Goal: Task Accomplishment & Management: Complete application form

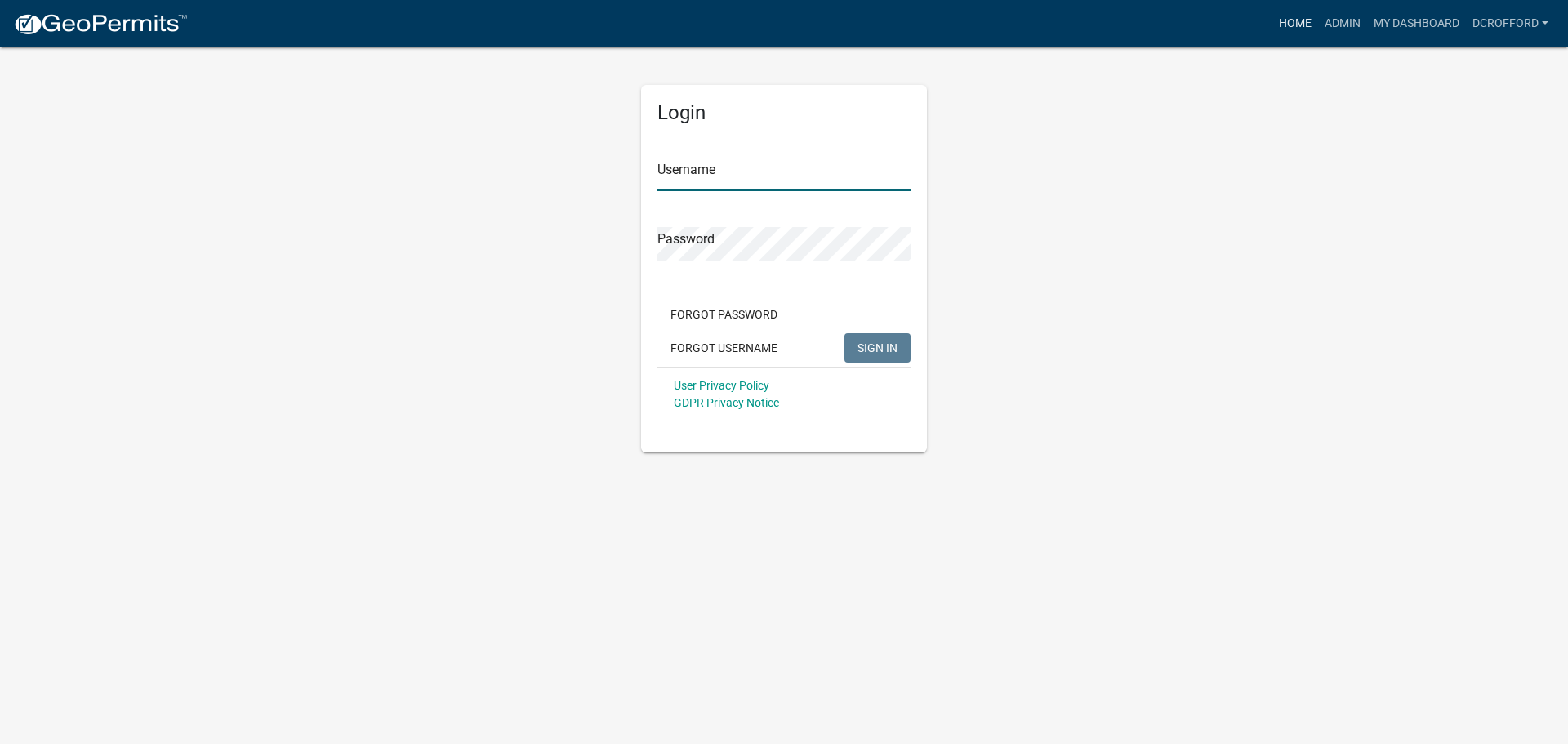
type input "dcrofford"
click at [1312, 25] on link "Home" at bounding box center [1294, 23] width 46 height 31
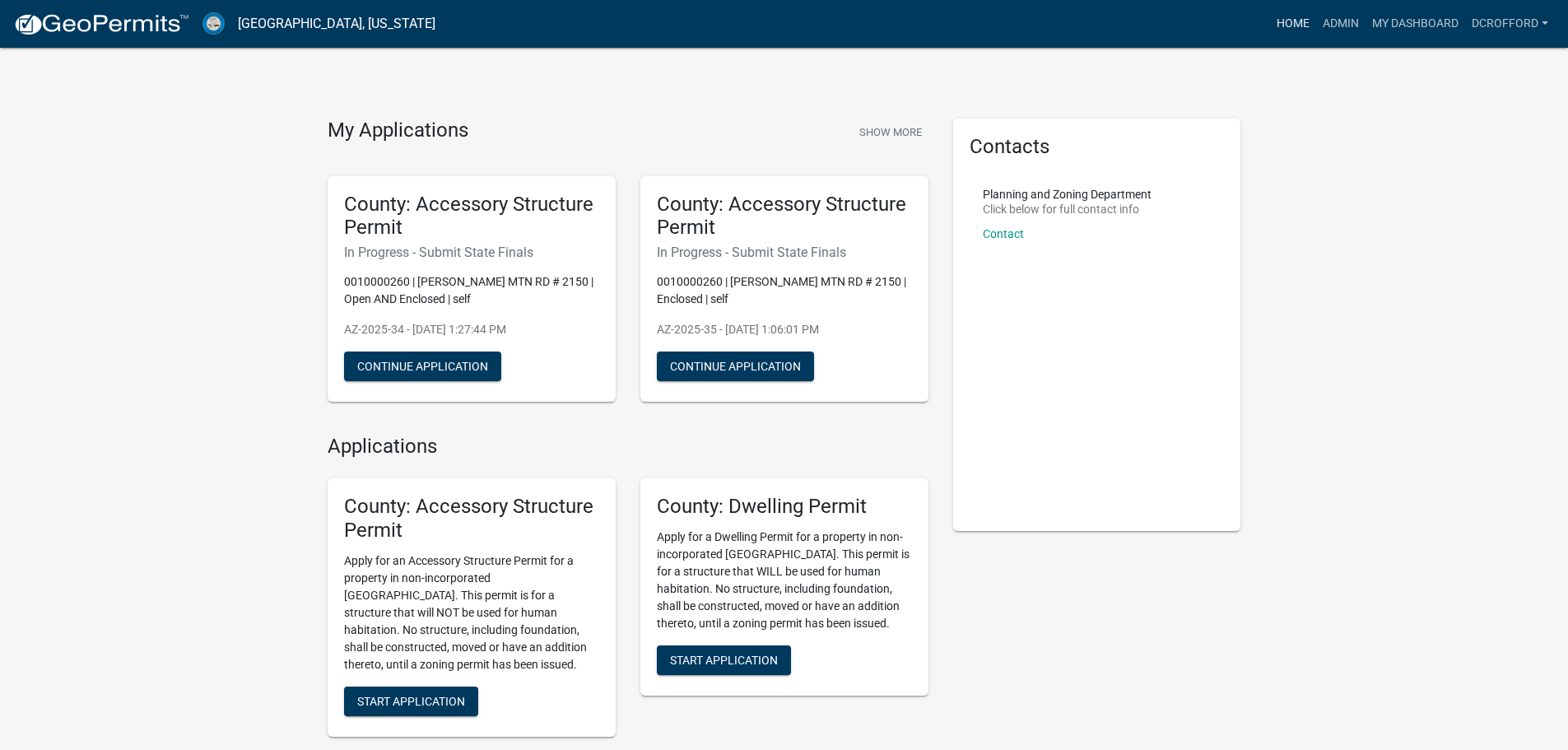
click at [1305, 24] on link "Home" at bounding box center [1293, 24] width 46 height 32
click at [1289, 19] on link "Home" at bounding box center [1293, 24] width 46 height 32
click at [1350, 28] on link "Admin" at bounding box center [1341, 24] width 50 height 32
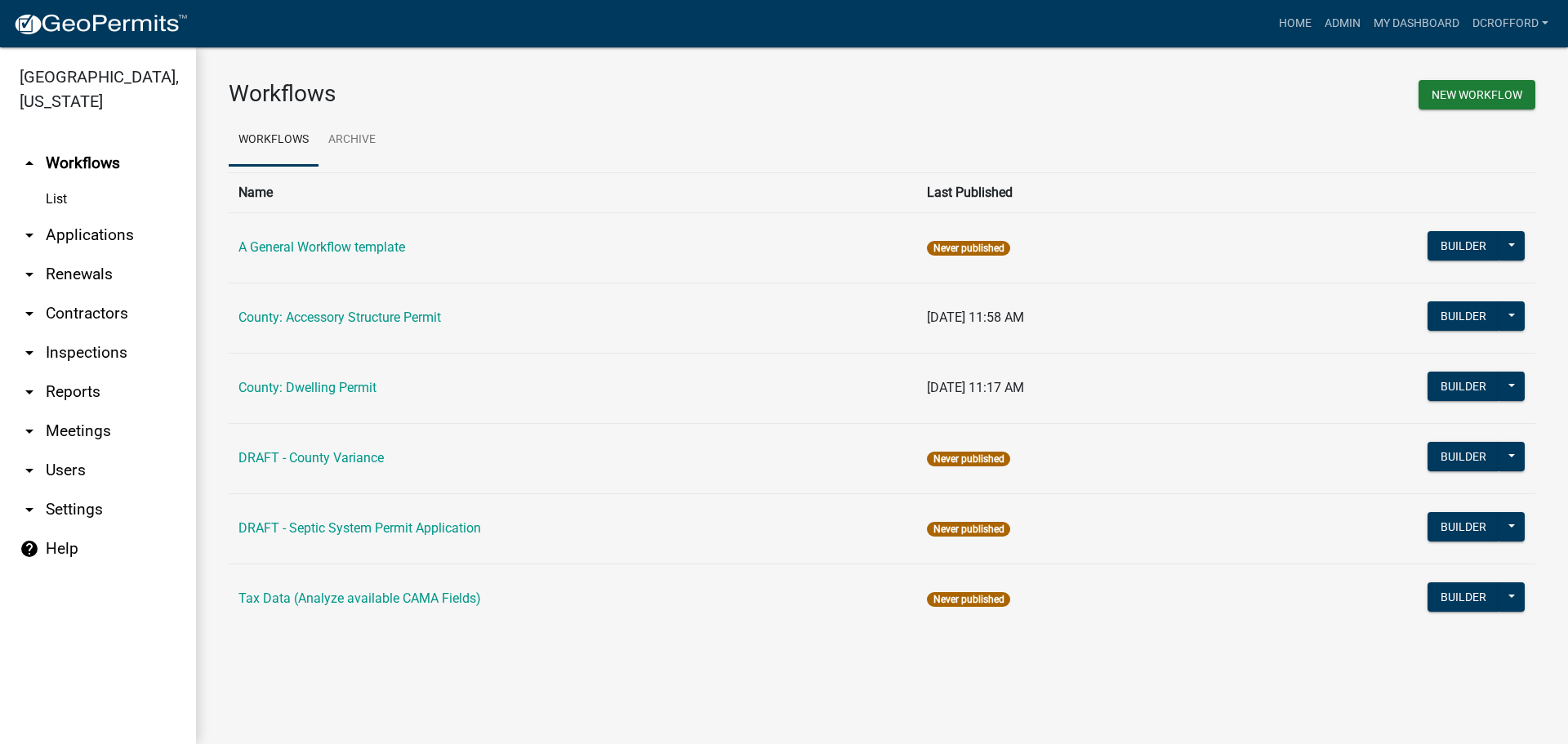
click at [81, 233] on link "arrow_drop_down Applications" at bounding box center [98, 235] width 196 height 39
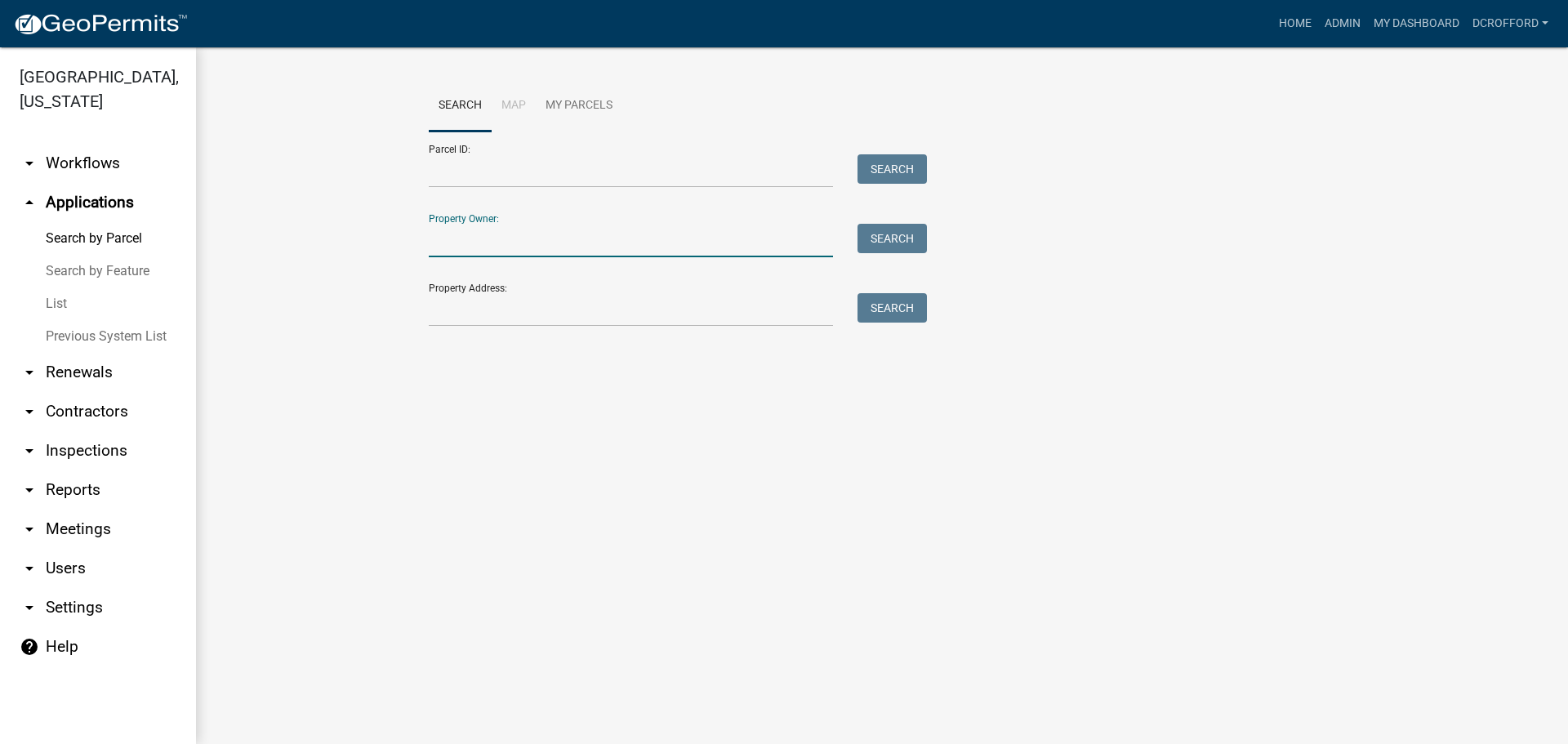
click at [552, 251] on input "Property Owner:" at bounding box center [631, 240] width 405 height 33
type input "berry"
click at [901, 242] on button "Search" at bounding box center [892, 238] width 69 height 30
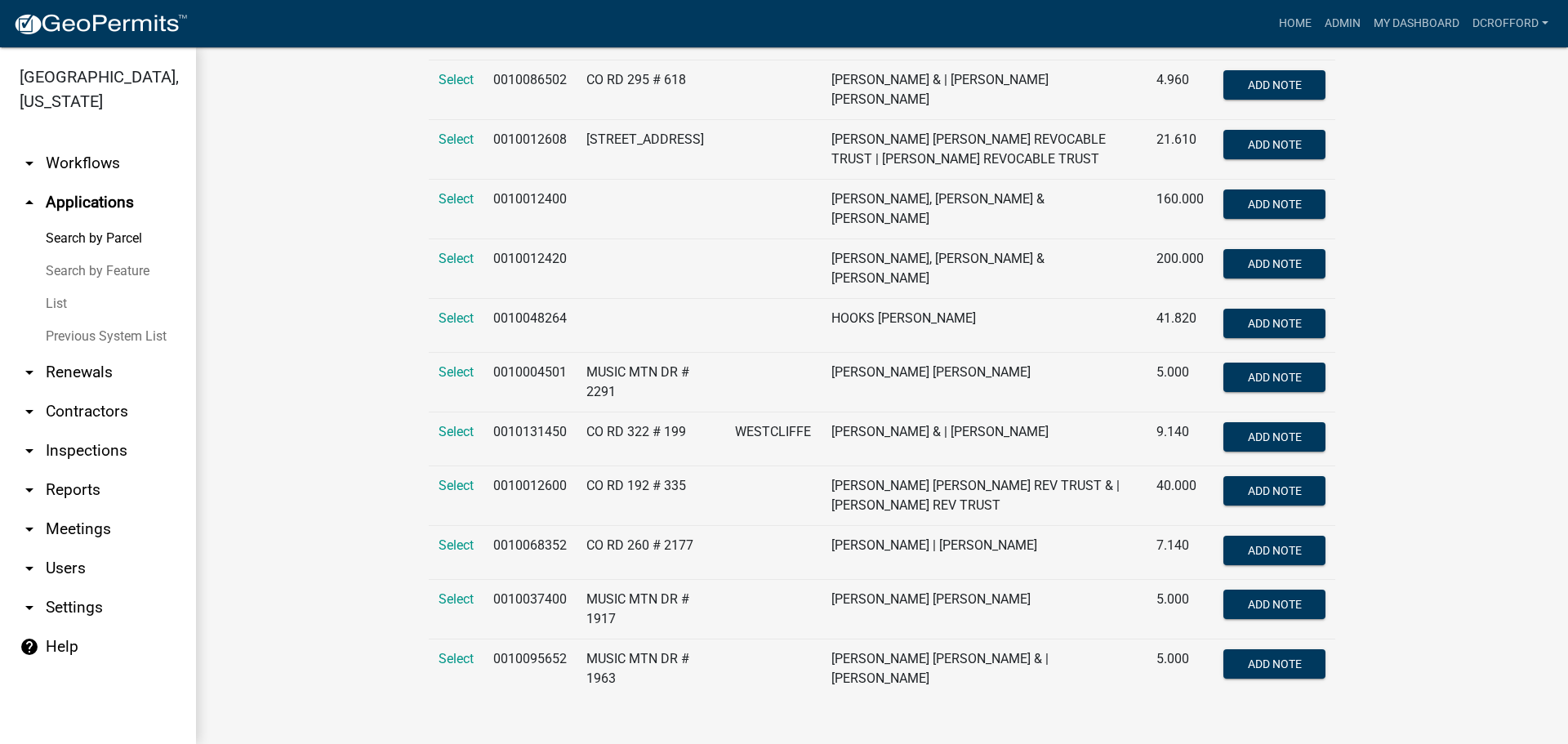
scroll to position [919, 0]
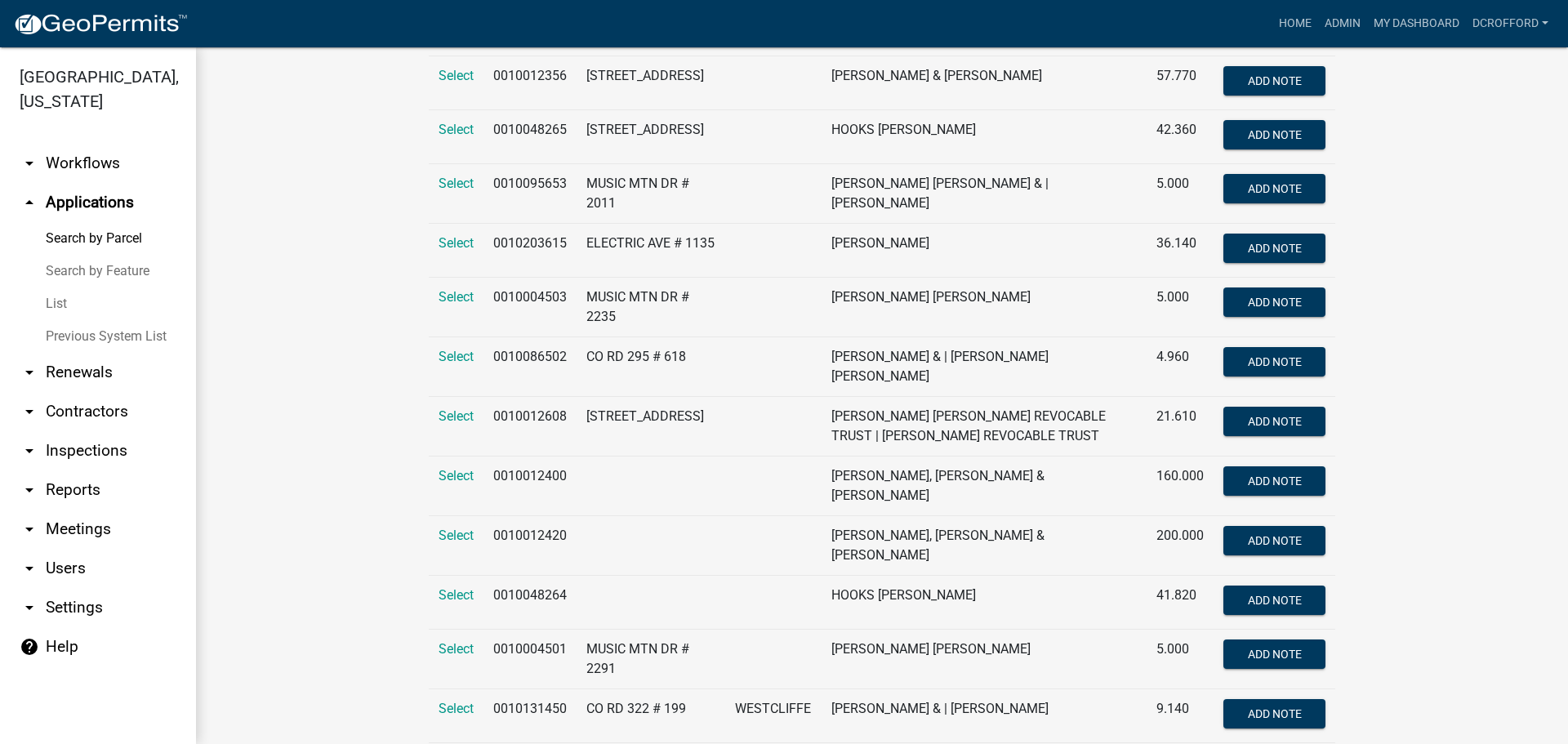
scroll to position [592, 0]
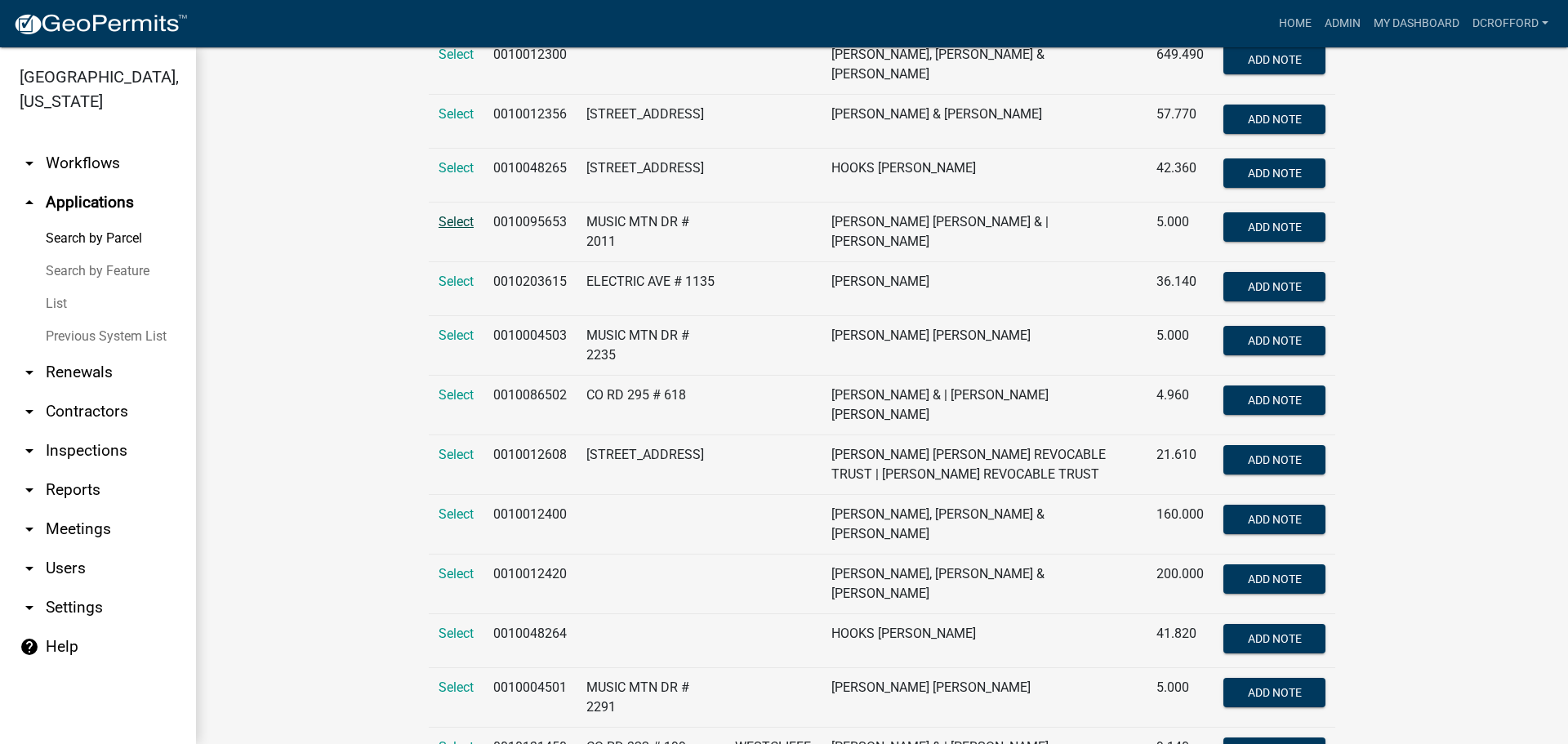
click at [439, 225] on span "Select" at bounding box center [456, 222] width 35 height 15
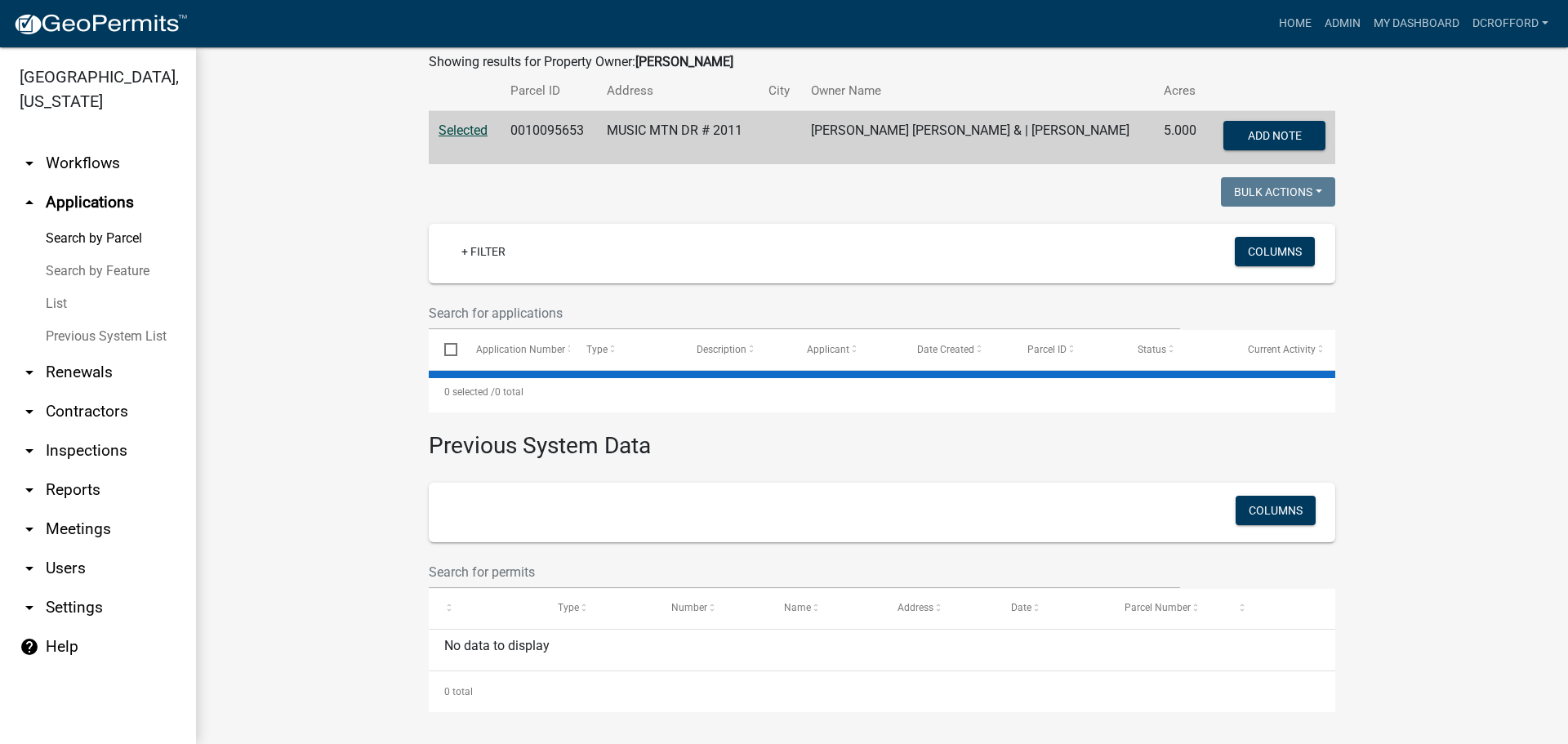
scroll to position [187, 0]
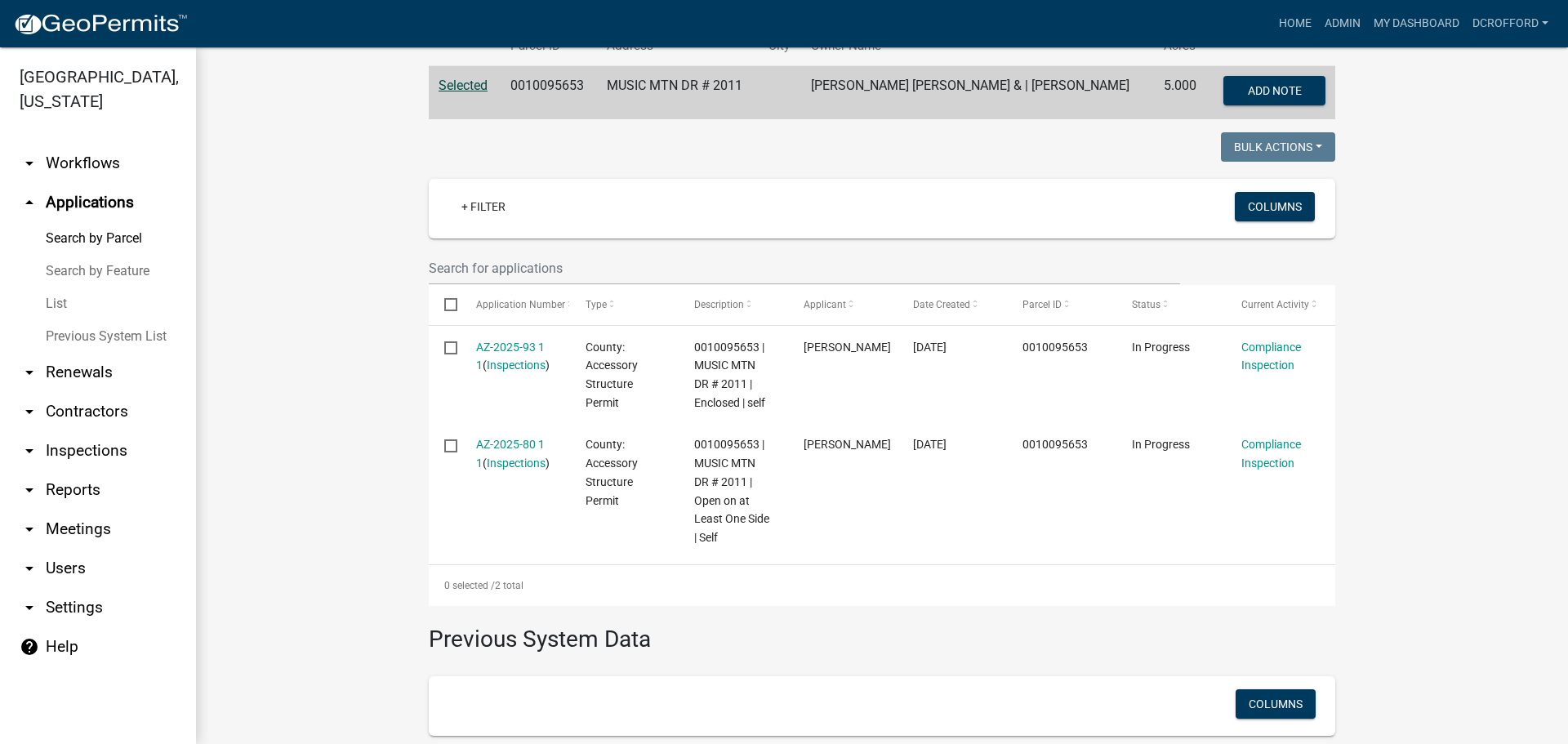
scroll to position [350, 0]
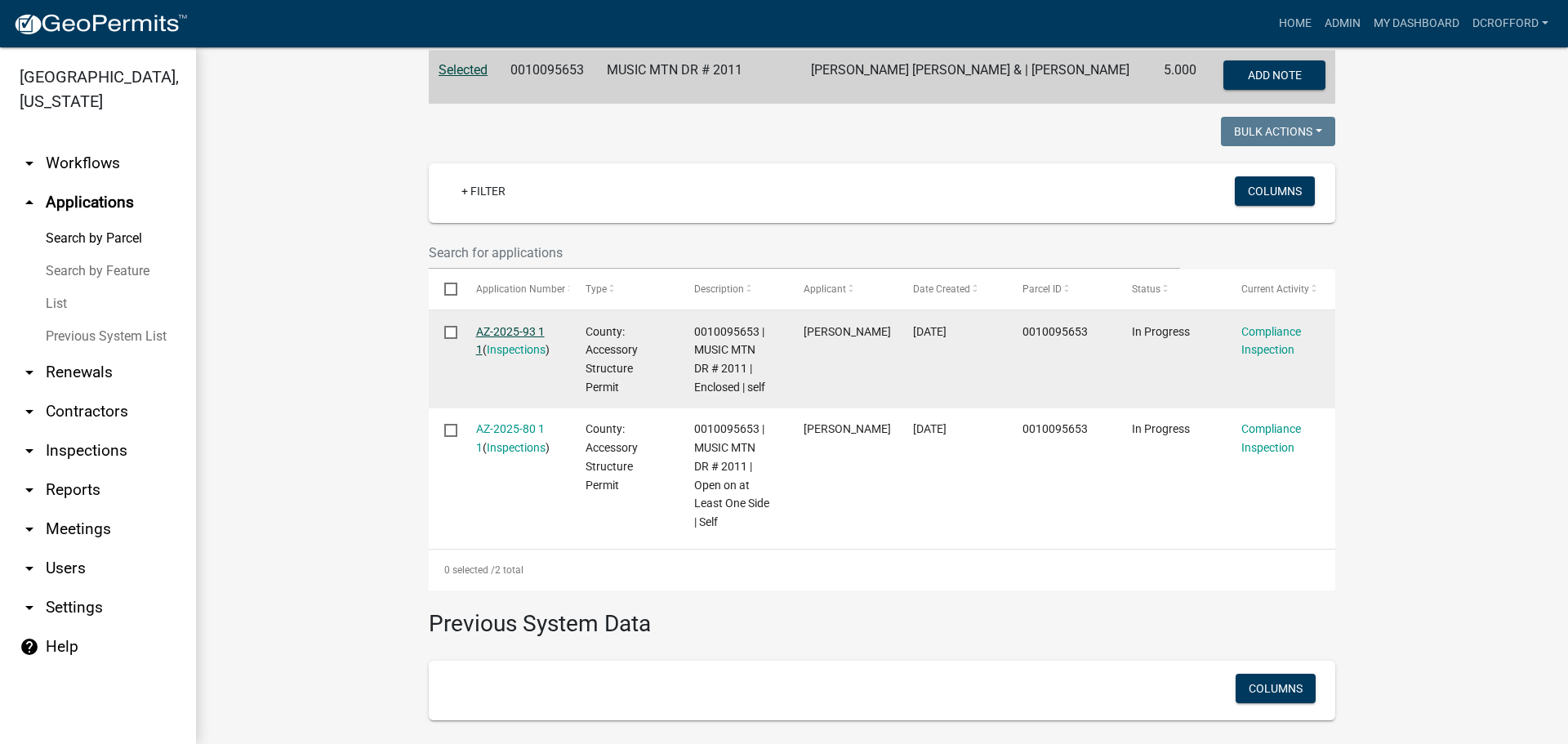
click at [496, 329] on link "AZ-2025-93 1 1" at bounding box center [510, 341] width 68 height 32
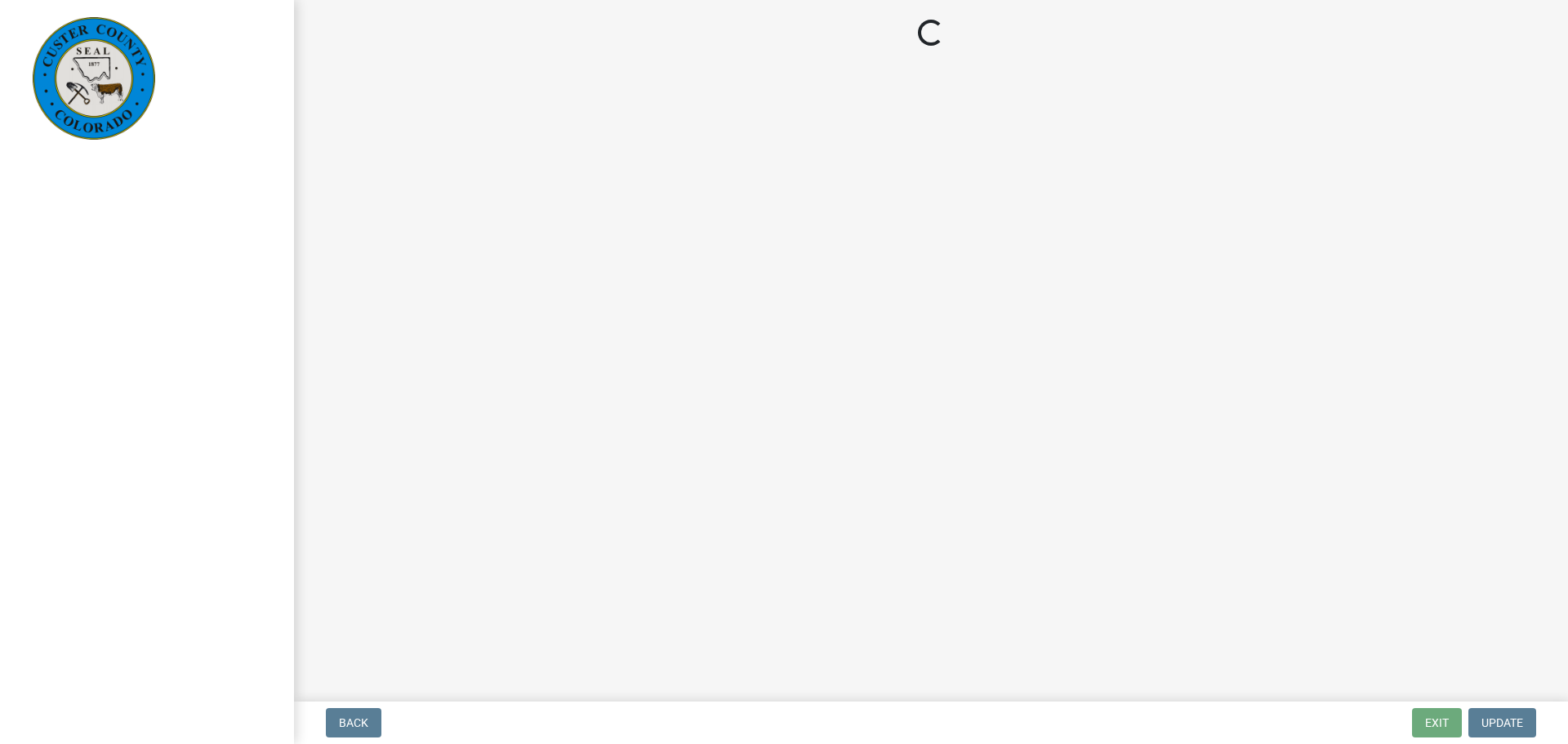
select select "cd09b013-b94f-4524-a046-a3f04ce1867e"
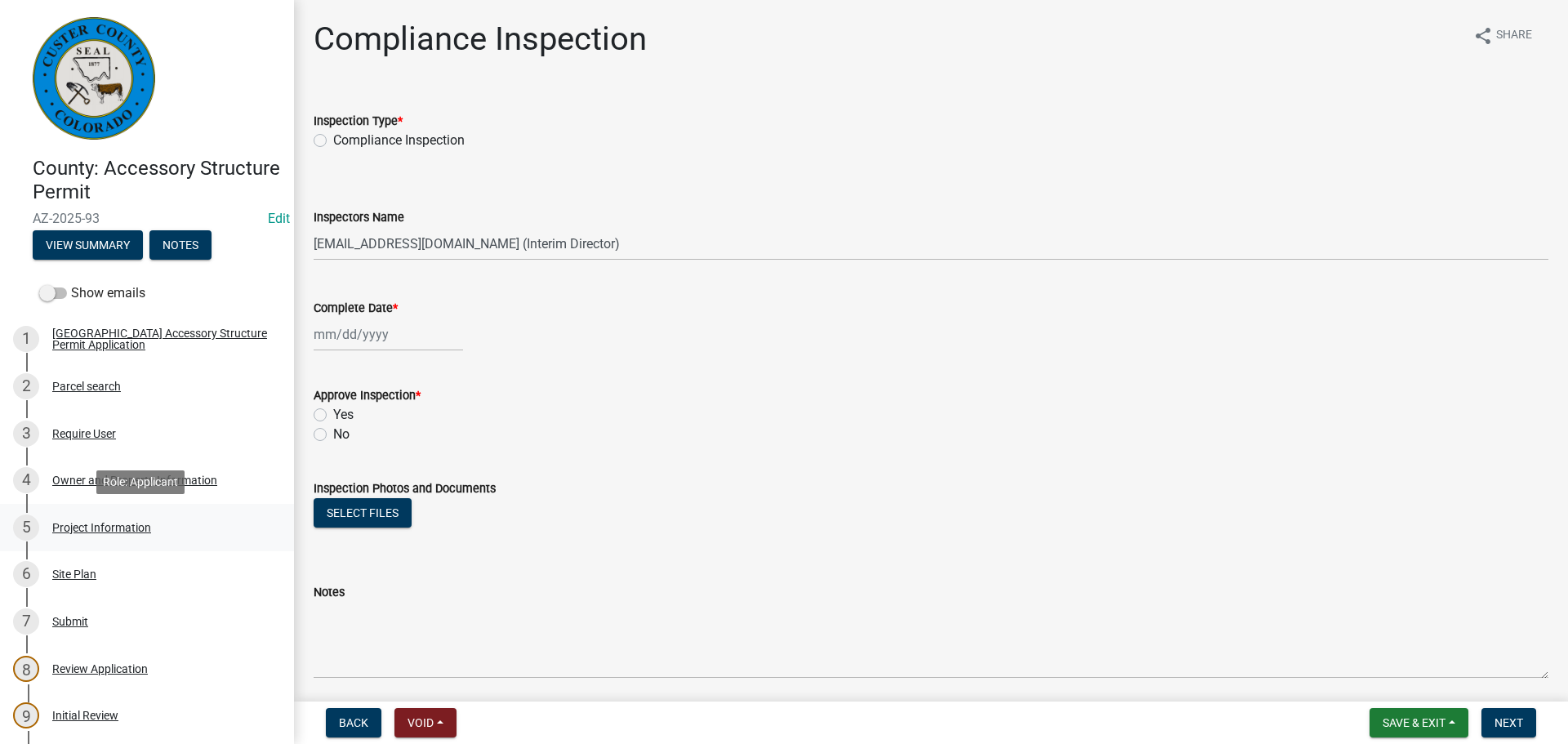
click at [76, 529] on div "Project Information" at bounding box center [101, 528] width 99 height 12
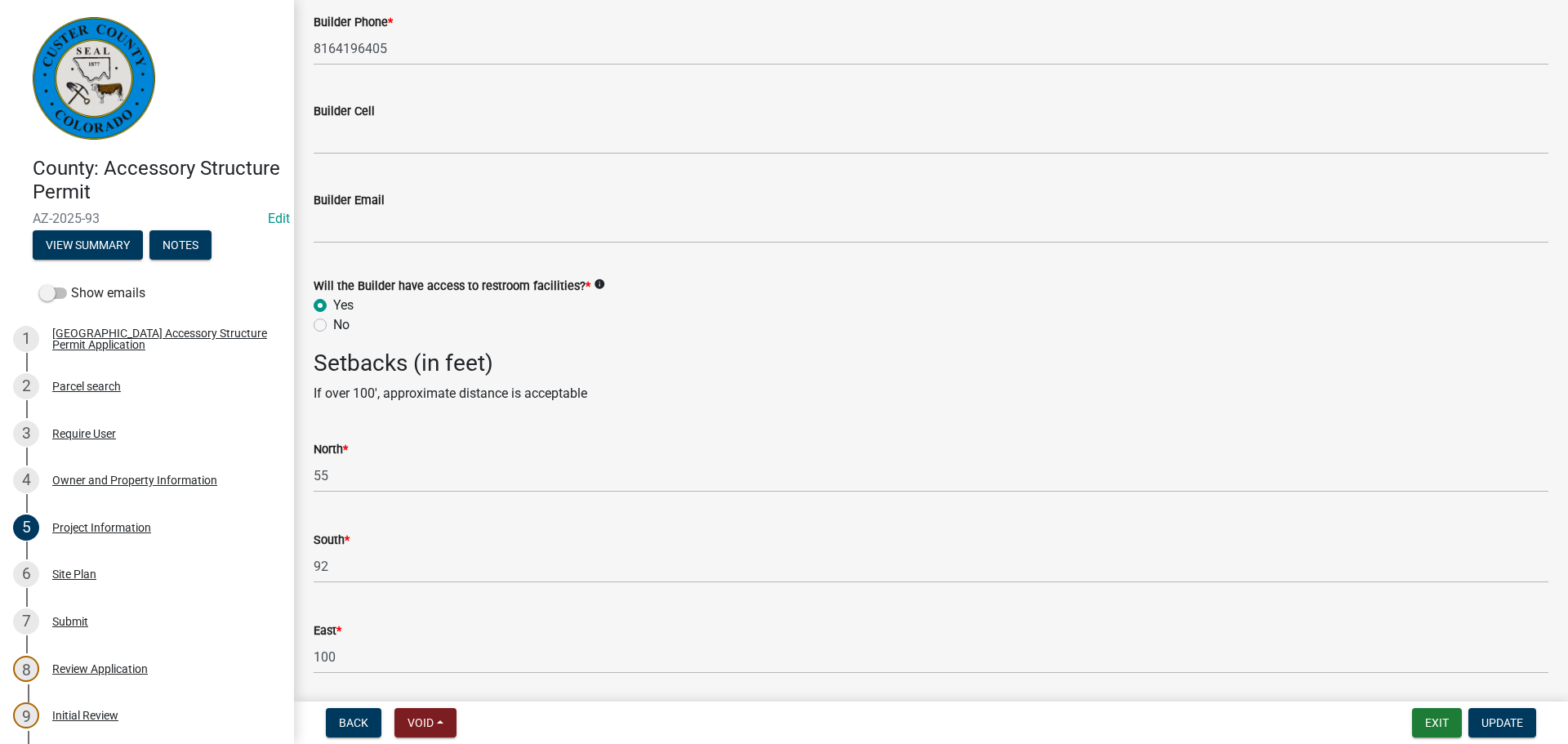
scroll to position [2434, 0]
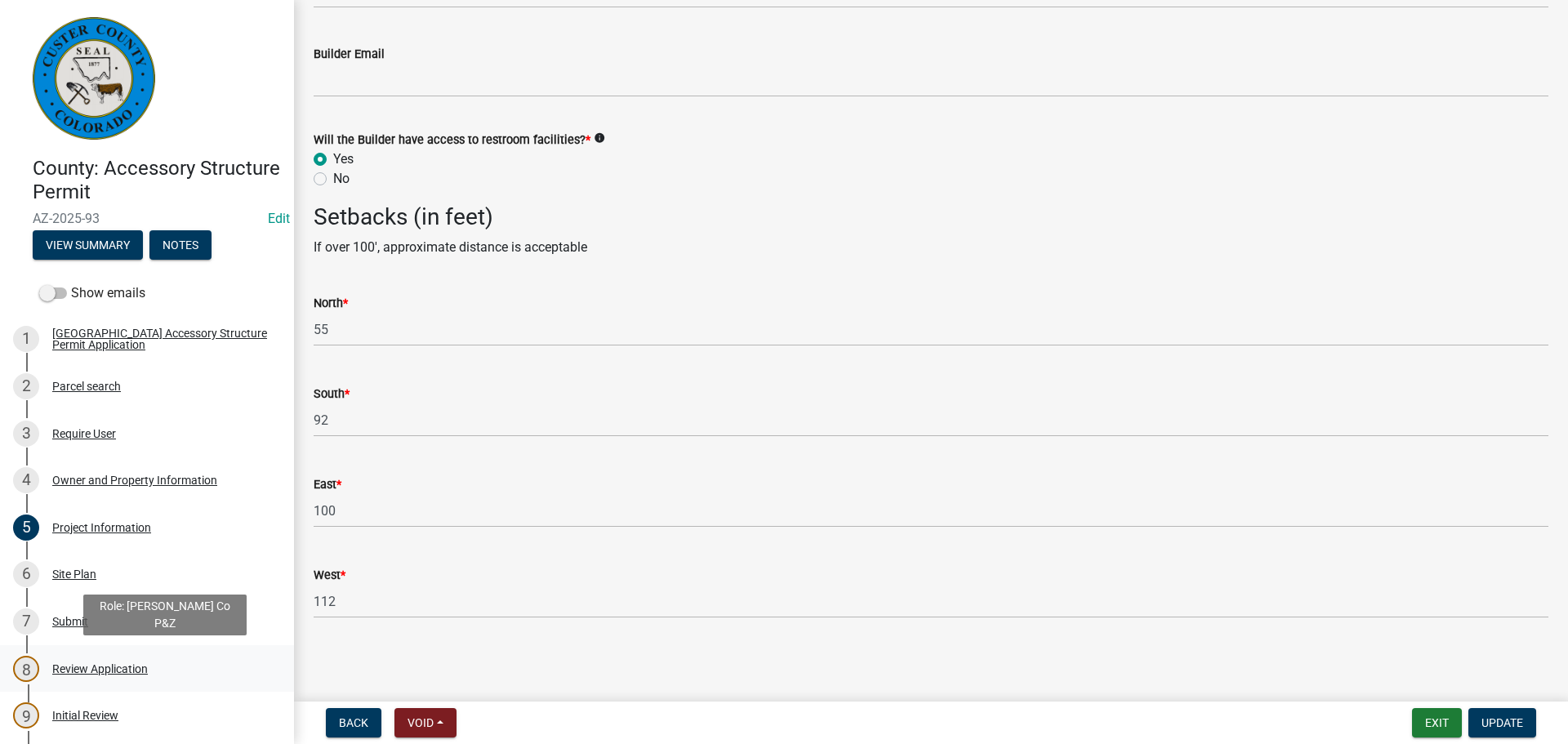
click at [89, 680] on div "8 Review Application" at bounding box center [141, 669] width 255 height 26
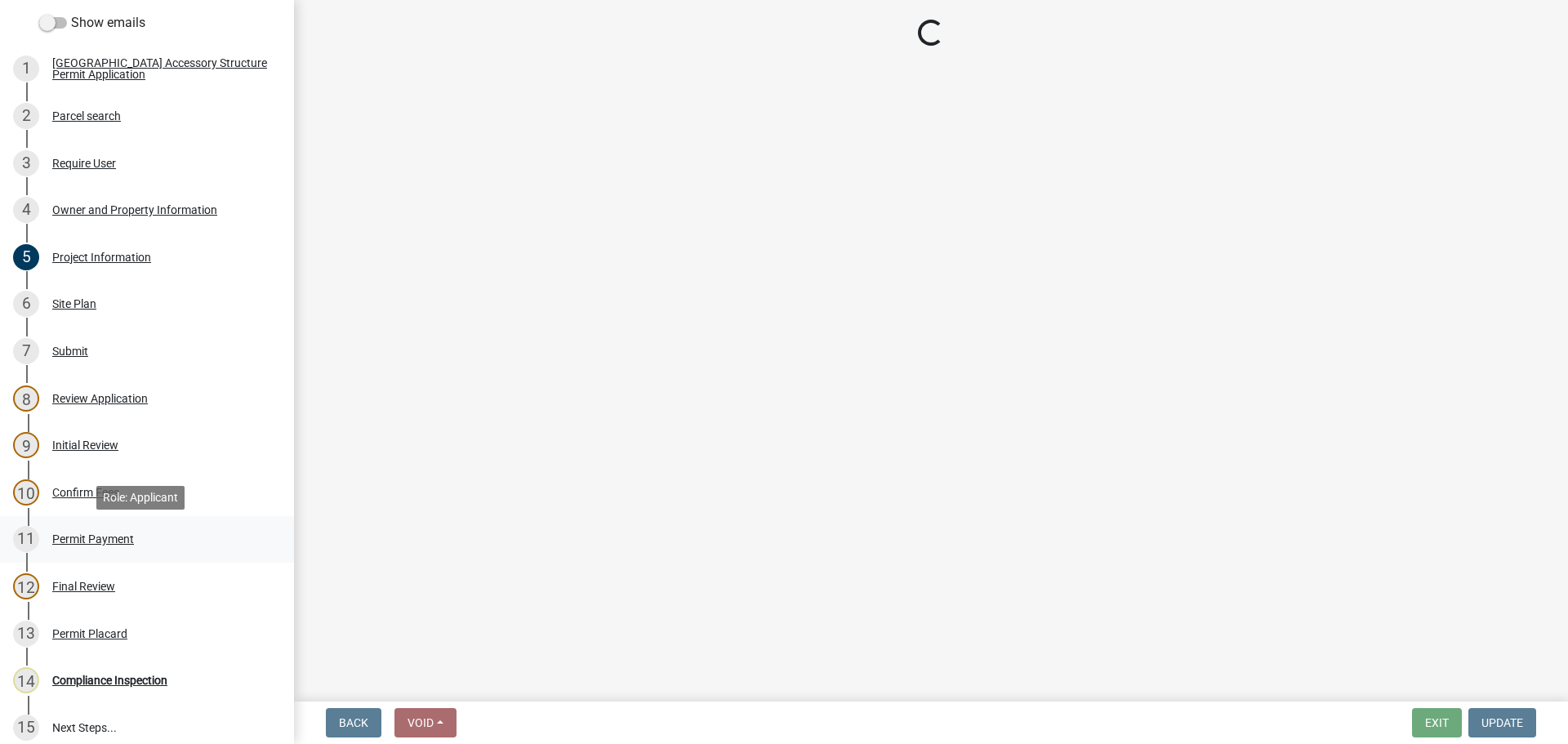
scroll to position [267, 0]
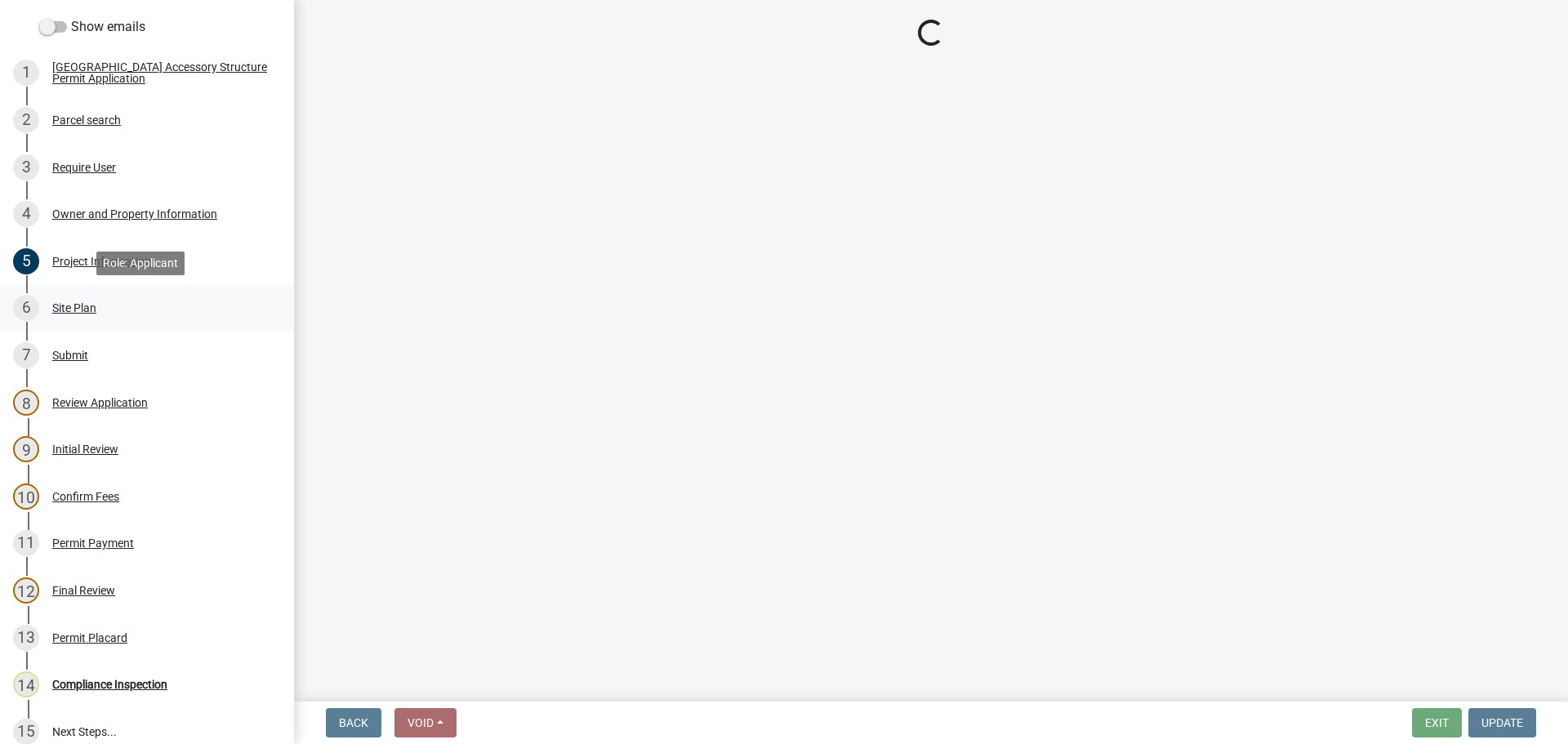
click at [73, 302] on div "Site Plan" at bounding box center [74, 308] width 44 height 12
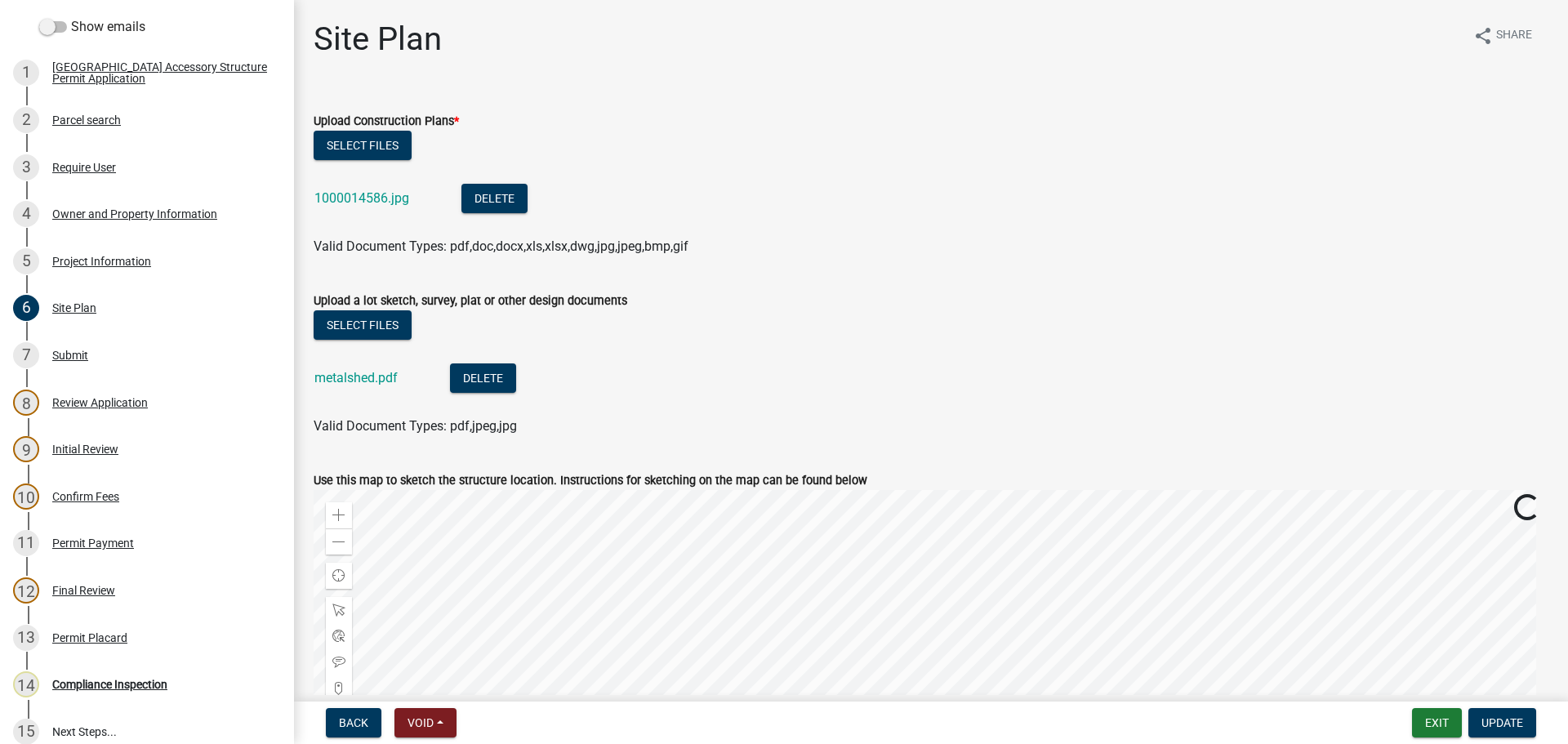
click at [357, 208] on div "1000014586.jpg" at bounding box center [374, 200] width 121 height 33
click at [362, 194] on link "1000014586.jpg" at bounding box center [362, 197] width 95 height 15
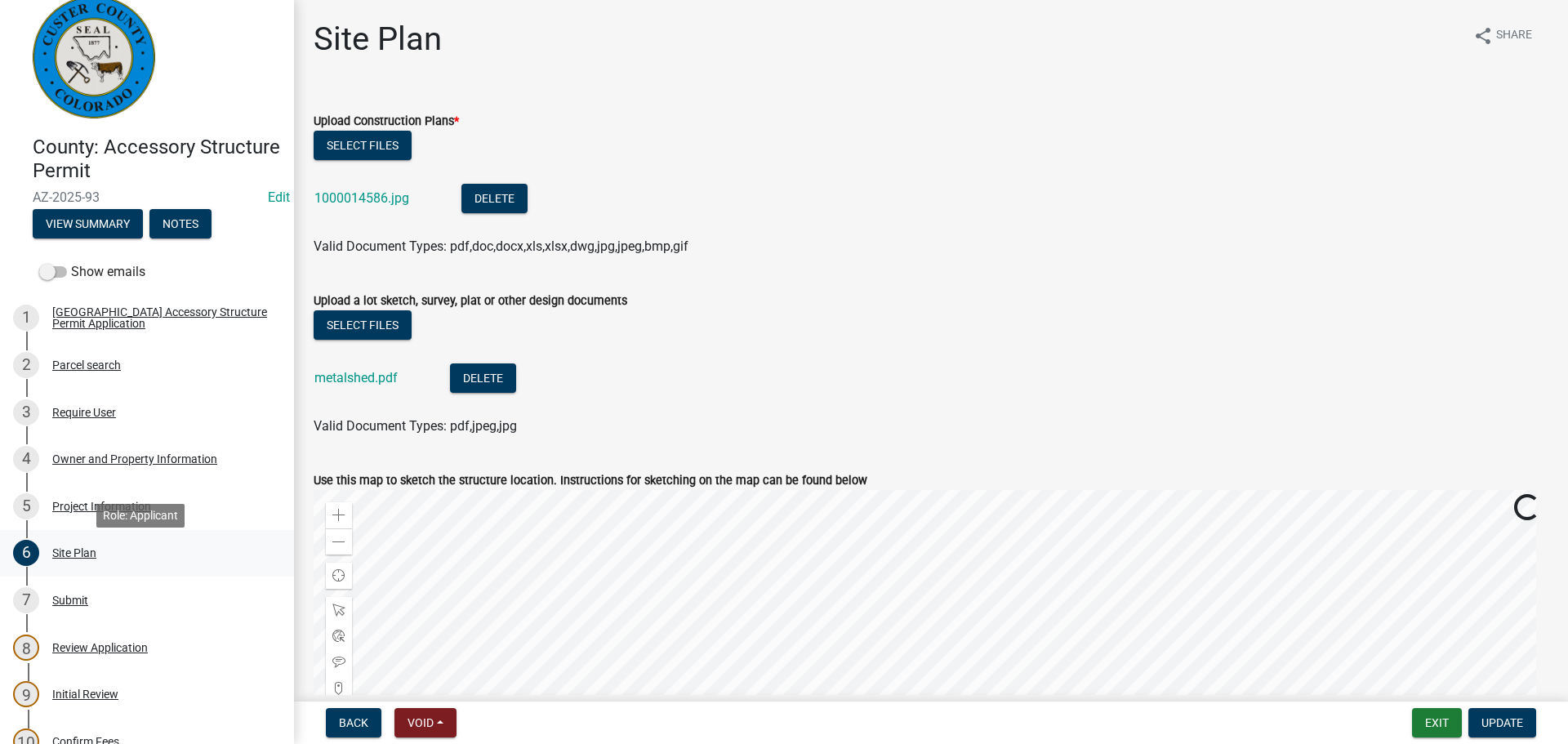
scroll to position [0, 0]
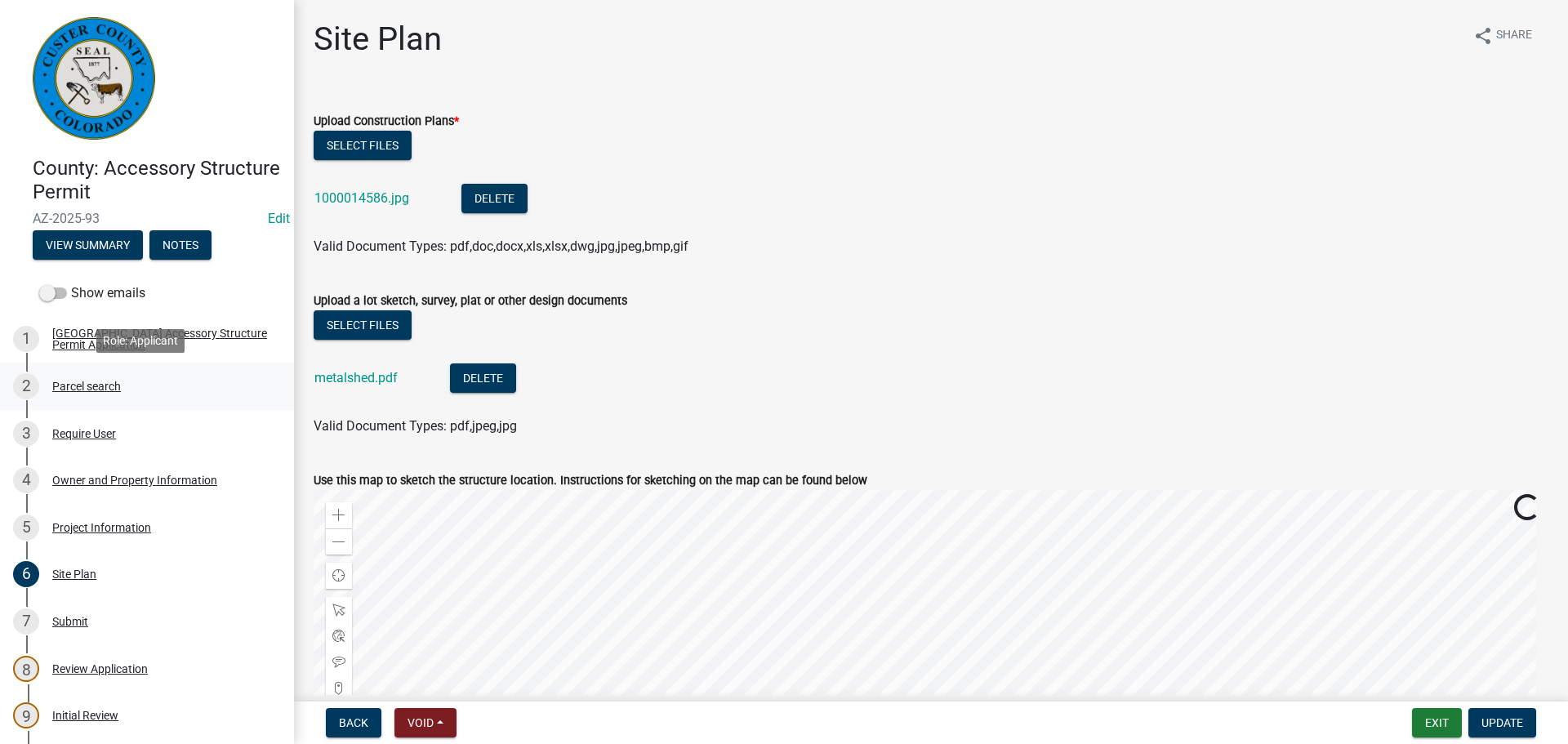
click at [95, 382] on div "Parcel search" at bounding box center [86, 386] width 68 height 12
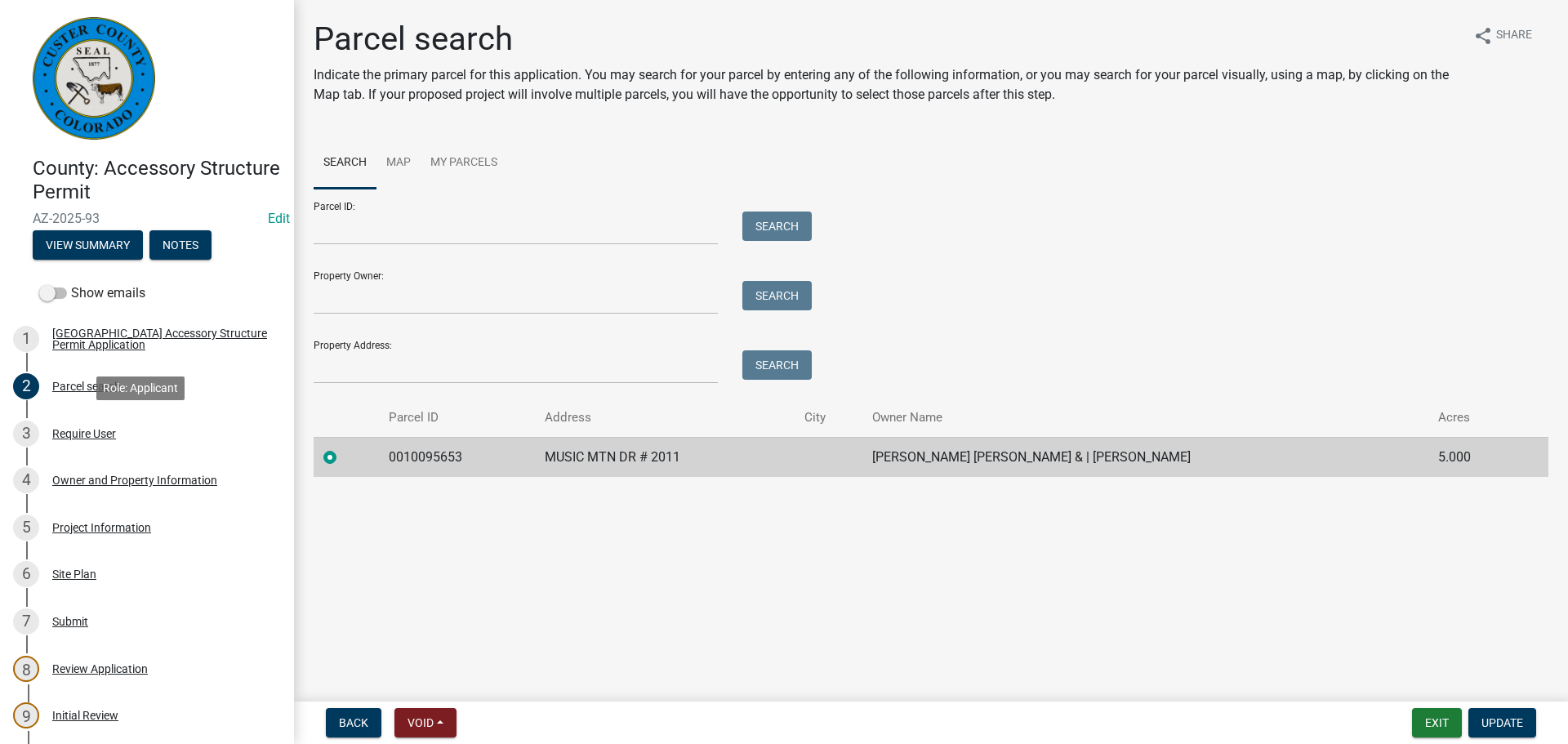
click at [97, 433] on div "Require User" at bounding box center [83, 433] width 64 height 12
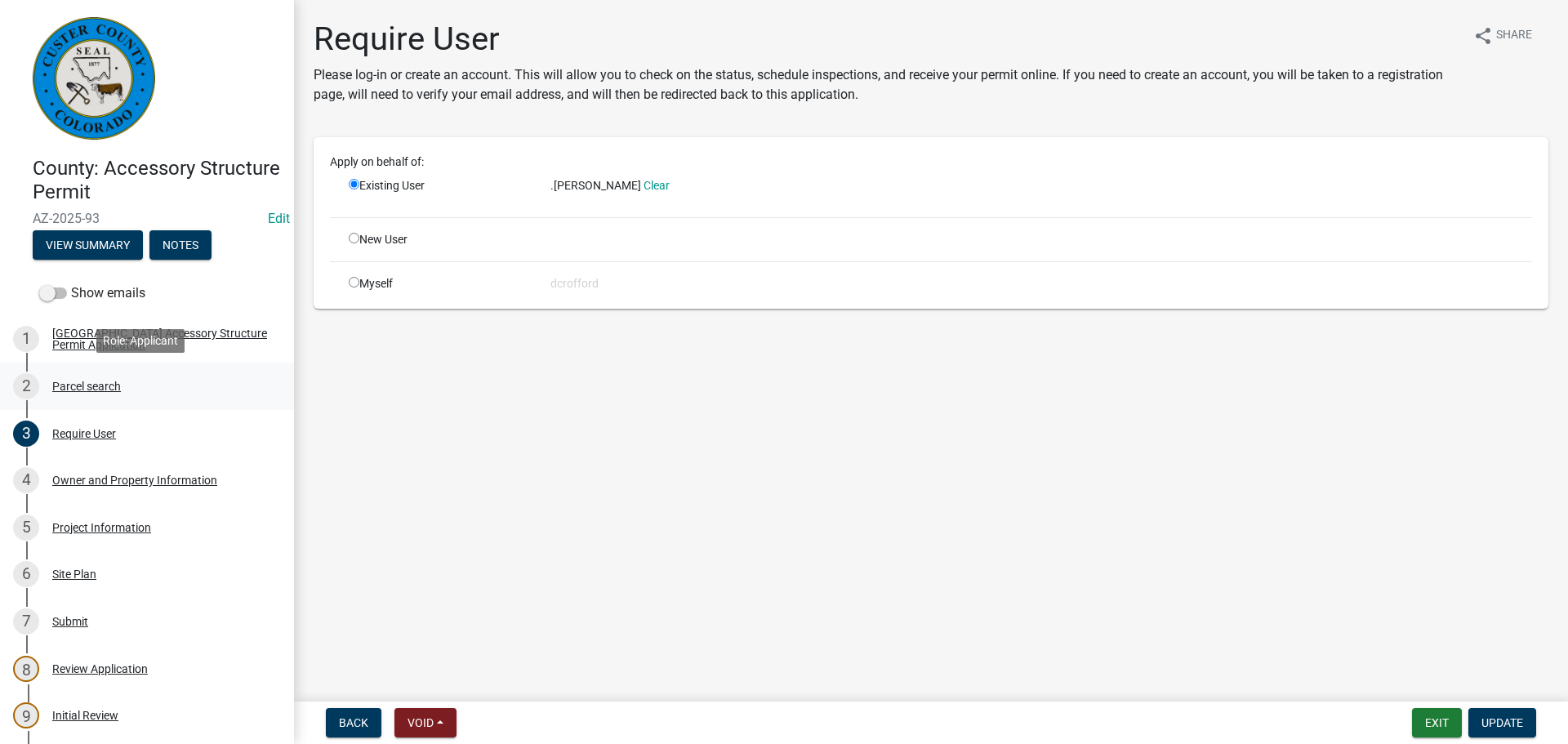
click at [58, 392] on div "Parcel search" at bounding box center [86, 386] width 68 height 12
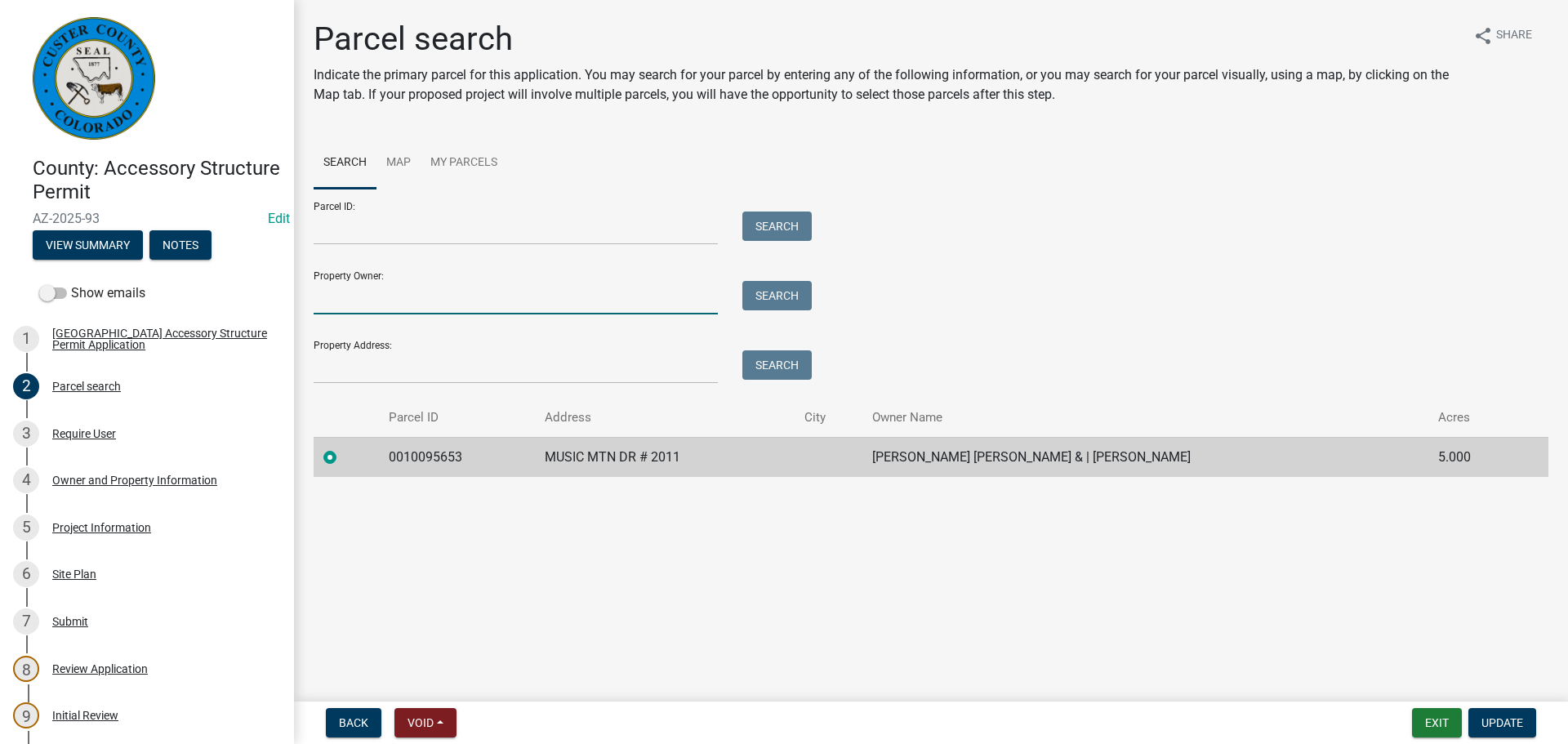
click at [458, 293] on input "Property Owner:" at bounding box center [516, 297] width 405 height 33
type input "berry"
click at [787, 287] on button "Search" at bounding box center [777, 295] width 69 height 30
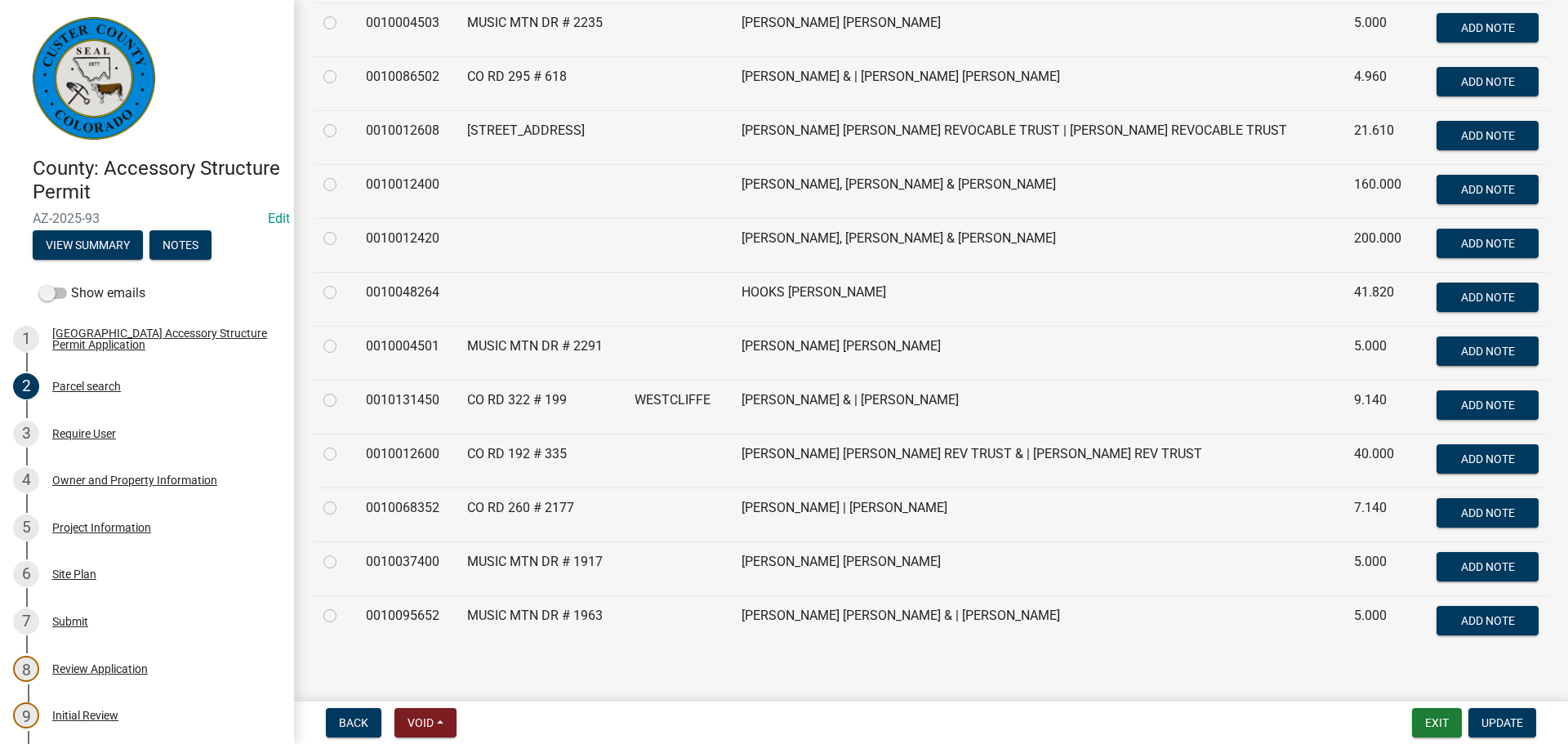
scroll to position [958, 0]
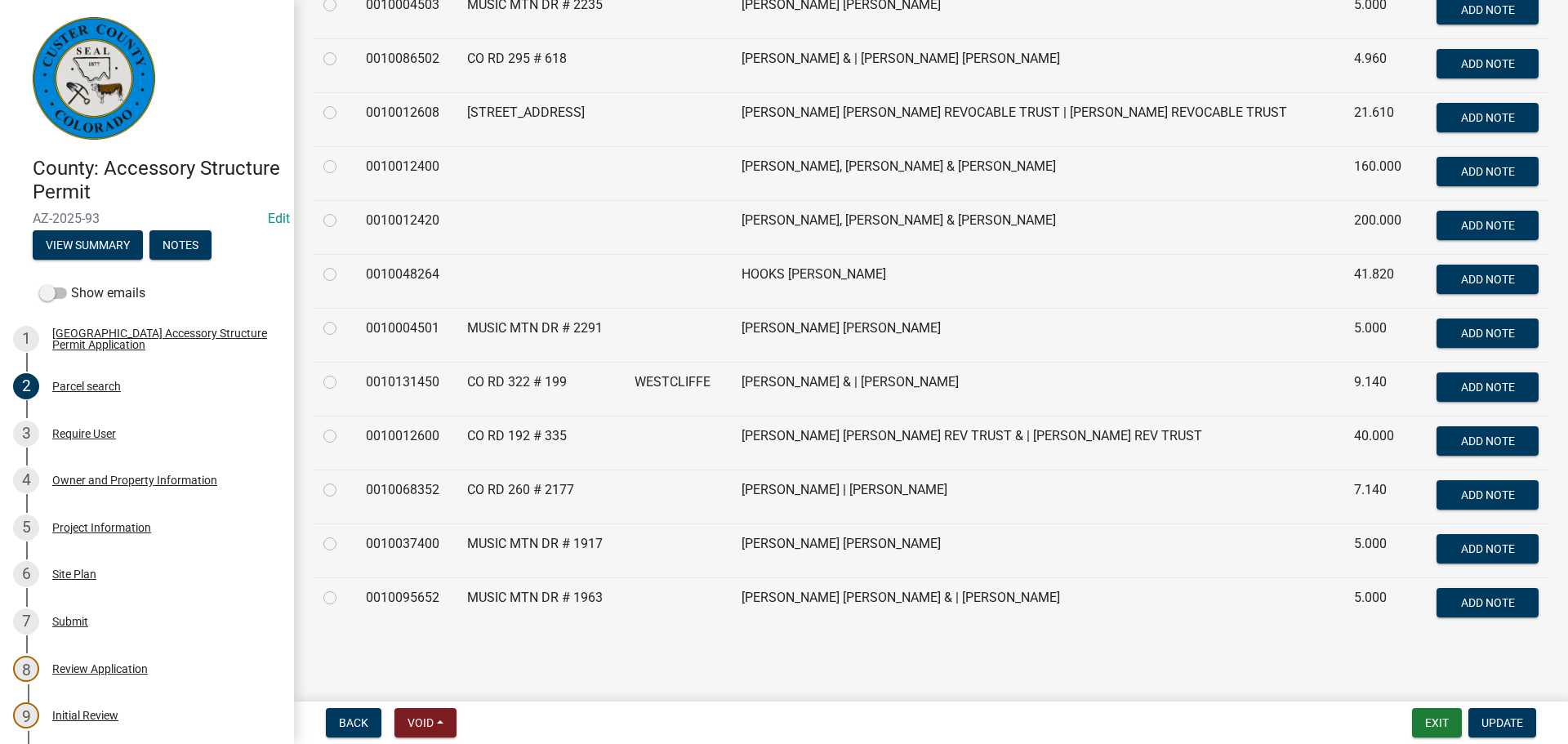
click at [343, 588] on label at bounding box center [343, 588] width 0 height 0
click at [343, 596] on input "radio" at bounding box center [348, 593] width 11 height 11
radio input "true"
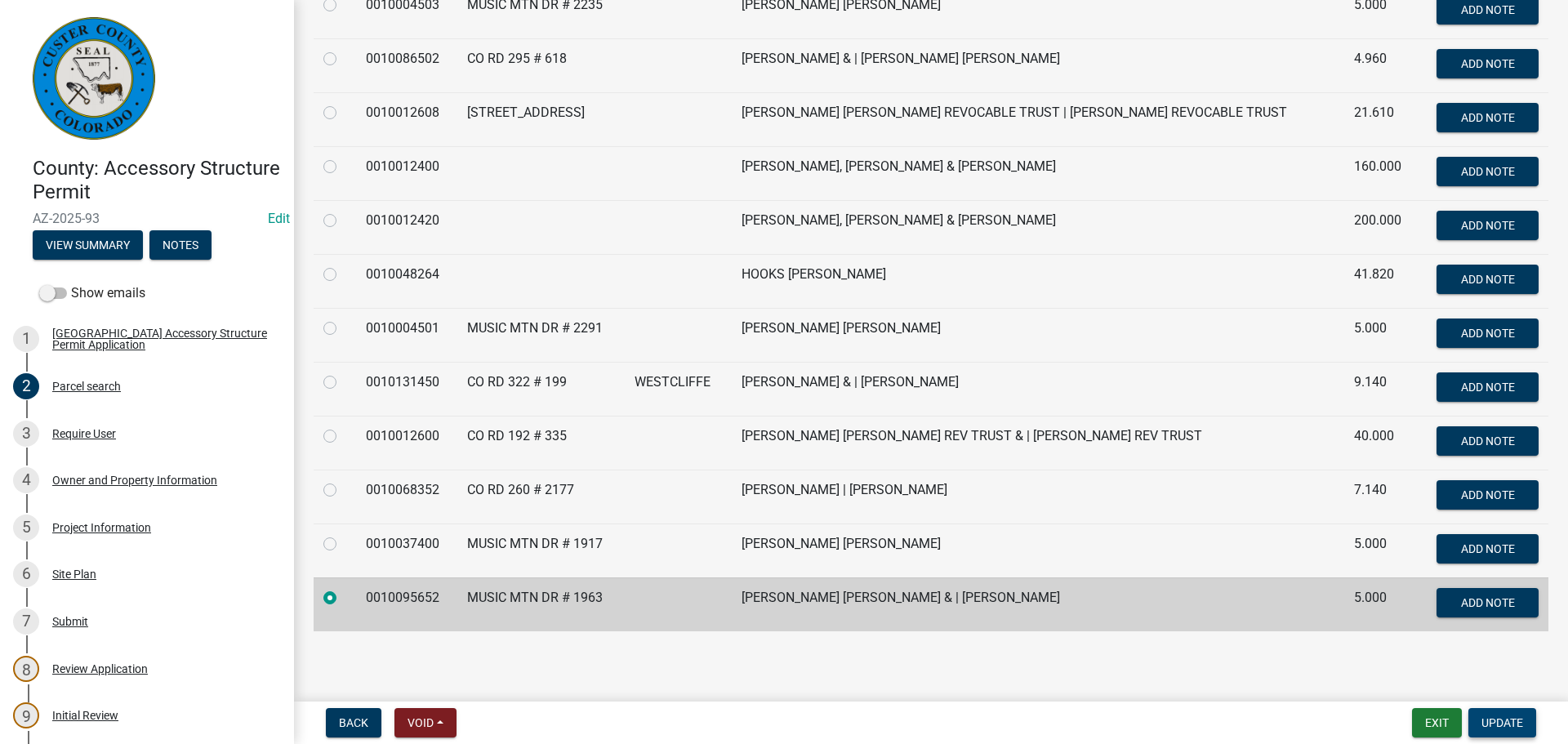
click at [1507, 719] on span "Update" at bounding box center [1502, 722] width 41 height 13
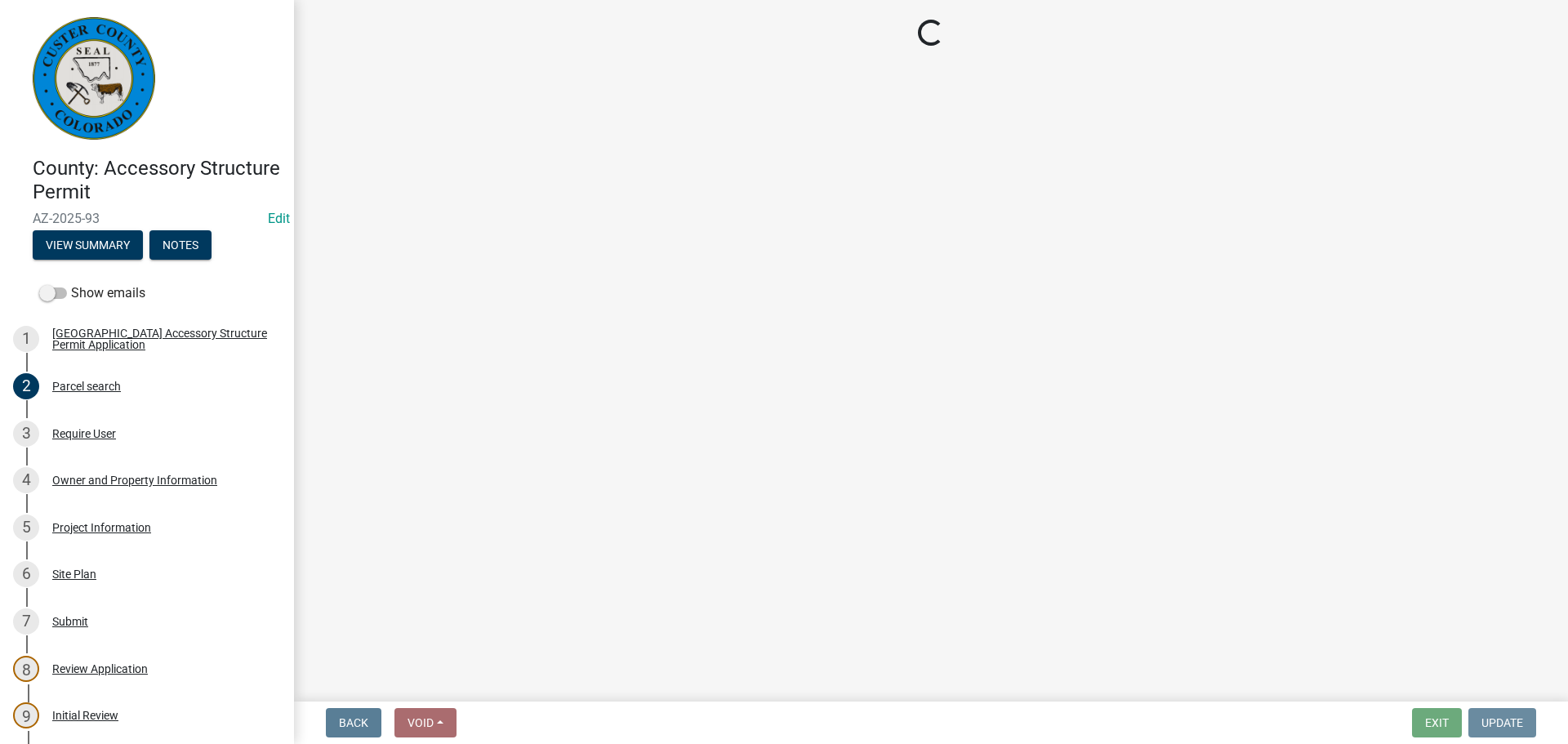
scroll to position [0, 0]
select select "cd09b013-b94f-4524-a046-a3f04ce1867e"
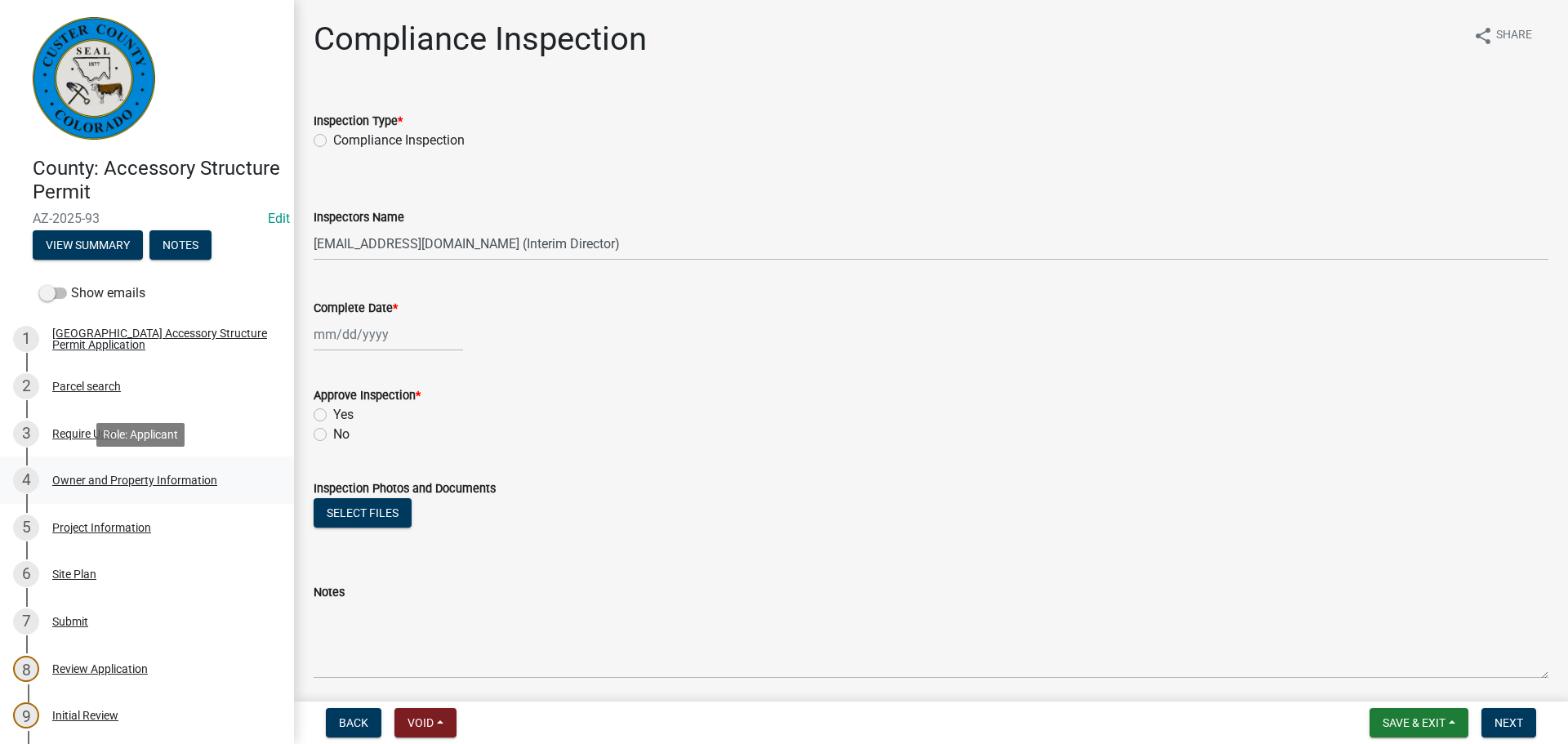
click at [91, 469] on div "4 Owner and Property Information" at bounding box center [141, 480] width 255 height 26
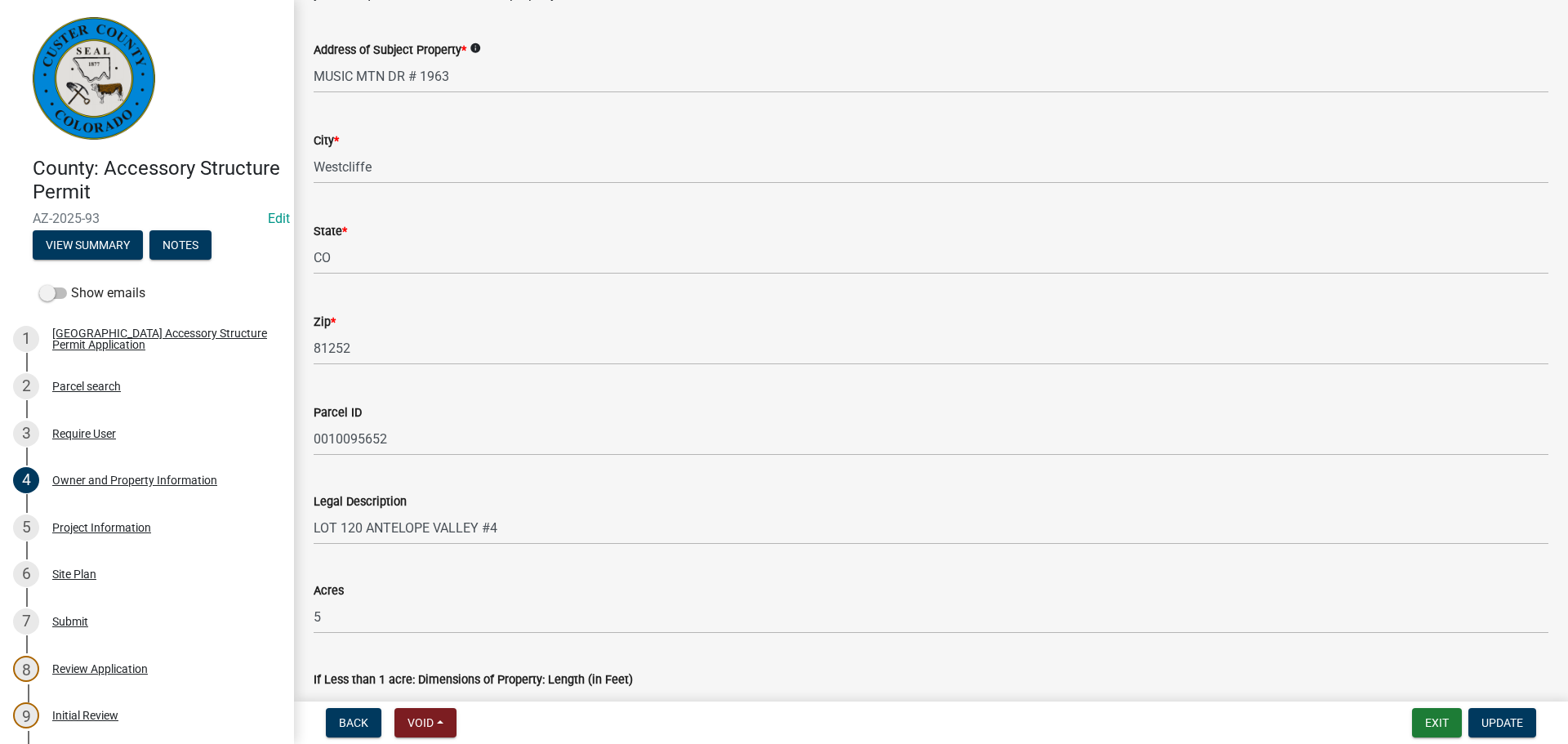
scroll to position [980, 0]
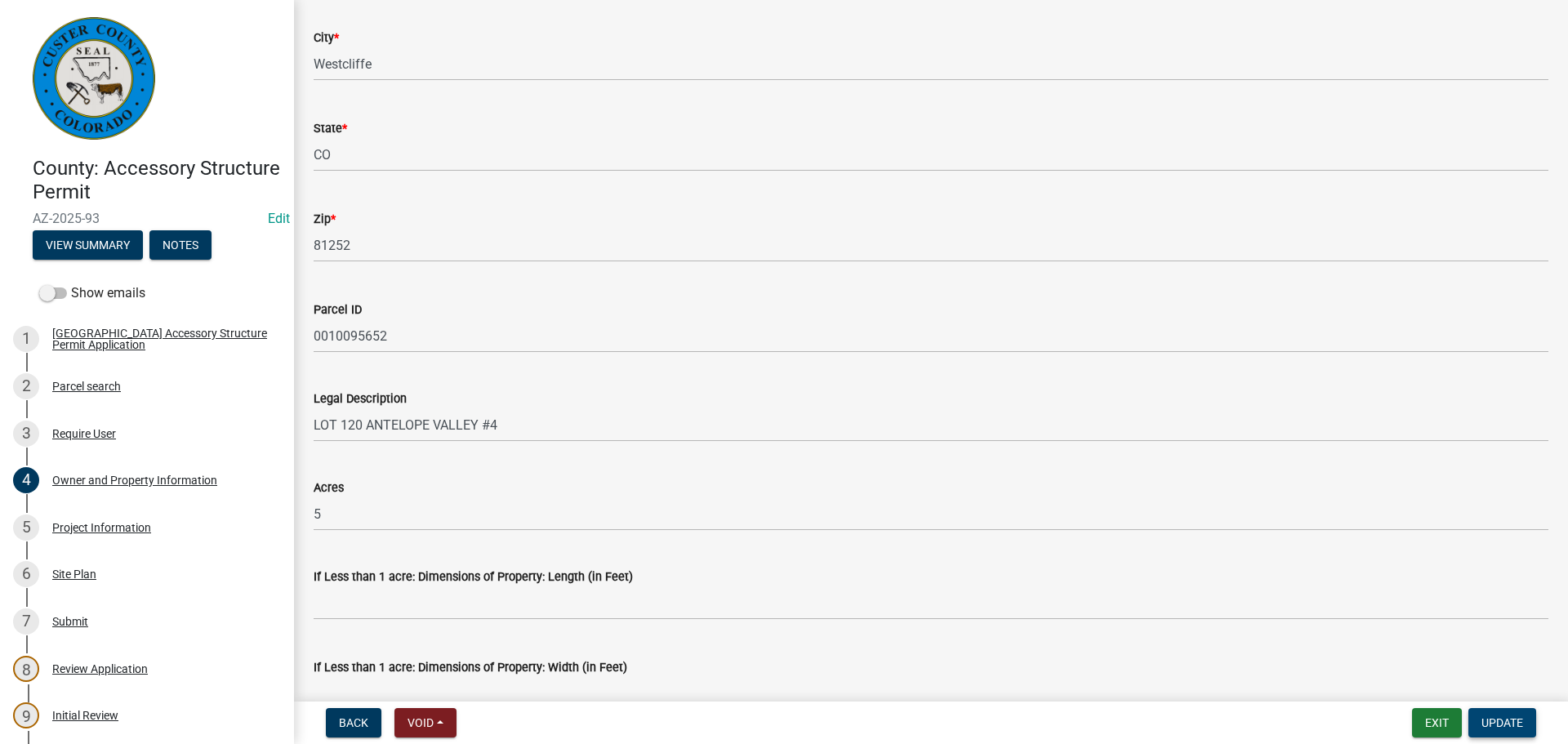
click at [1521, 717] on span "Update" at bounding box center [1502, 722] width 41 height 13
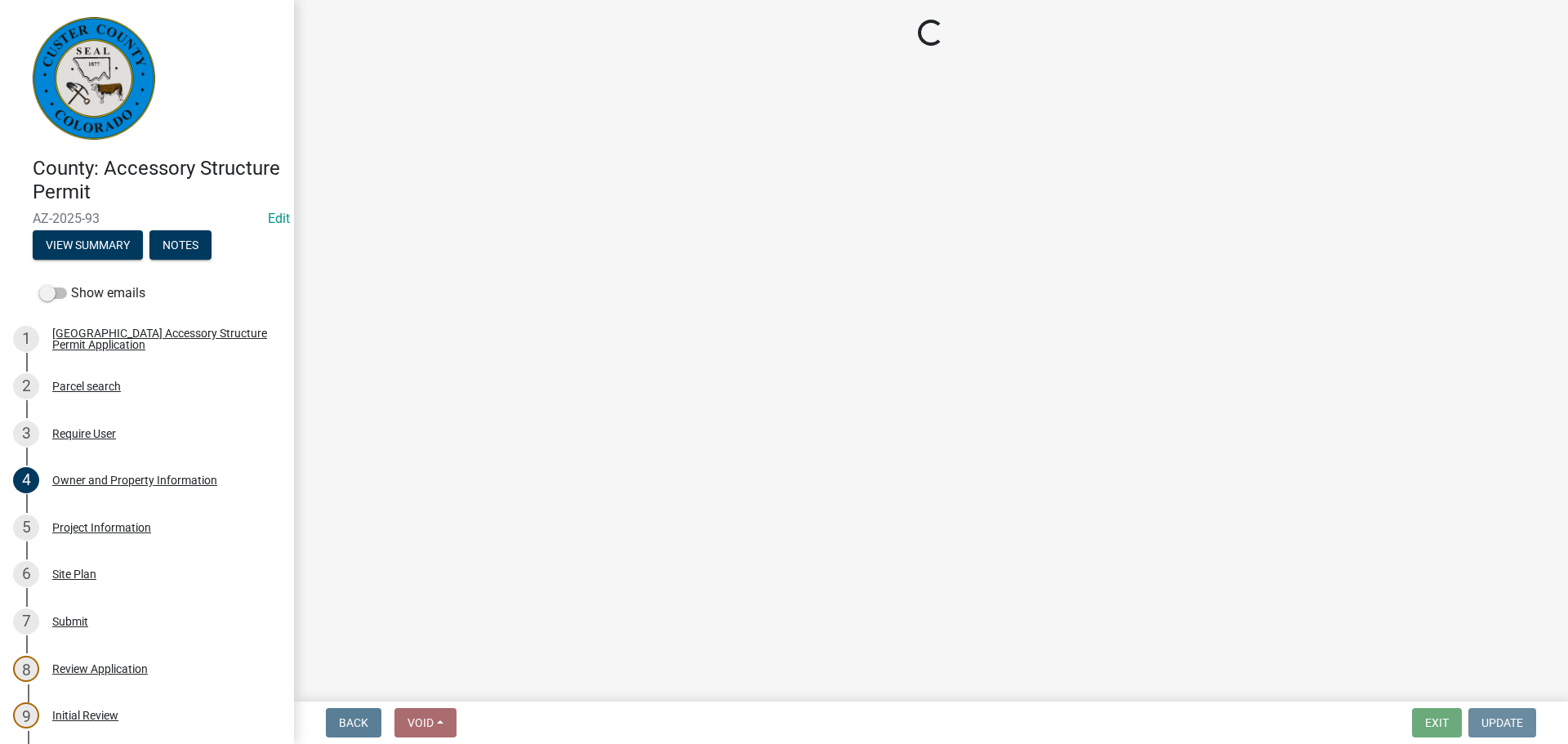
scroll to position [0, 0]
select select "cd09b013-b94f-4524-a046-a3f04ce1867e"
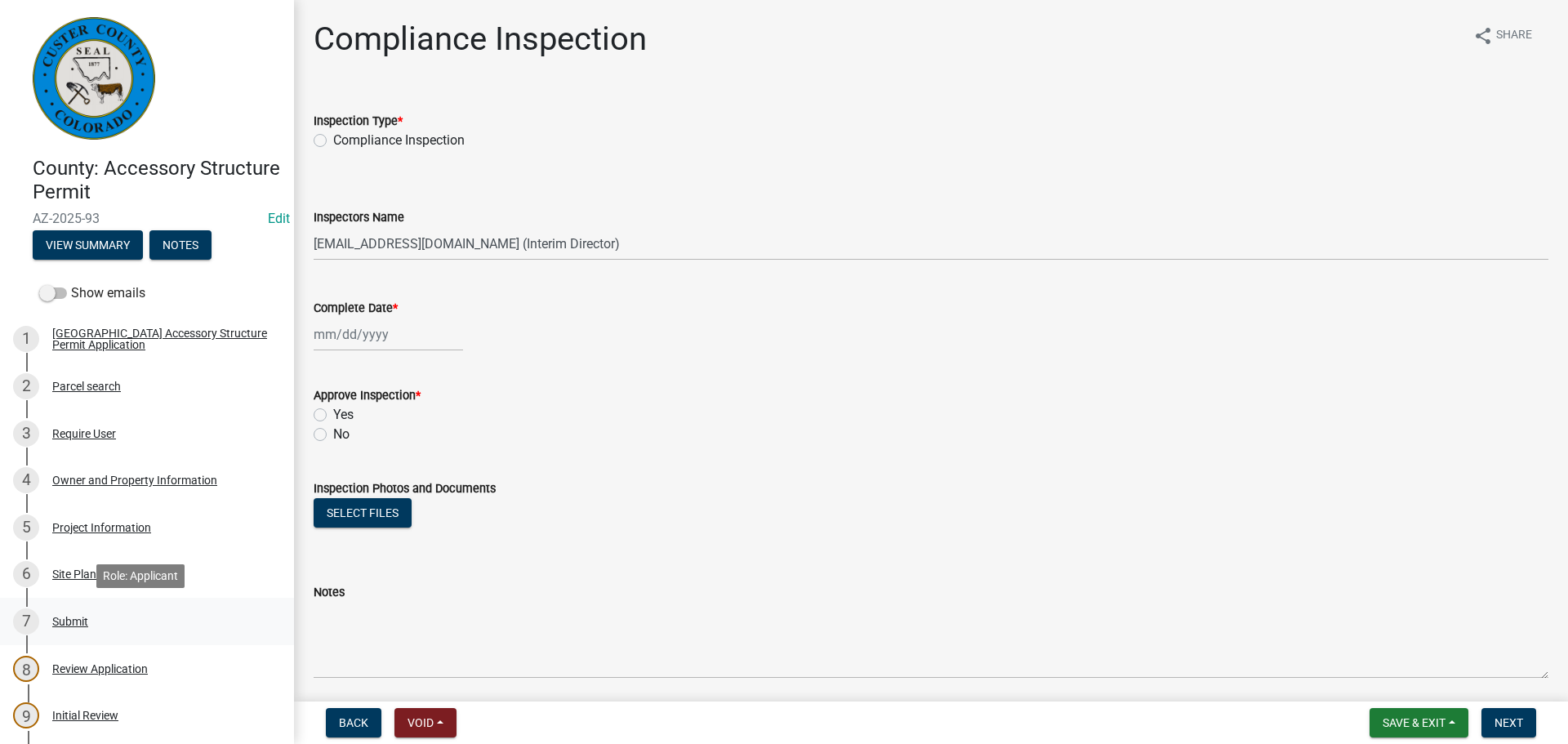
scroll to position [163, 0]
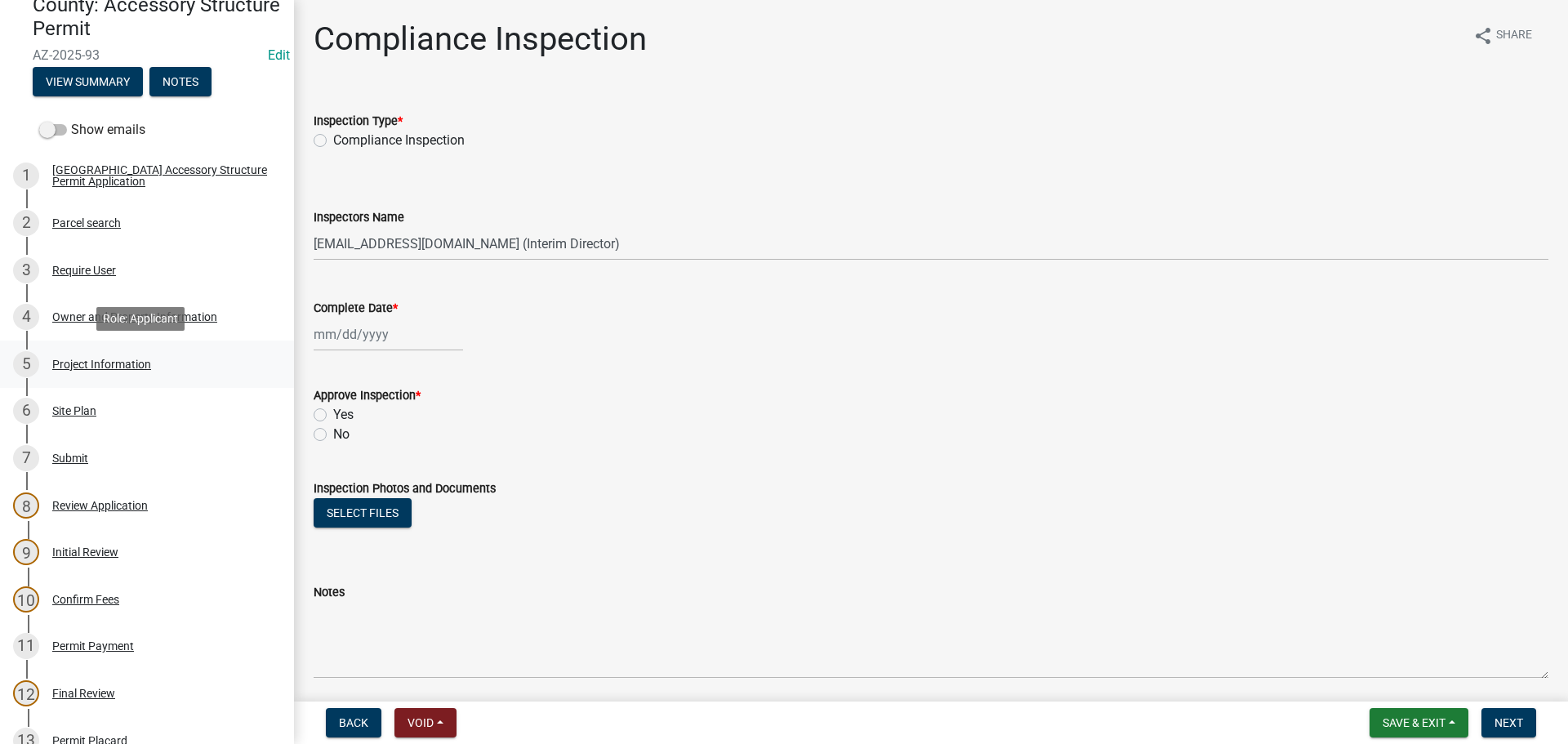
click at [68, 362] on div "Project Information" at bounding box center [101, 364] width 99 height 12
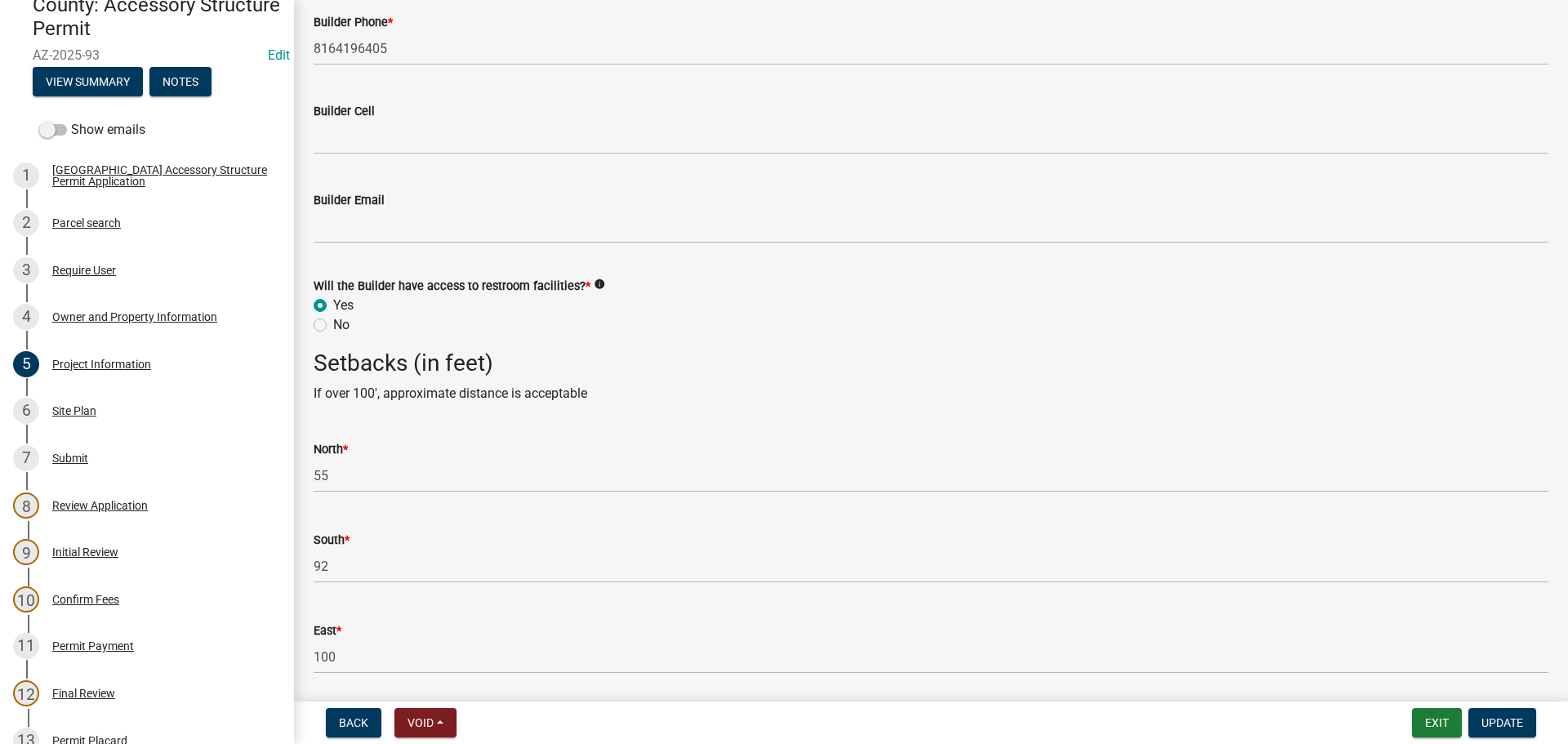
scroll to position [2434, 0]
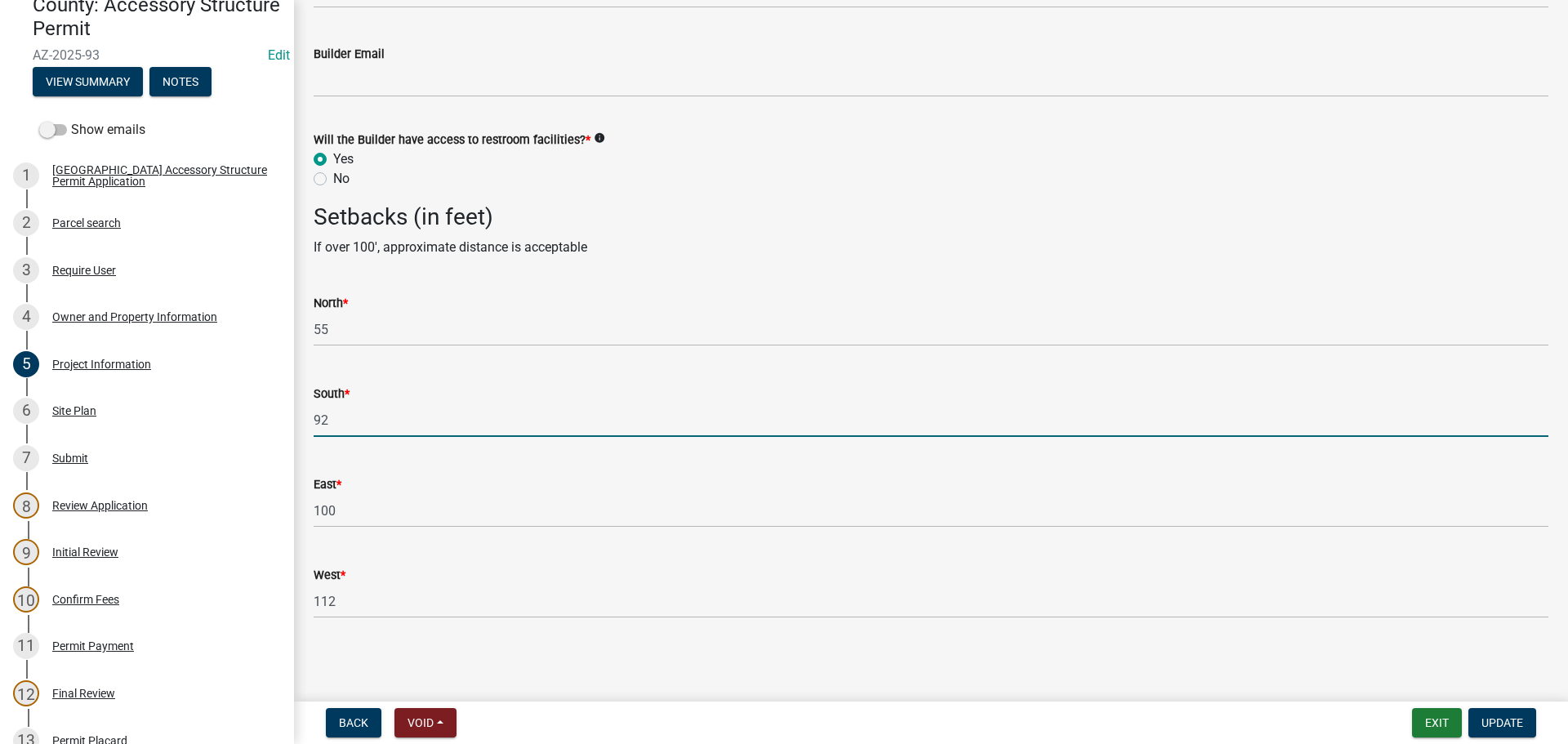
click at [386, 419] on input "92" at bounding box center [931, 420] width 1234 height 33
type input "9"
type input "266"
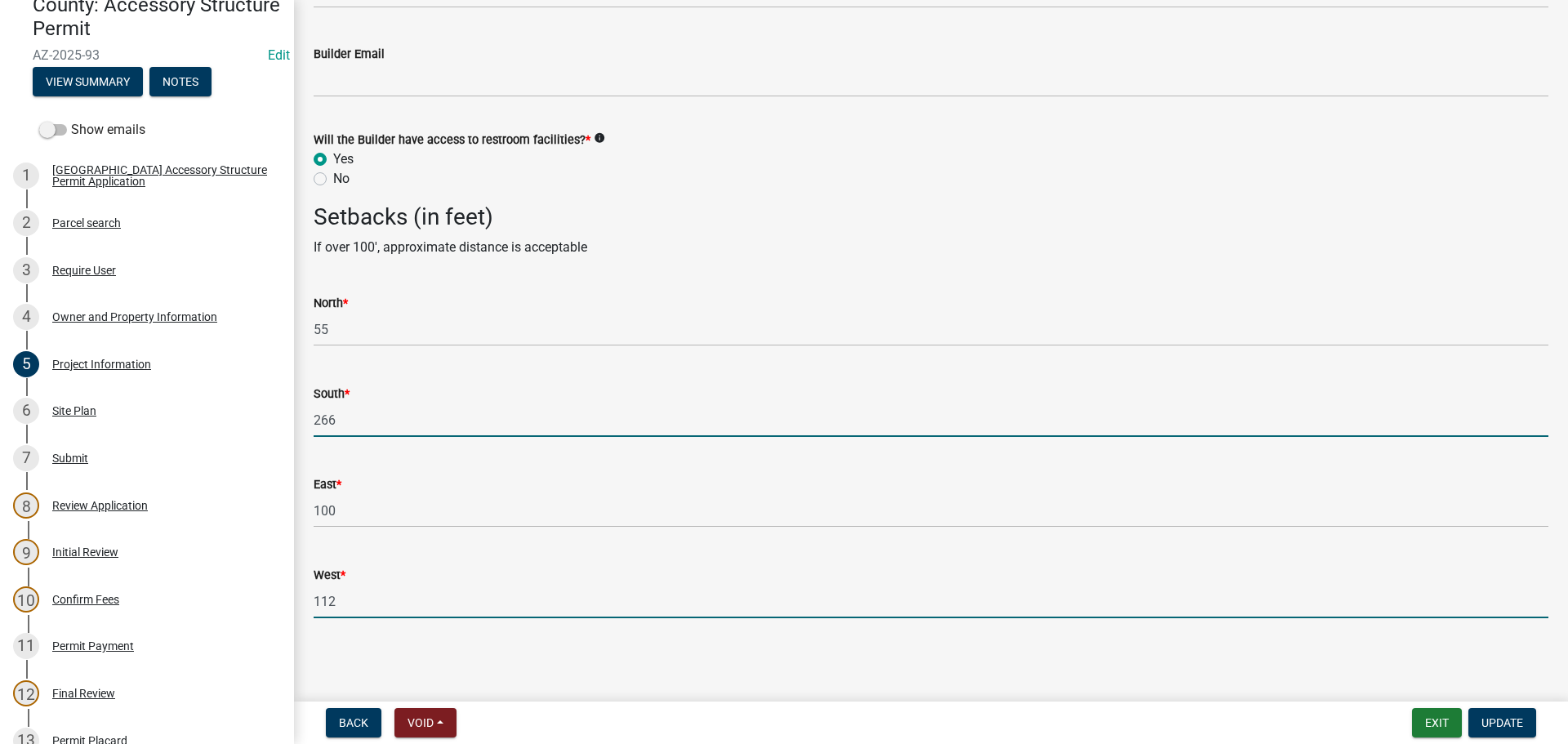
click at [370, 601] on input "112" at bounding box center [931, 601] width 1234 height 33
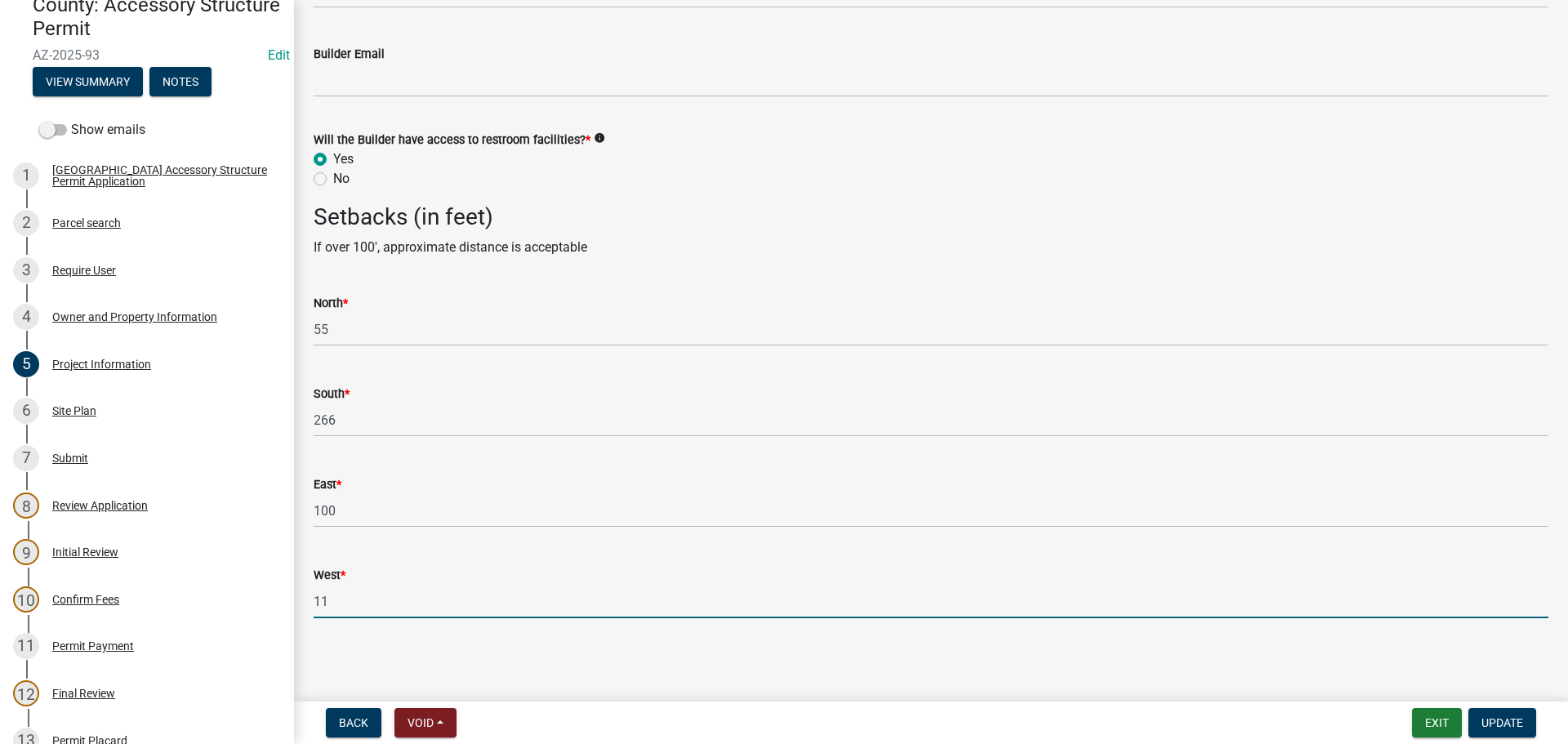
type input "1"
type input "50"
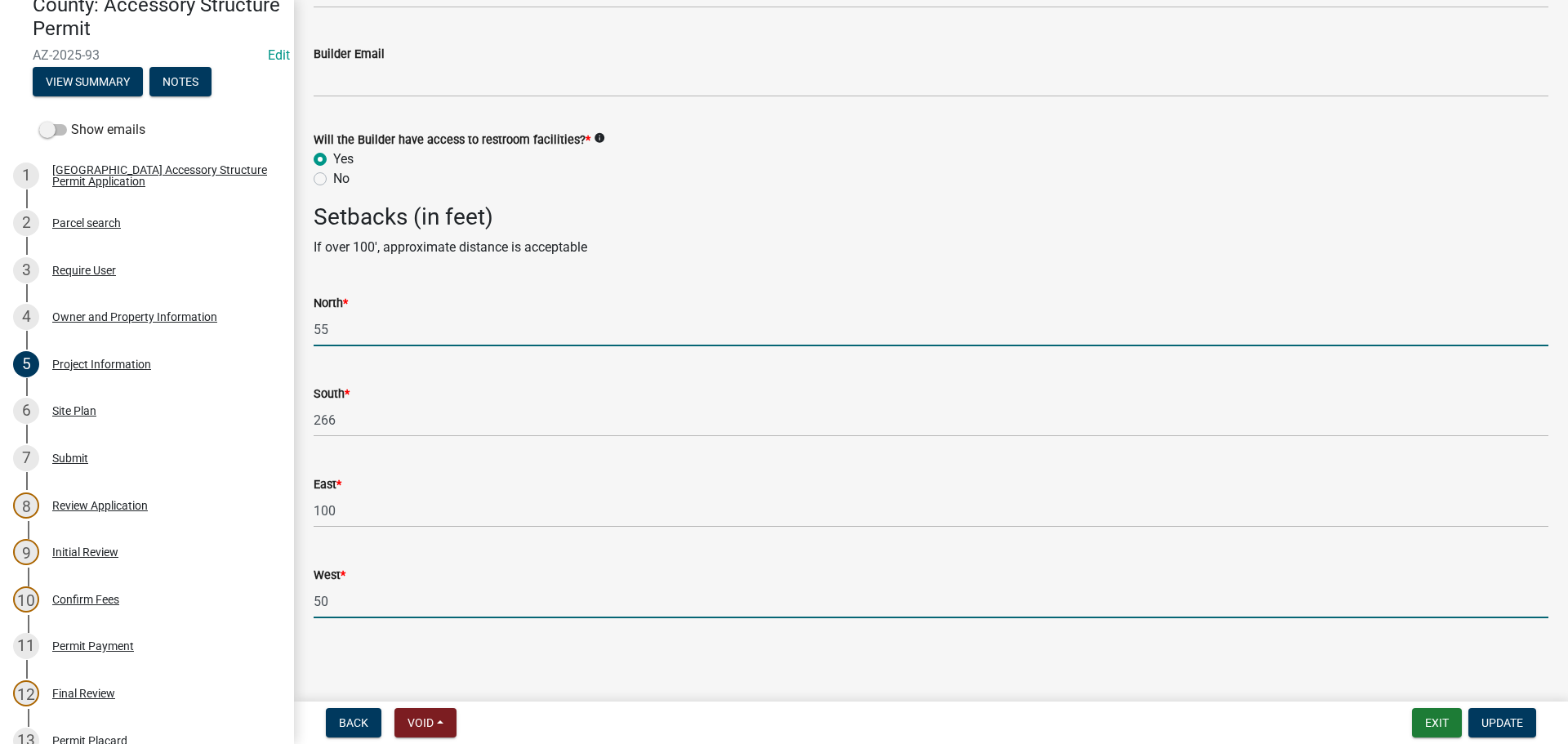
click at [364, 329] on input "55" at bounding box center [931, 329] width 1234 height 33
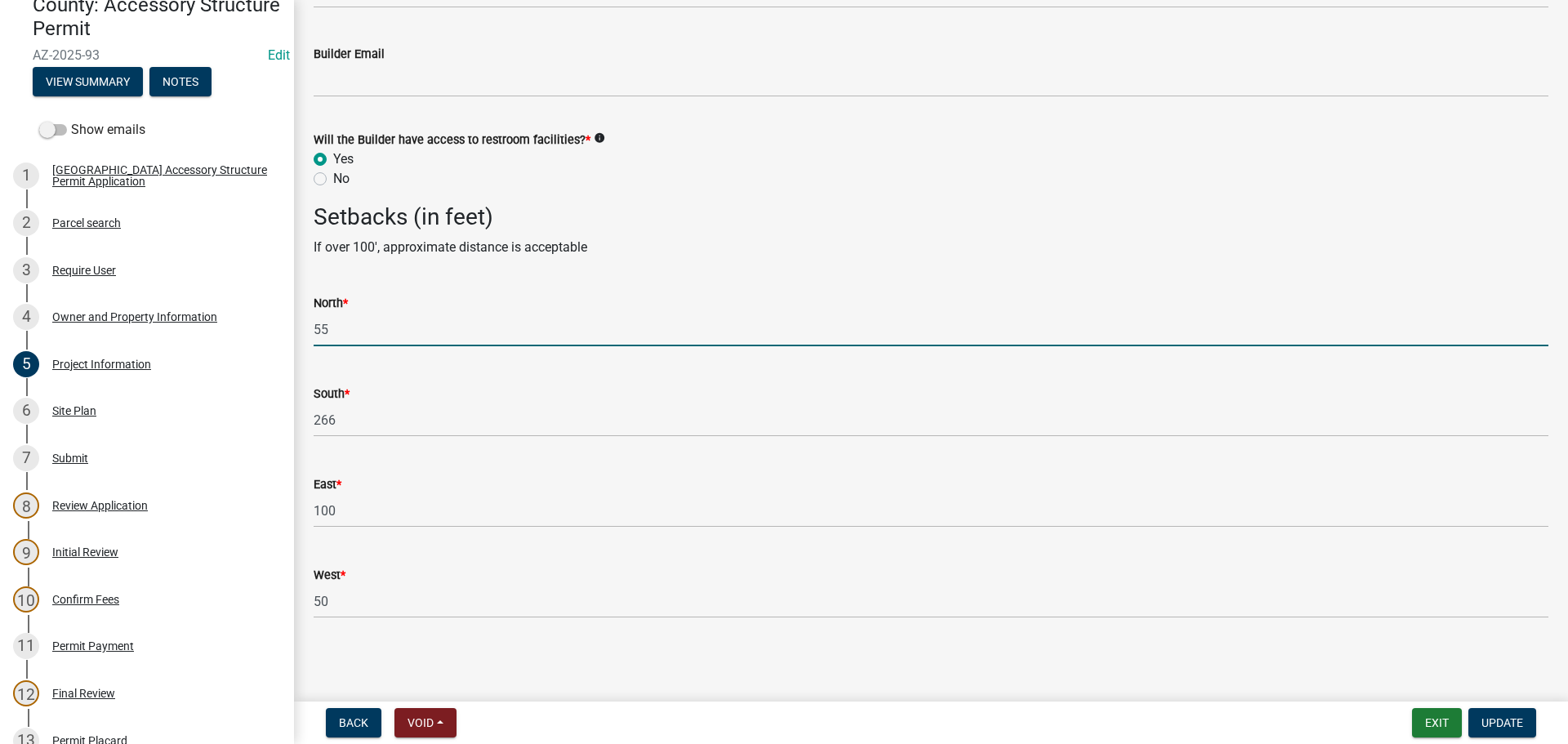
click at [364, 329] on input "55" at bounding box center [931, 329] width 1234 height 33
click at [387, 325] on input "55" at bounding box center [931, 329] width 1234 height 33
click at [379, 330] on input "55" at bounding box center [931, 329] width 1234 height 33
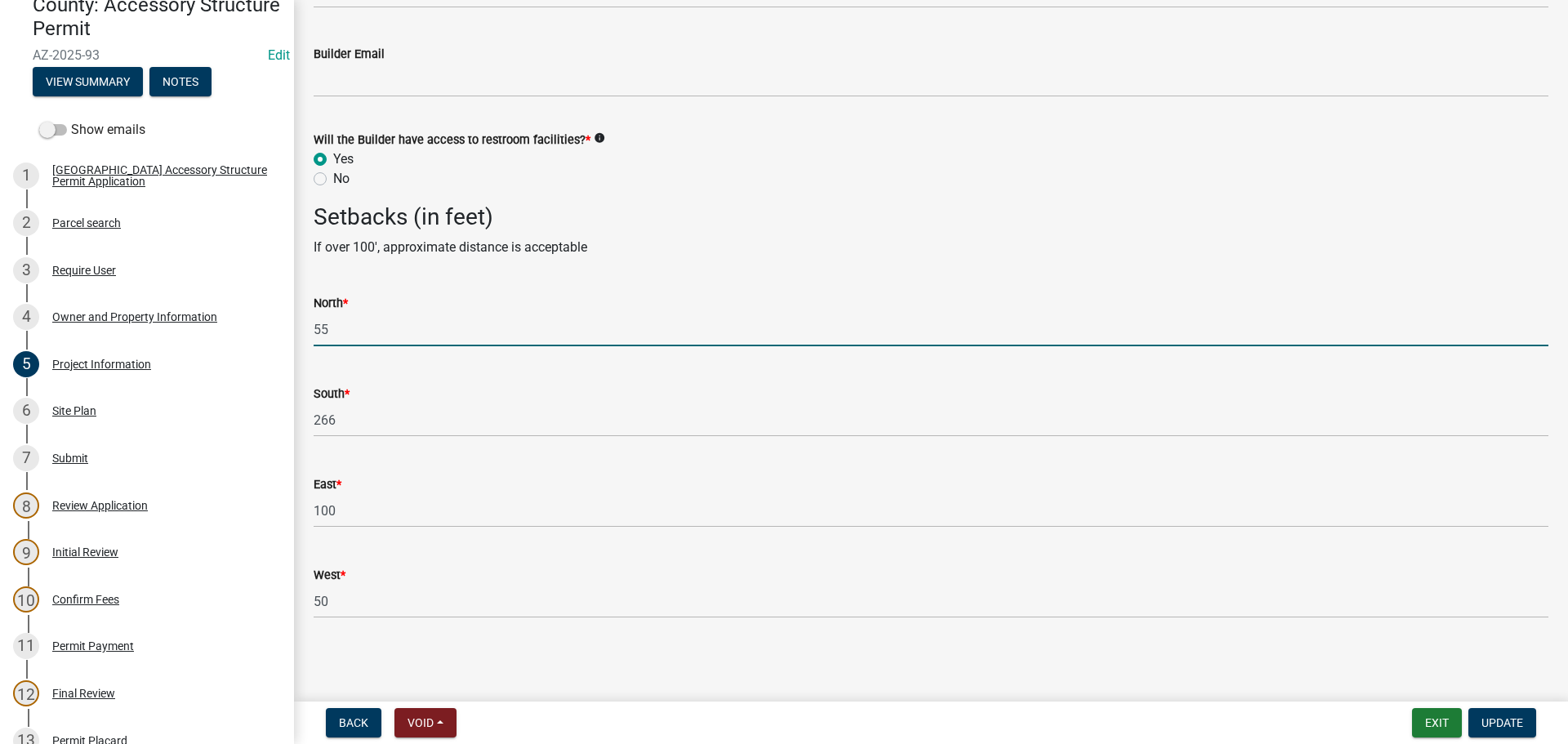
click at [379, 330] on input "55" at bounding box center [931, 329] width 1234 height 33
click at [368, 333] on input "50" at bounding box center [931, 329] width 1234 height 33
click at [368, 327] on input "50" at bounding box center [931, 329] width 1234 height 33
type input "5"
type input "100"
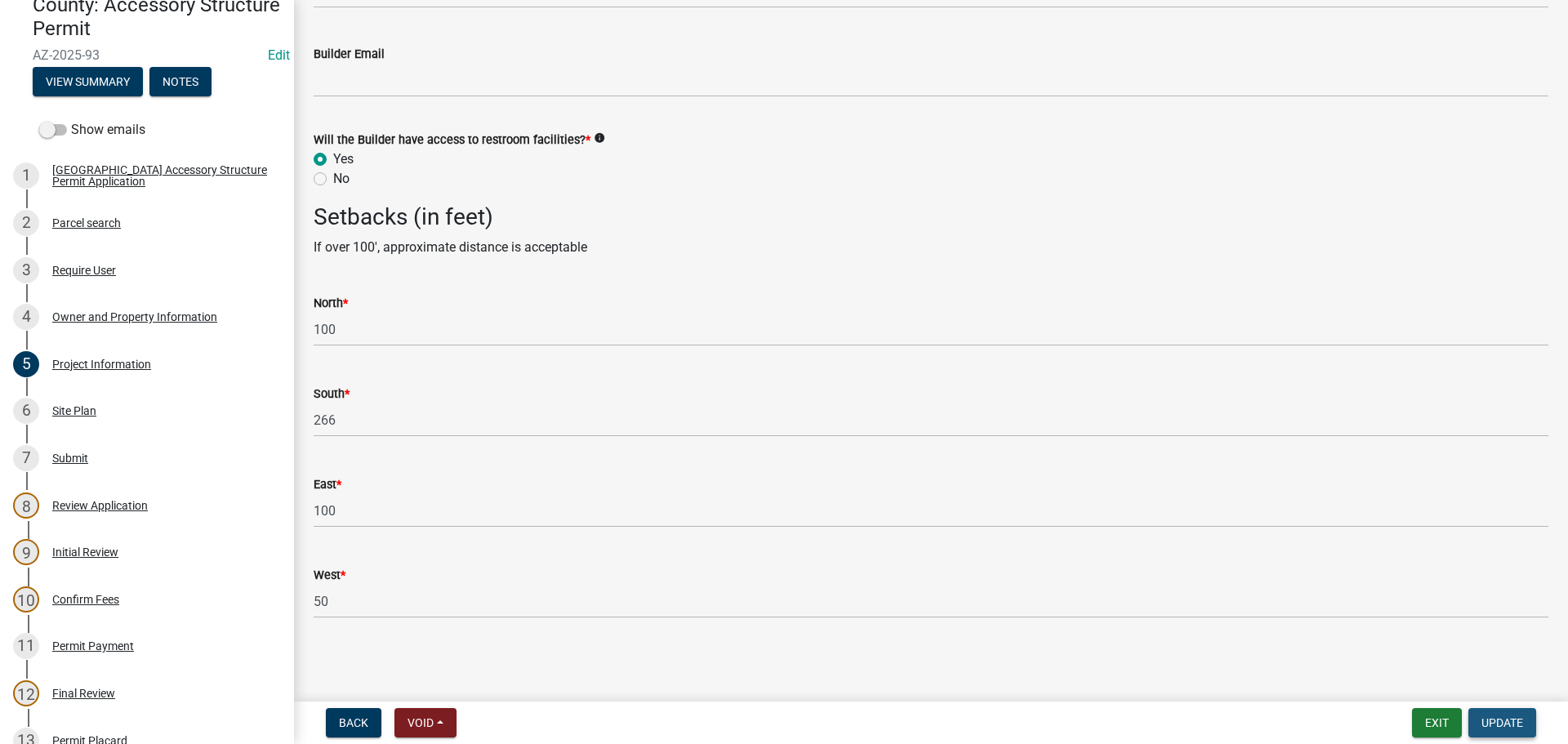
click at [1506, 721] on span "Update" at bounding box center [1502, 722] width 41 height 13
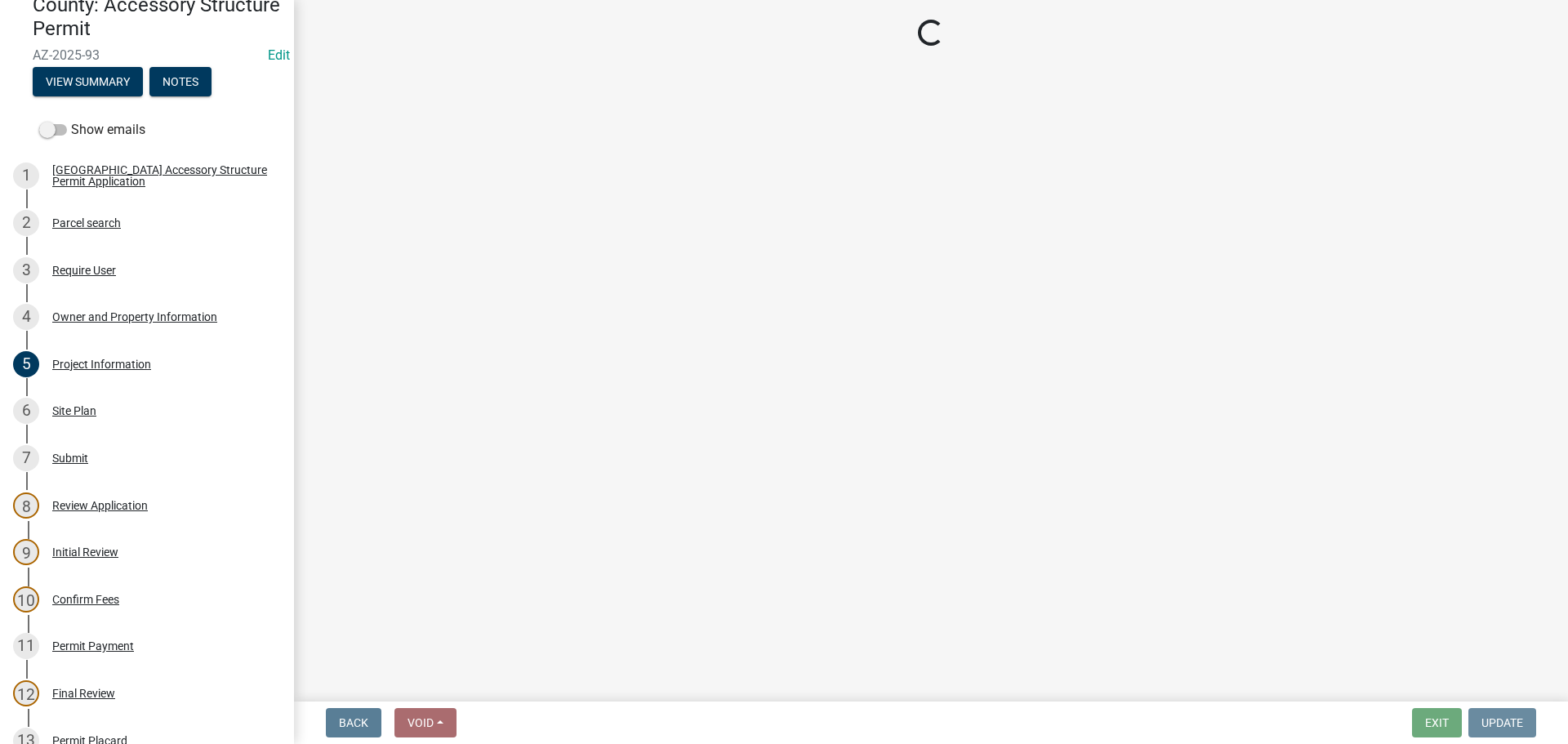
scroll to position [0, 0]
select select "cd09b013-b94f-4524-a046-a3f04ce1867e"
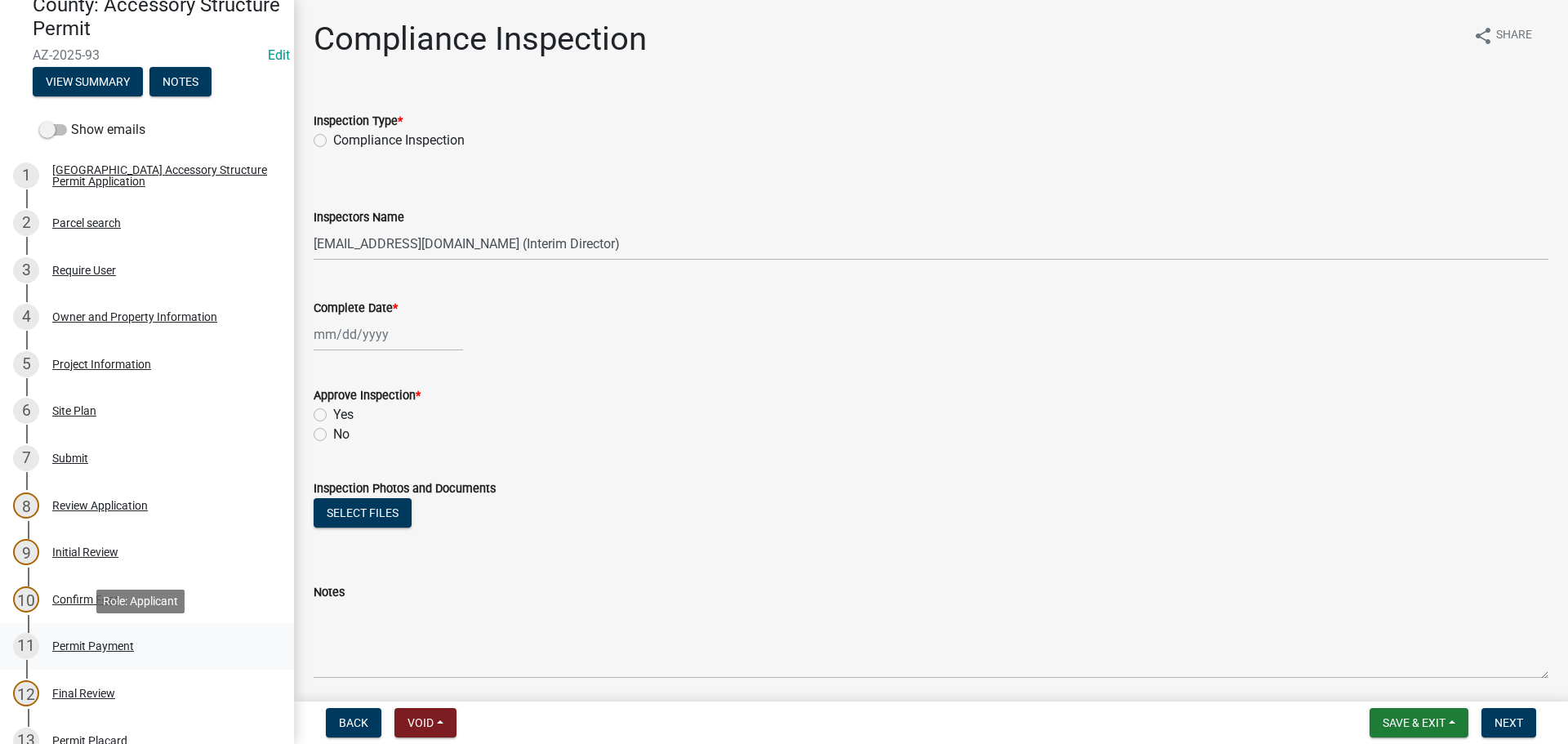
click at [85, 643] on div "Permit Payment" at bounding box center [92, 646] width 82 height 12
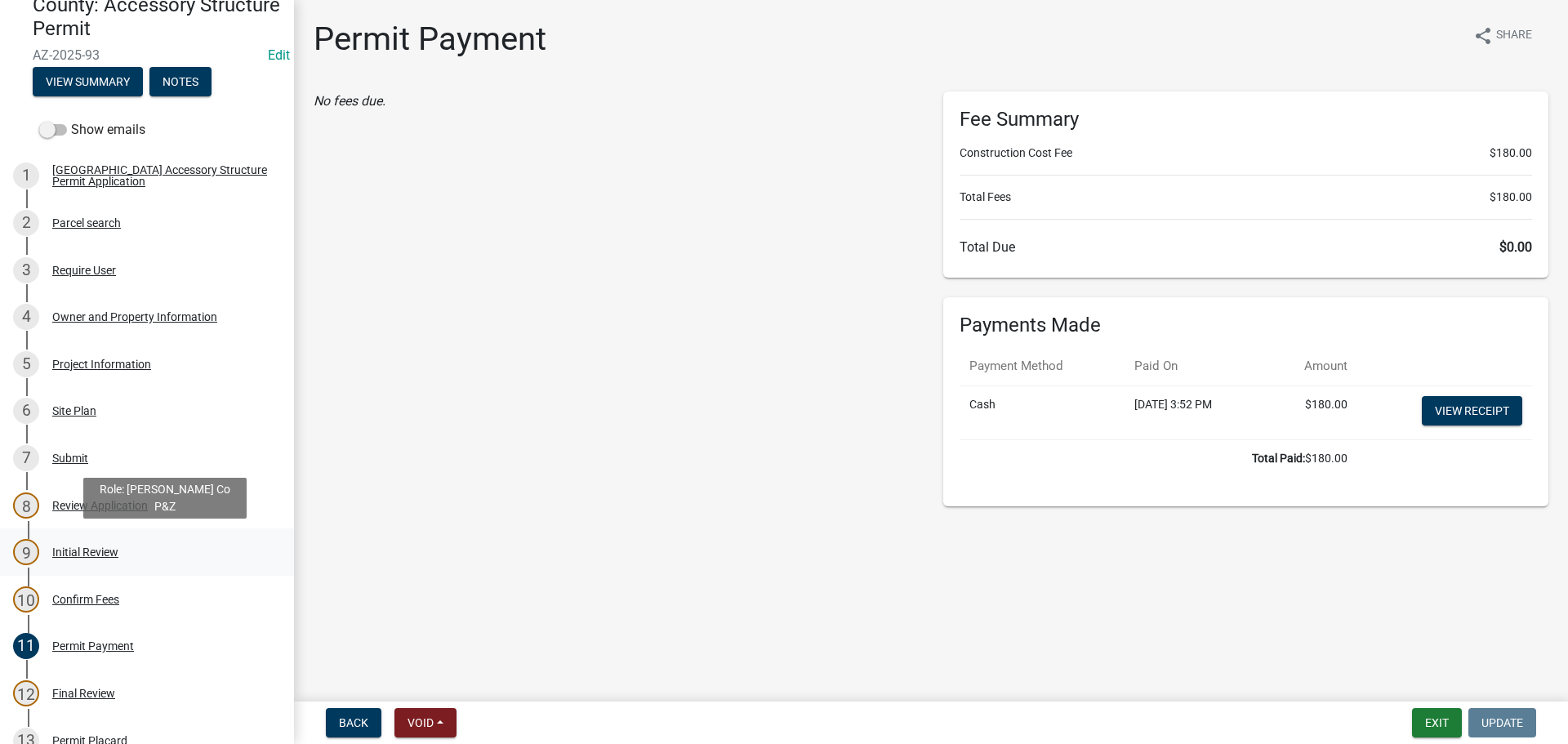
click at [92, 547] on div "Initial Review" at bounding box center [85, 552] width 66 height 12
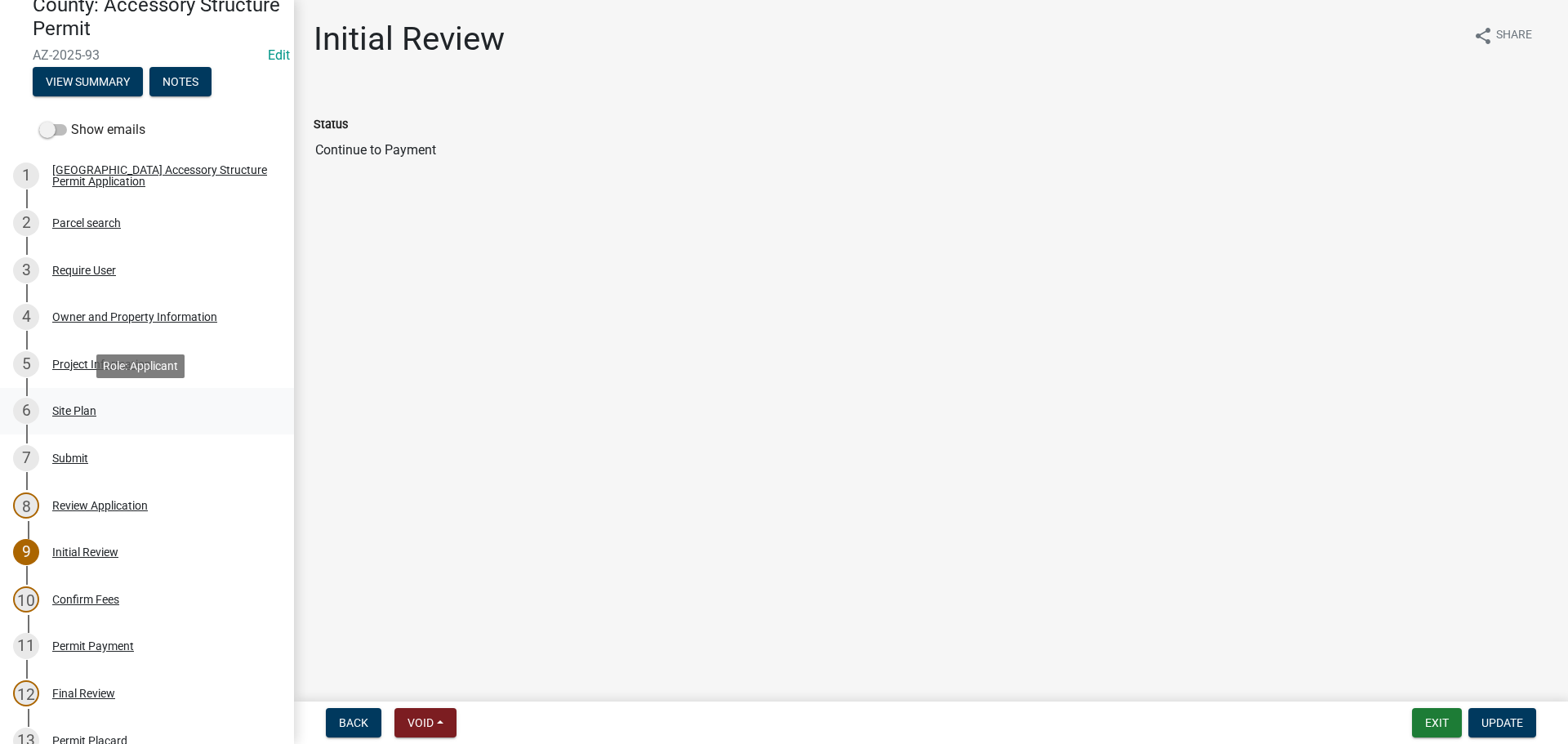
click at [77, 407] on div "Site Plan" at bounding box center [74, 411] width 44 height 12
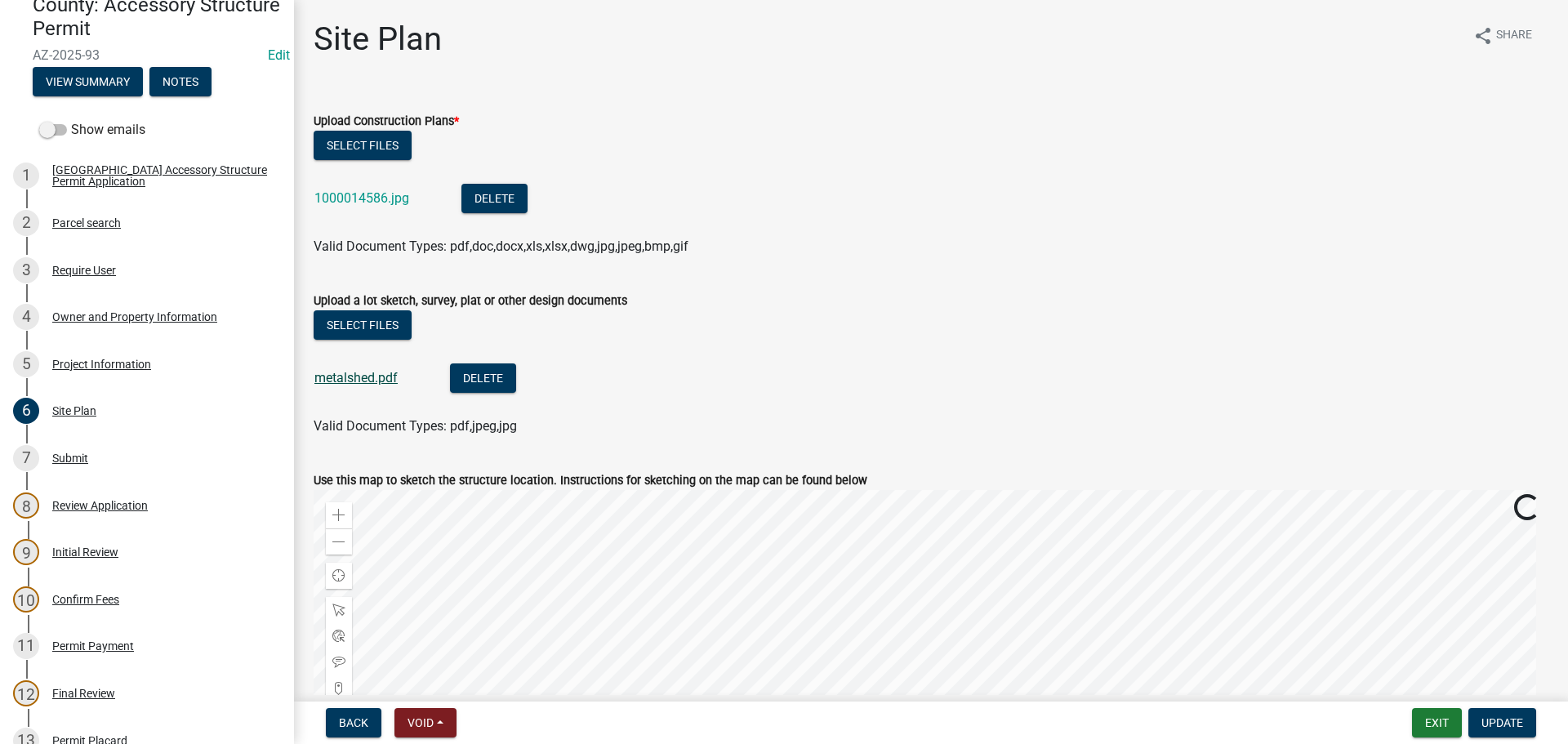
click at [382, 383] on link "metalshed.pdf" at bounding box center [355, 377] width 83 height 15
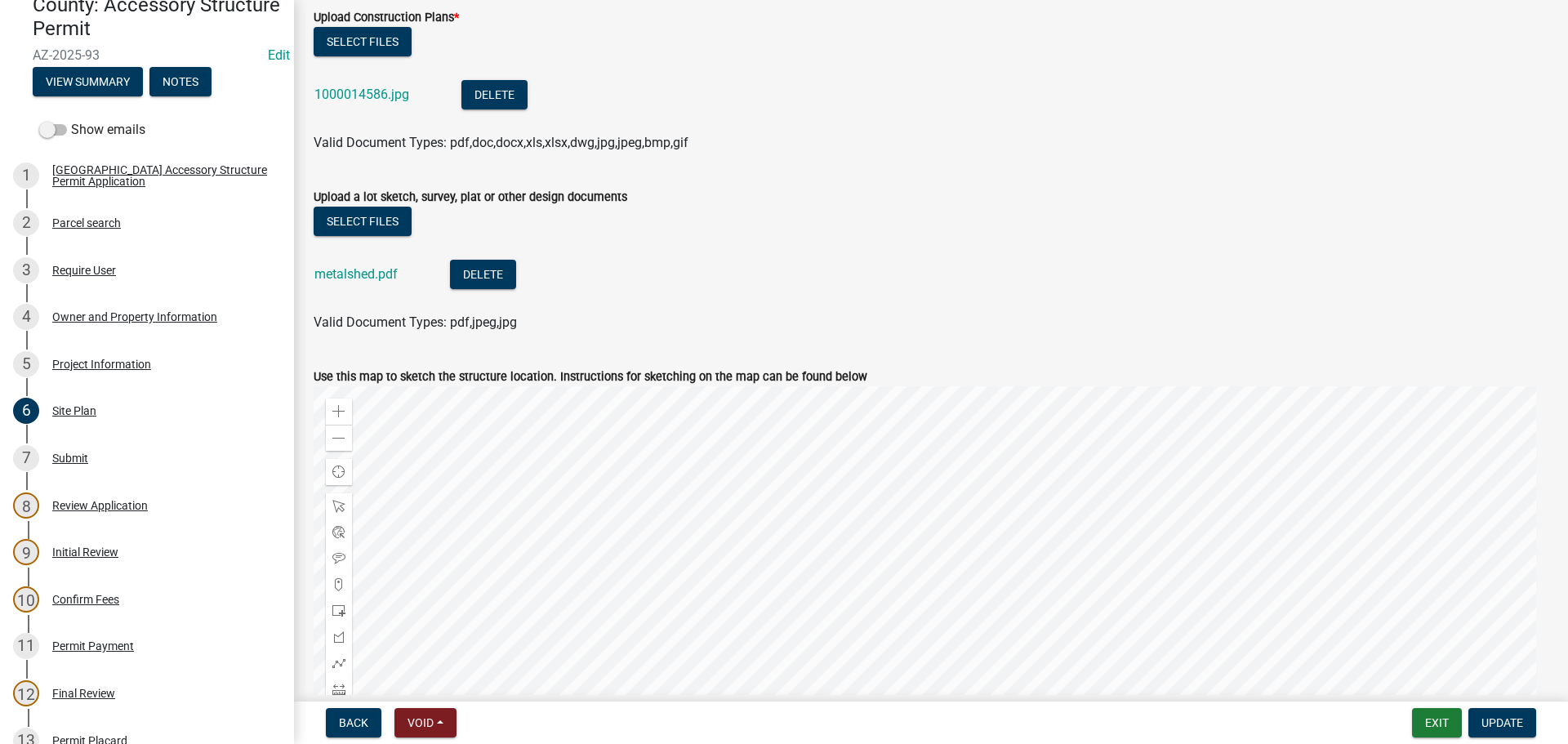
scroll to position [327, 0]
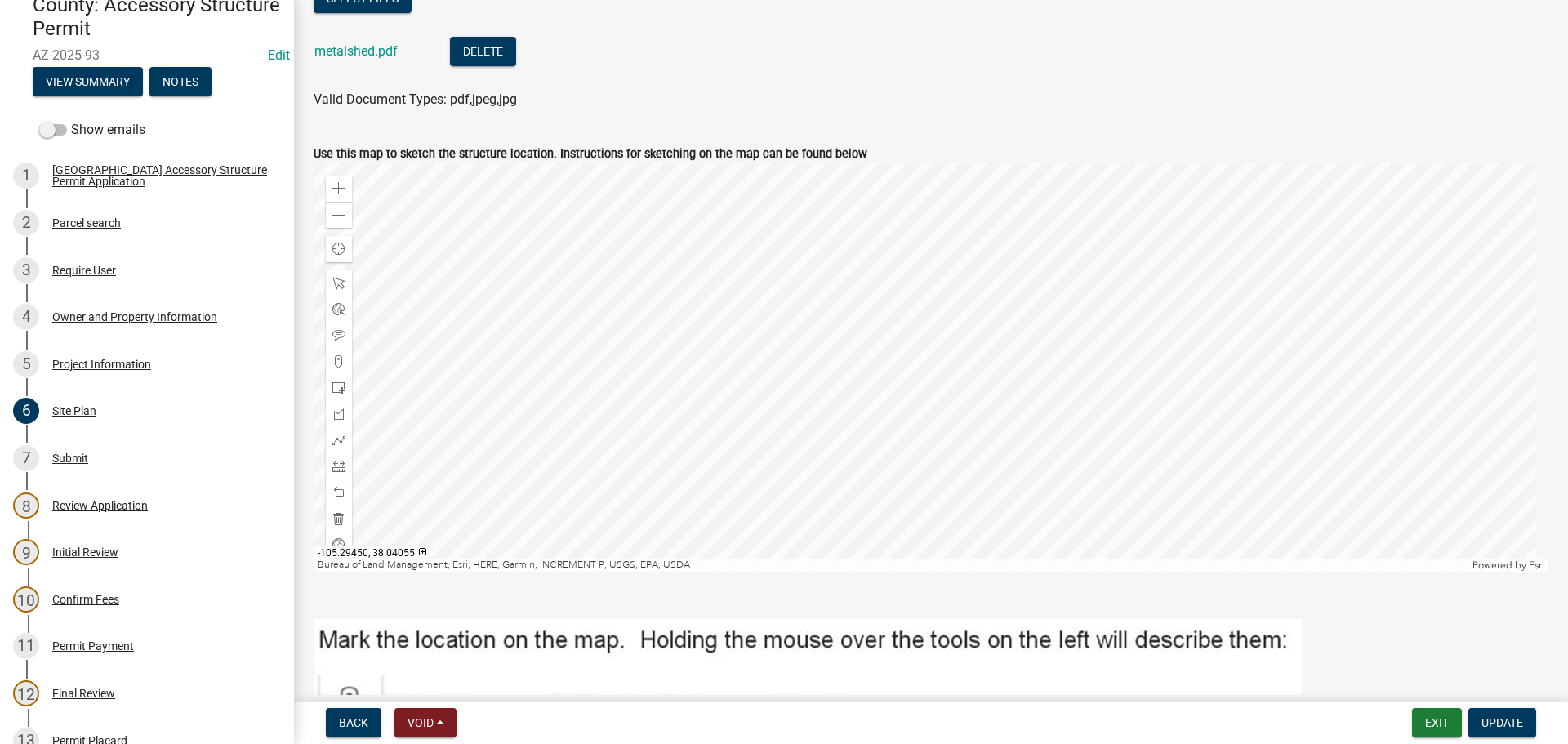
click at [940, 386] on div at bounding box center [931, 367] width 1234 height 408
click at [913, 389] on div at bounding box center [931, 367] width 1234 height 408
click at [980, 376] on div at bounding box center [931, 367] width 1234 height 408
click at [925, 385] on div at bounding box center [931, 367] width 1234 height 408
click at [763, 420] on div at bounding box center [931, 367] width 1234 height 408
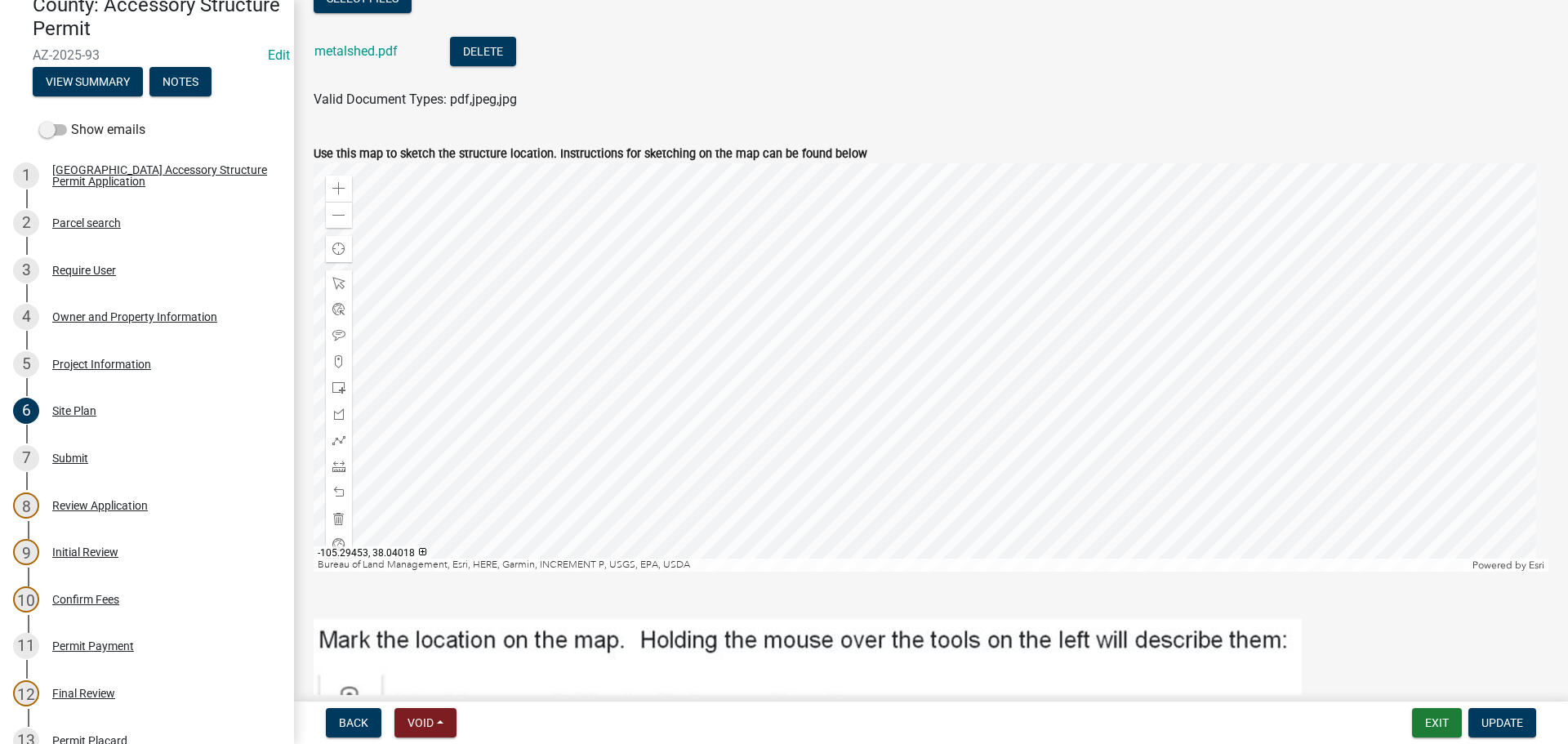
click at [785, 398] on div at bounding box center [931, 367] width 1234 height 408
click at [344, 249] on span "Find my location" at bounding box center [339, 249] width 13 height 13
click at [336, 359] on span at bounding box center [339, 362] width 13 height 13
click at [744, 391] on div at bounding box center [931, 367] width 1234 height 408
click at [1515, 722] on span "Update" at bounding box center [1502, 722] width 41 height 13
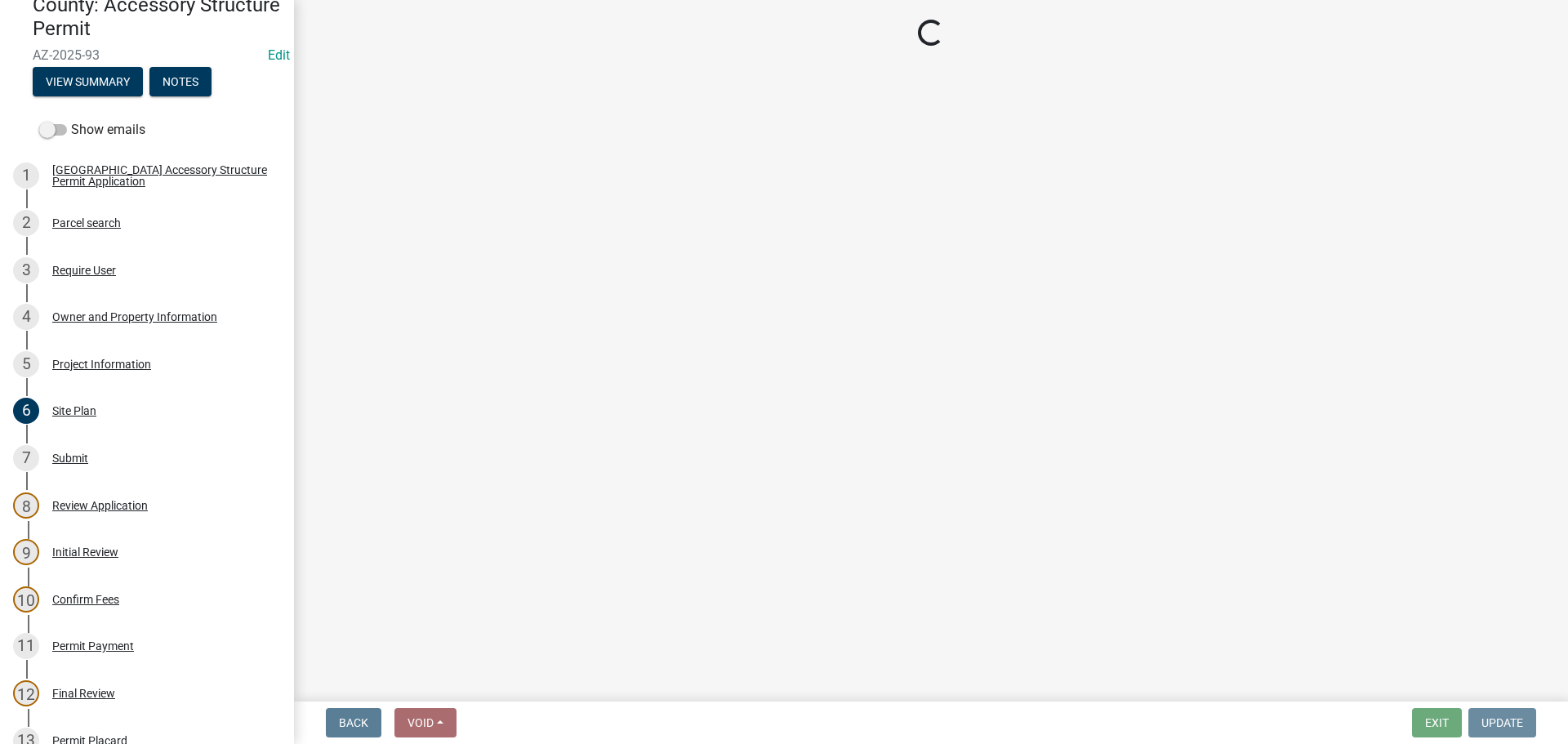
scroll to position [0, 0]
select select "cd09b013-b94f-4524-a046-a3f04ce1867e"
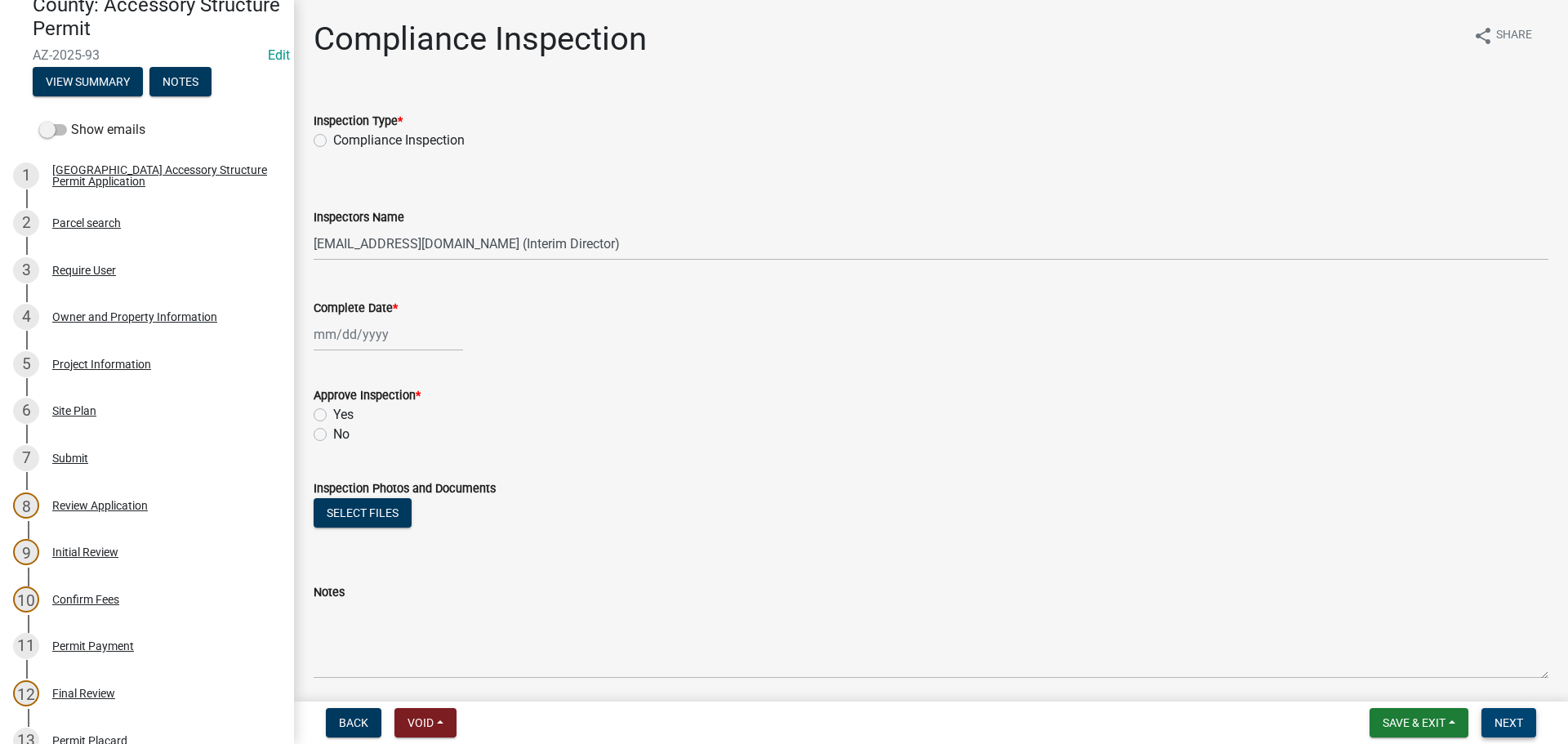
click at [1511, 719] on span "Next" at bounding box center [1509, 722] width 29 height 13
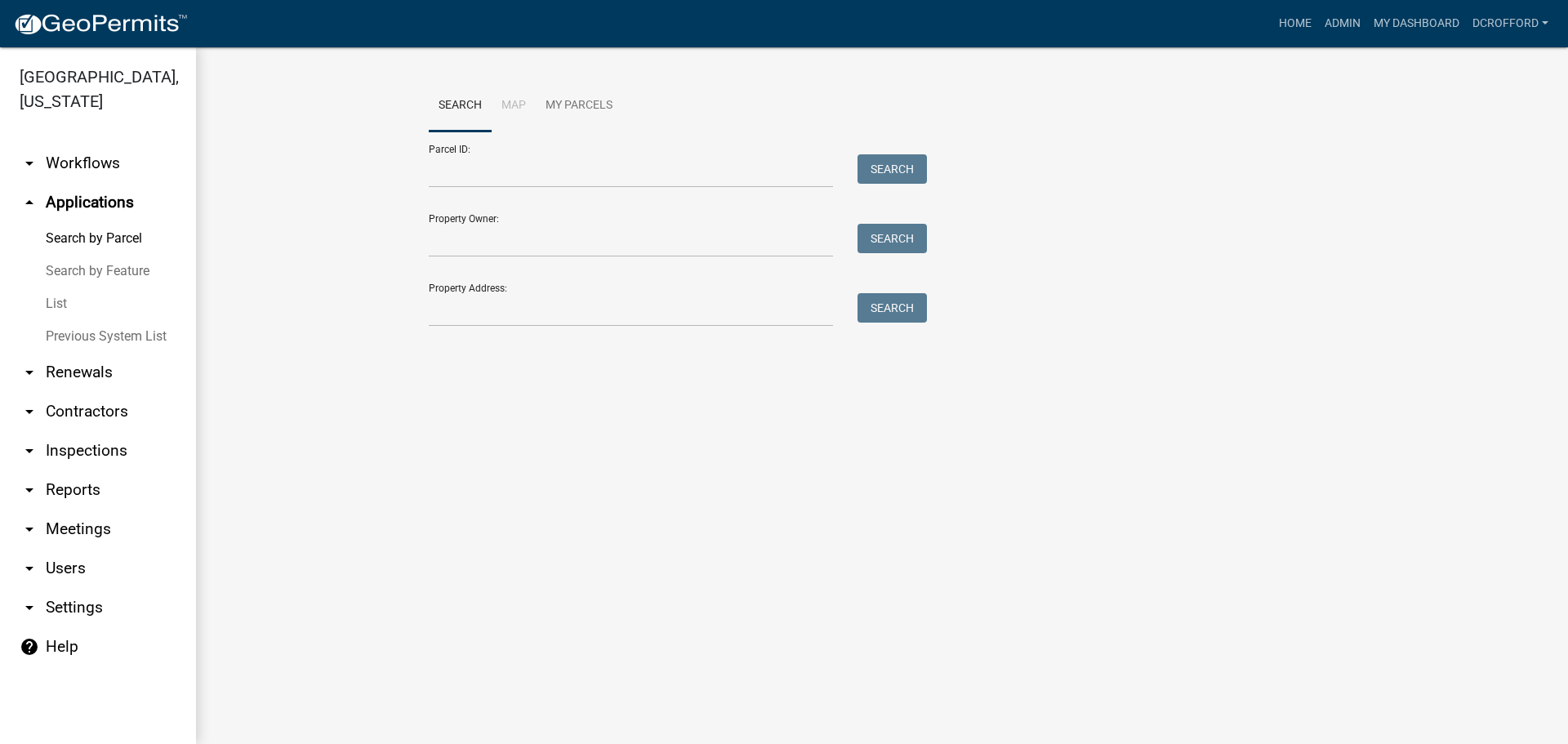
click at [353, 140] on wm-workflow-application-search-view "Search Map My Parcels Parcel ID: Search Property Owner: Search Property Address…" at bounding box center [882, 210] width 1307 height 261
click at [566, 237] on input "Property Owner:" at bounding box center [631, 240] width 405 height 33
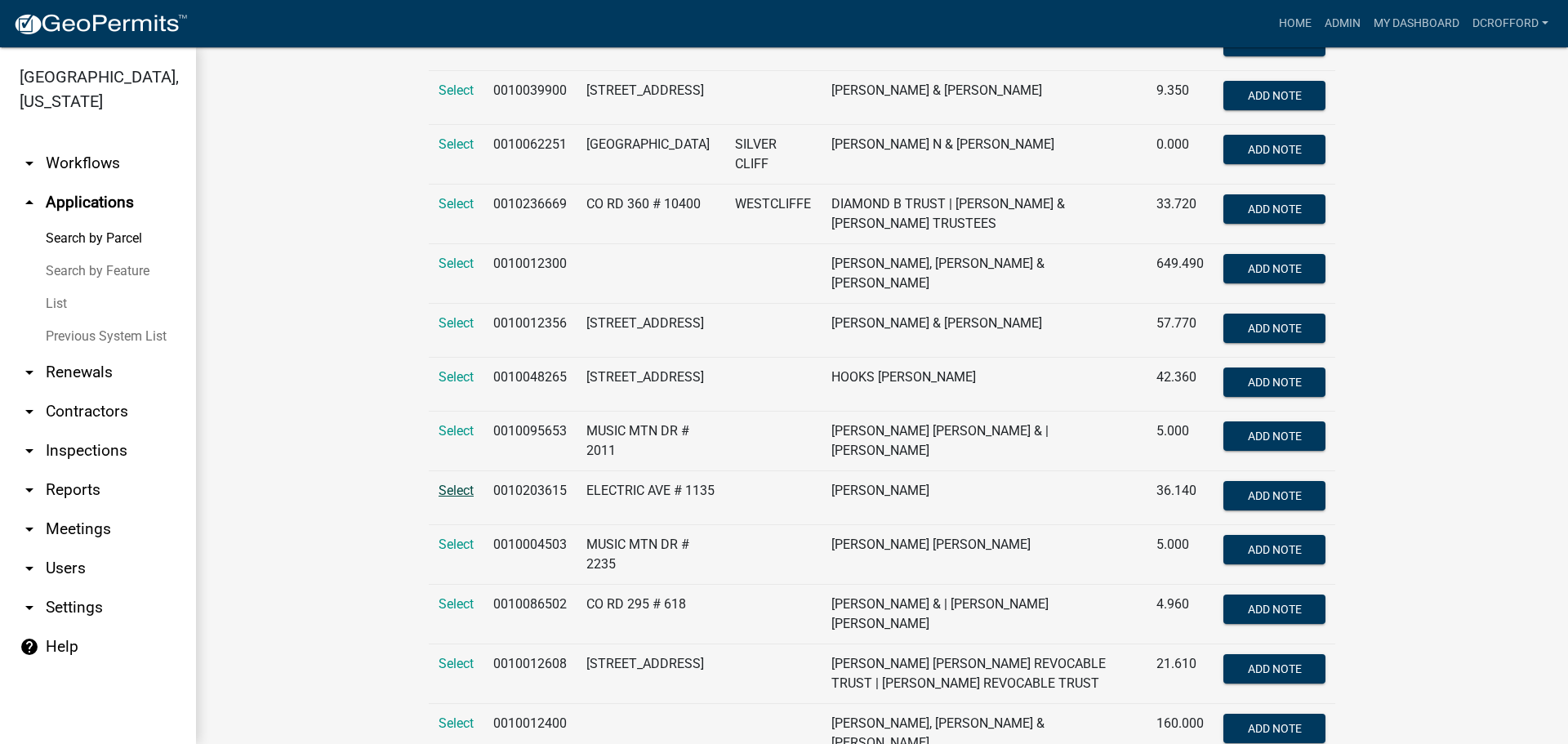
scroll to position [408, 0]
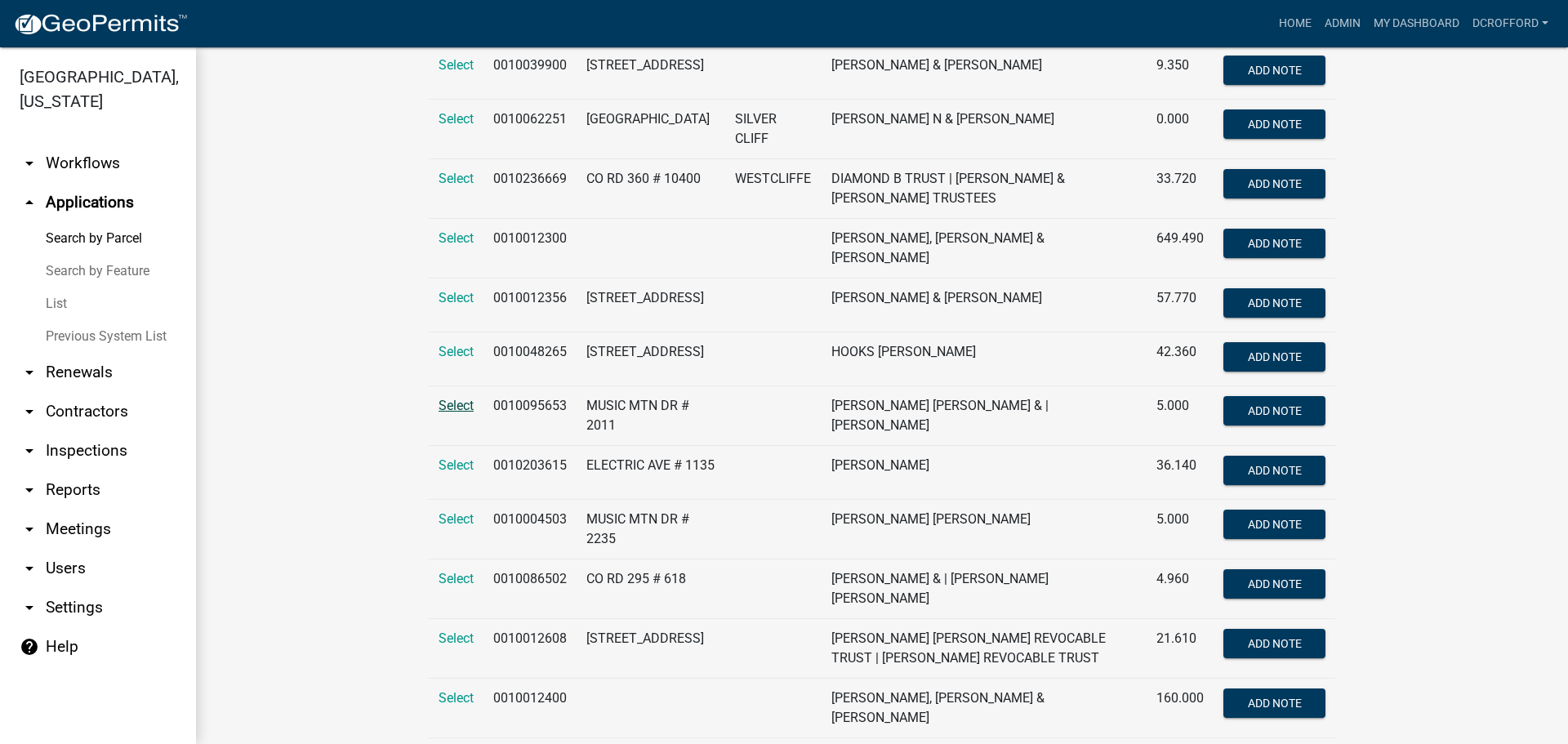
type input "berry"
click at [446, 412] on span "Select" at bounding box center [456, 405] width 35 height 15
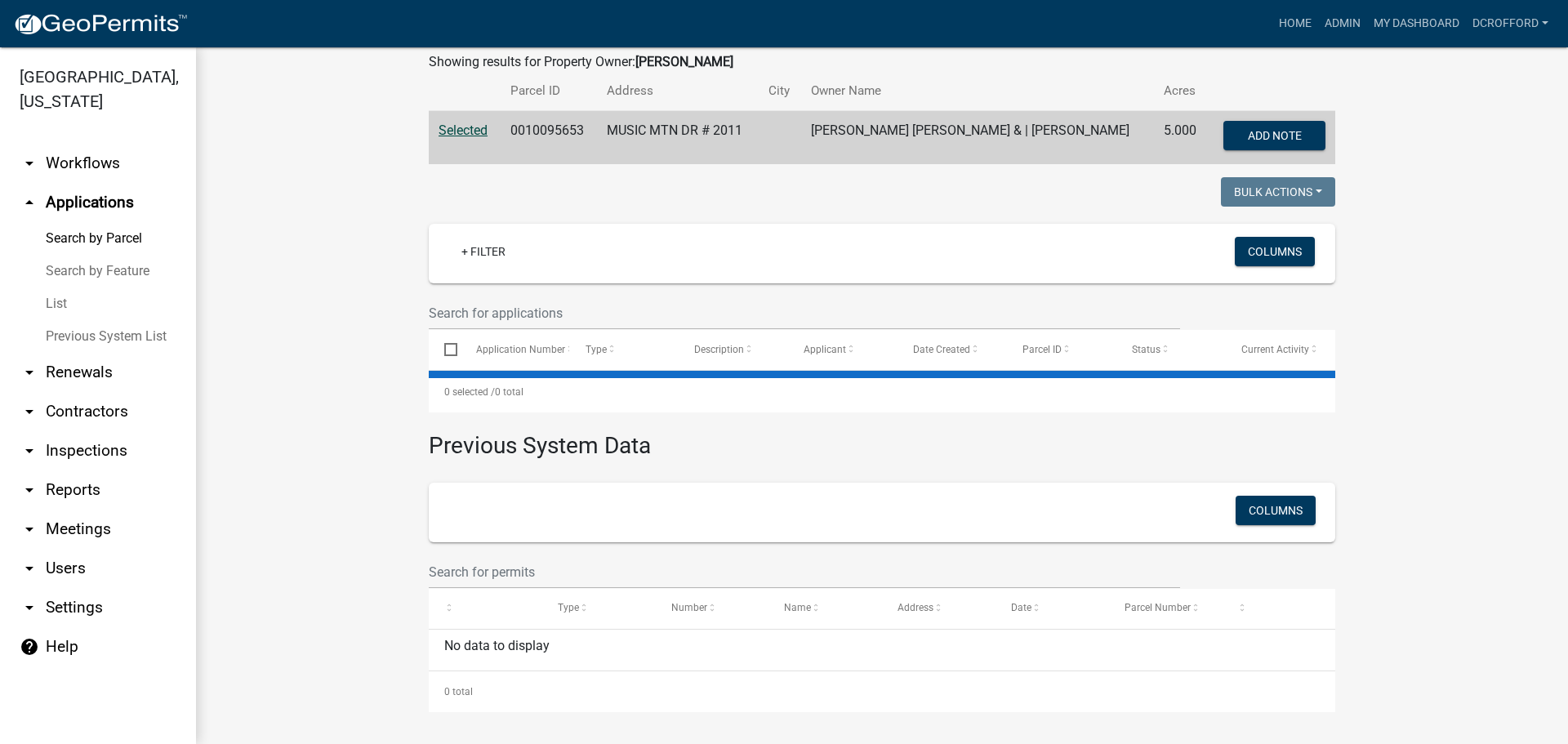
scroll to position [0, 0]
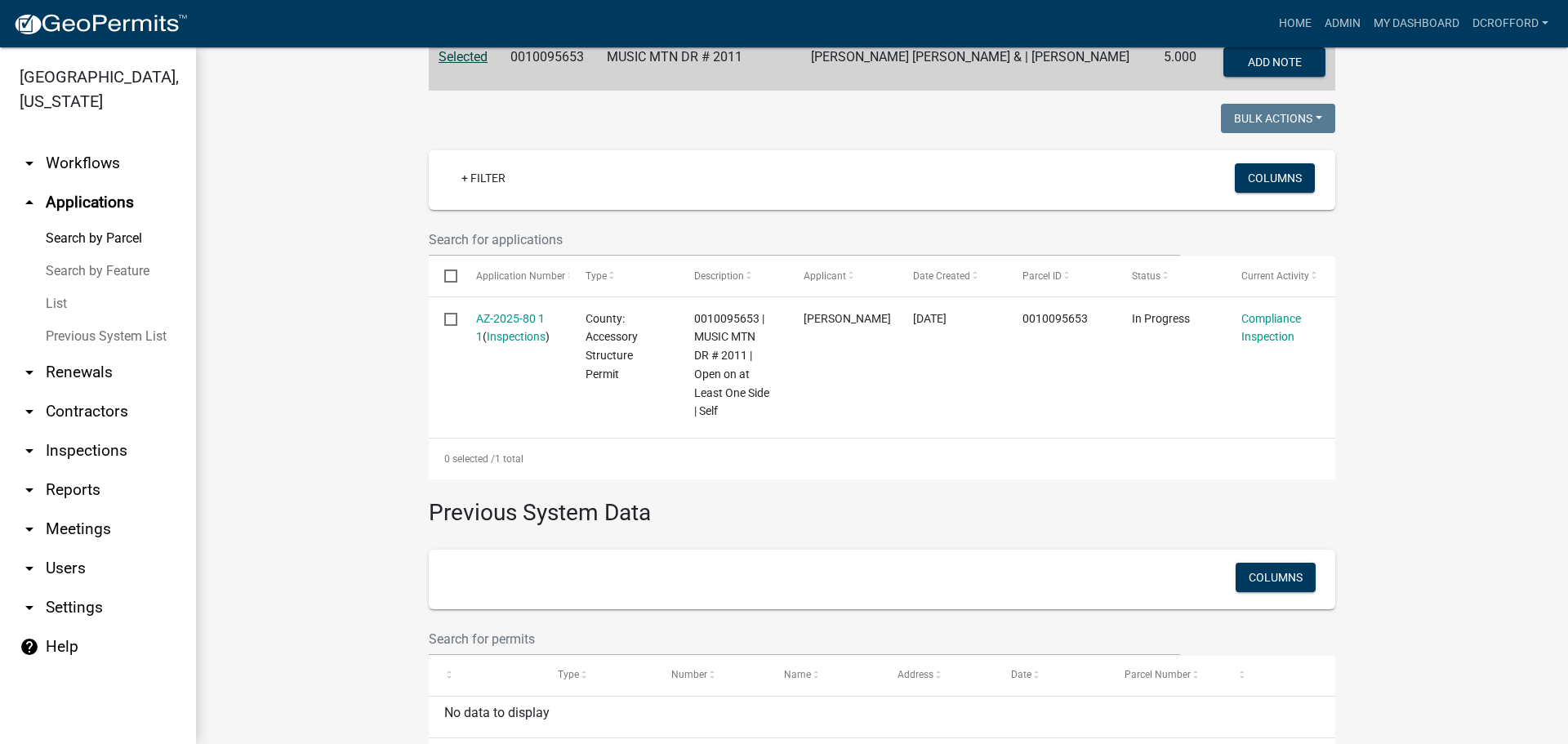
scroll to position [408, 0]
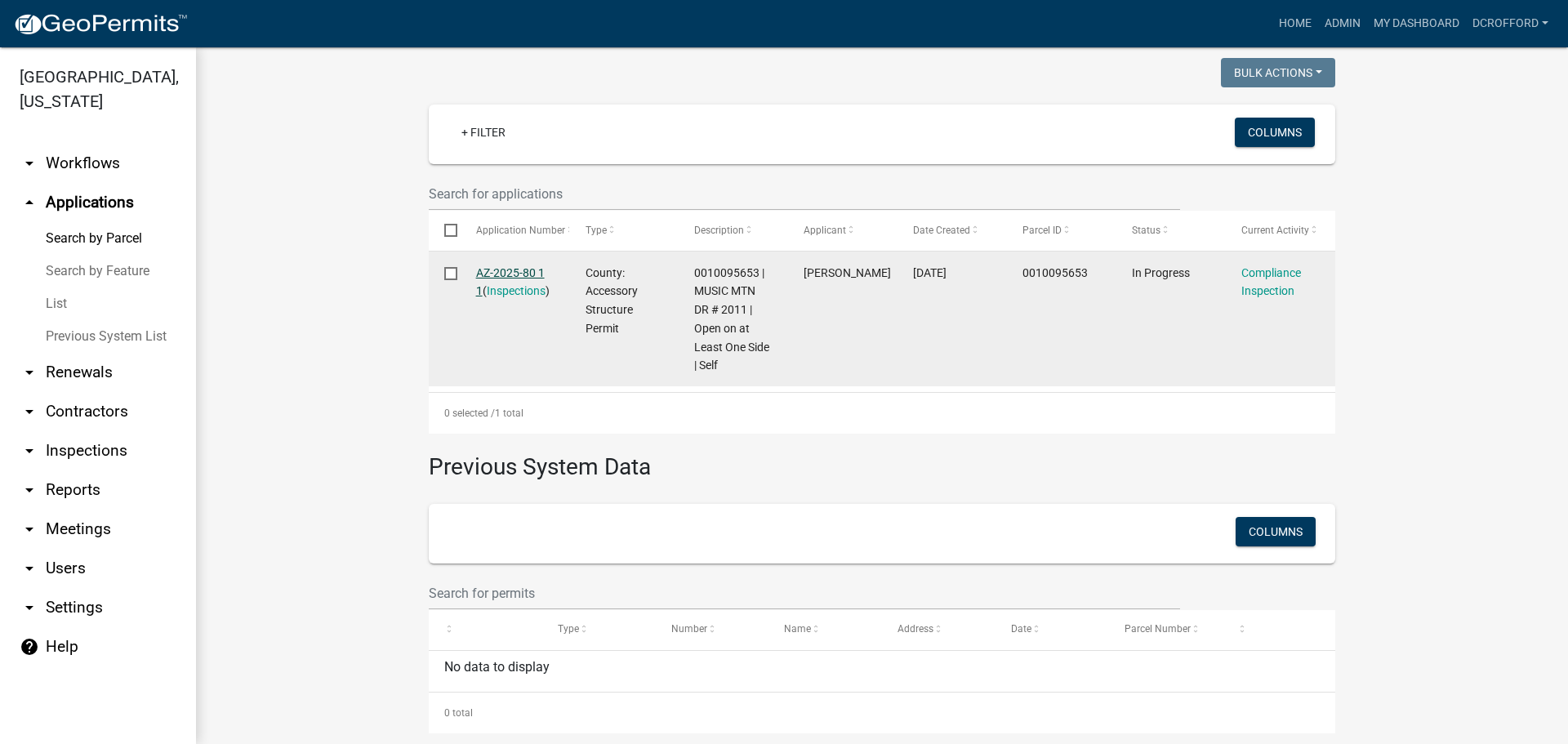
click at [494, 267] on link "AZ-2025-80 1 1" at bounding box center [510, 283] width 68 height 32
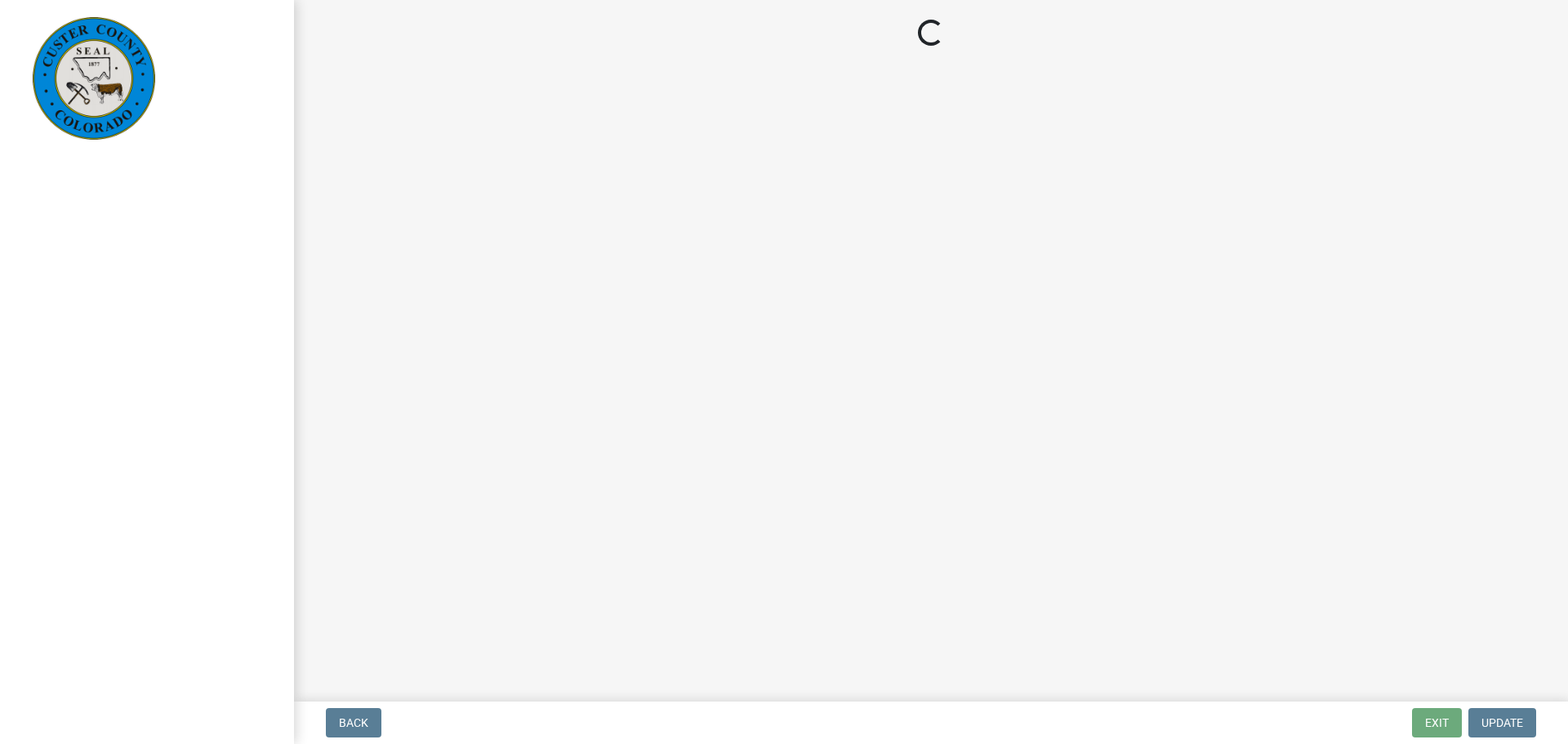
select select "cd09b013-b94f-4524-a046-a3f04ce1867e"
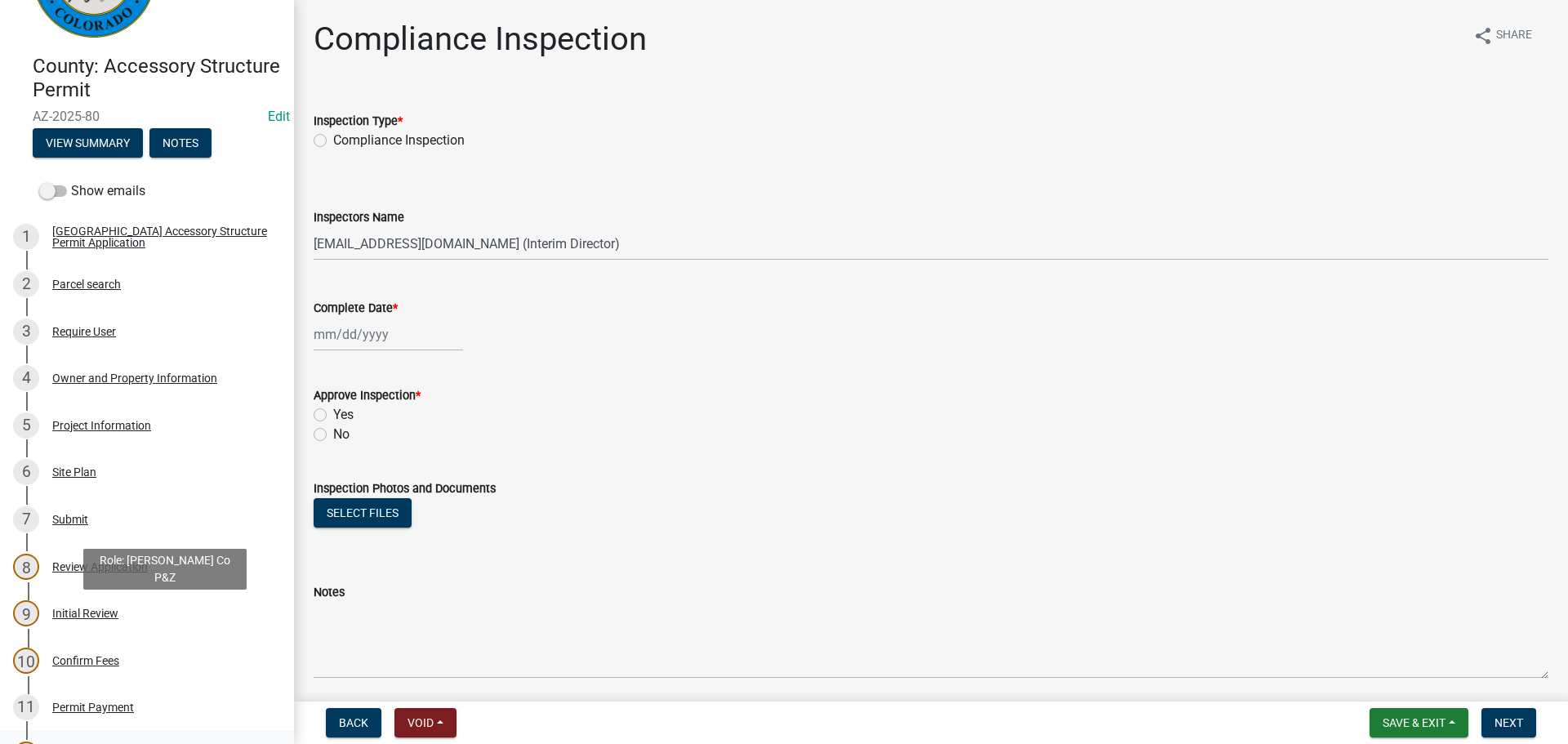
scroll to position [245, 0]
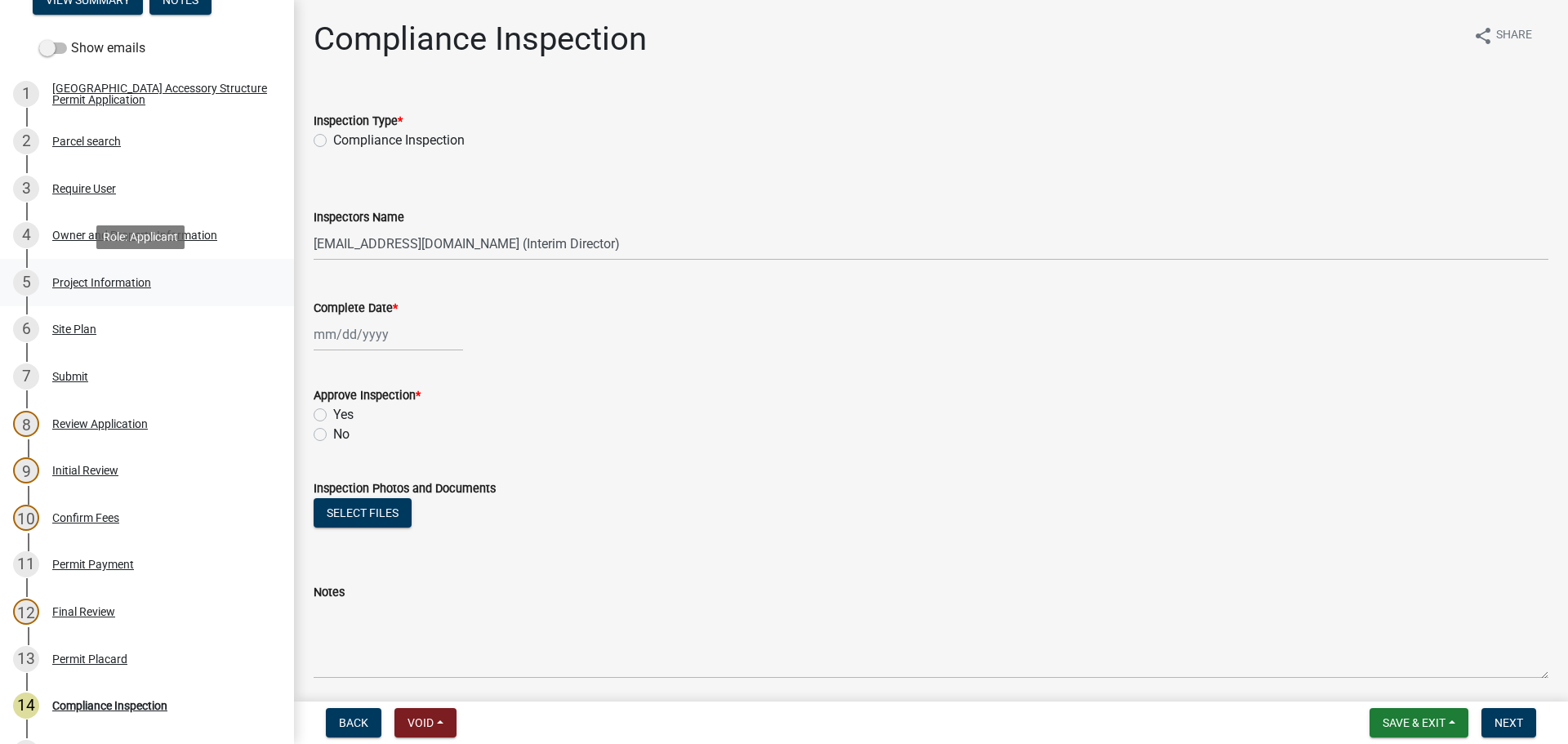
click at [81, 273] on div "5 Project Information" at bounding box center [141, 282] width 255 height 26
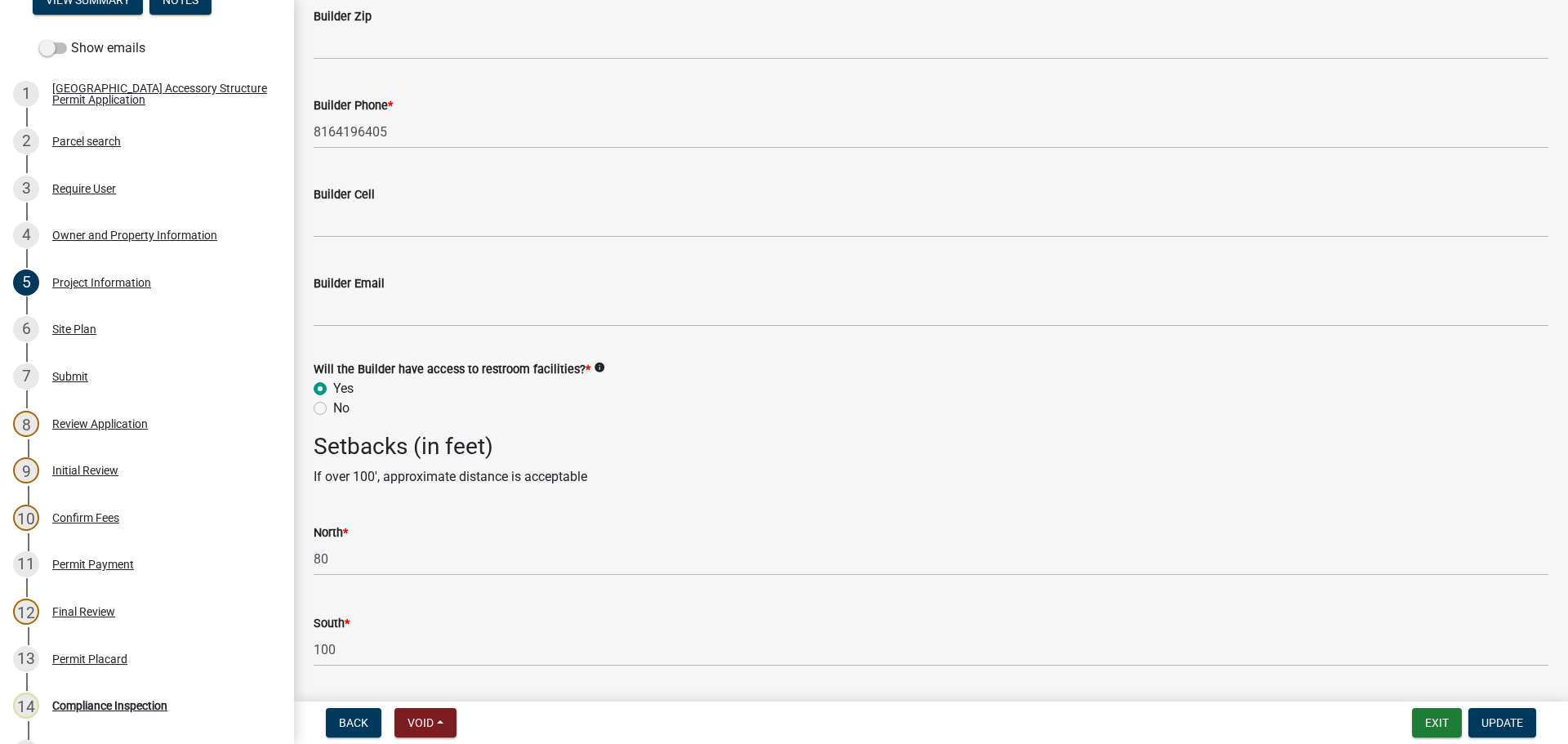
scroll to position [2369, 0]
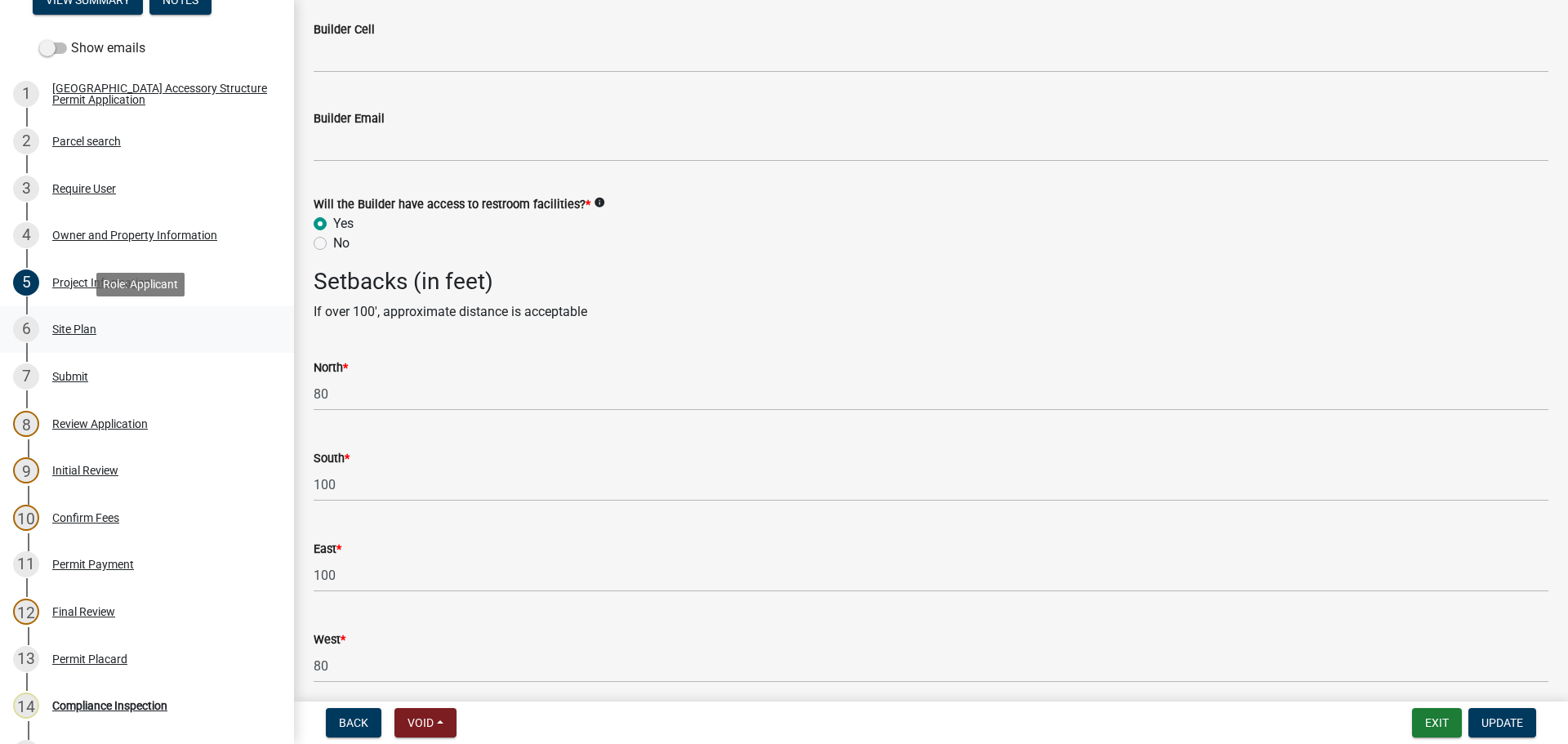
click at [70, 331] on div "Site Plan" at bounding box center [74, 328] width 44 height 12
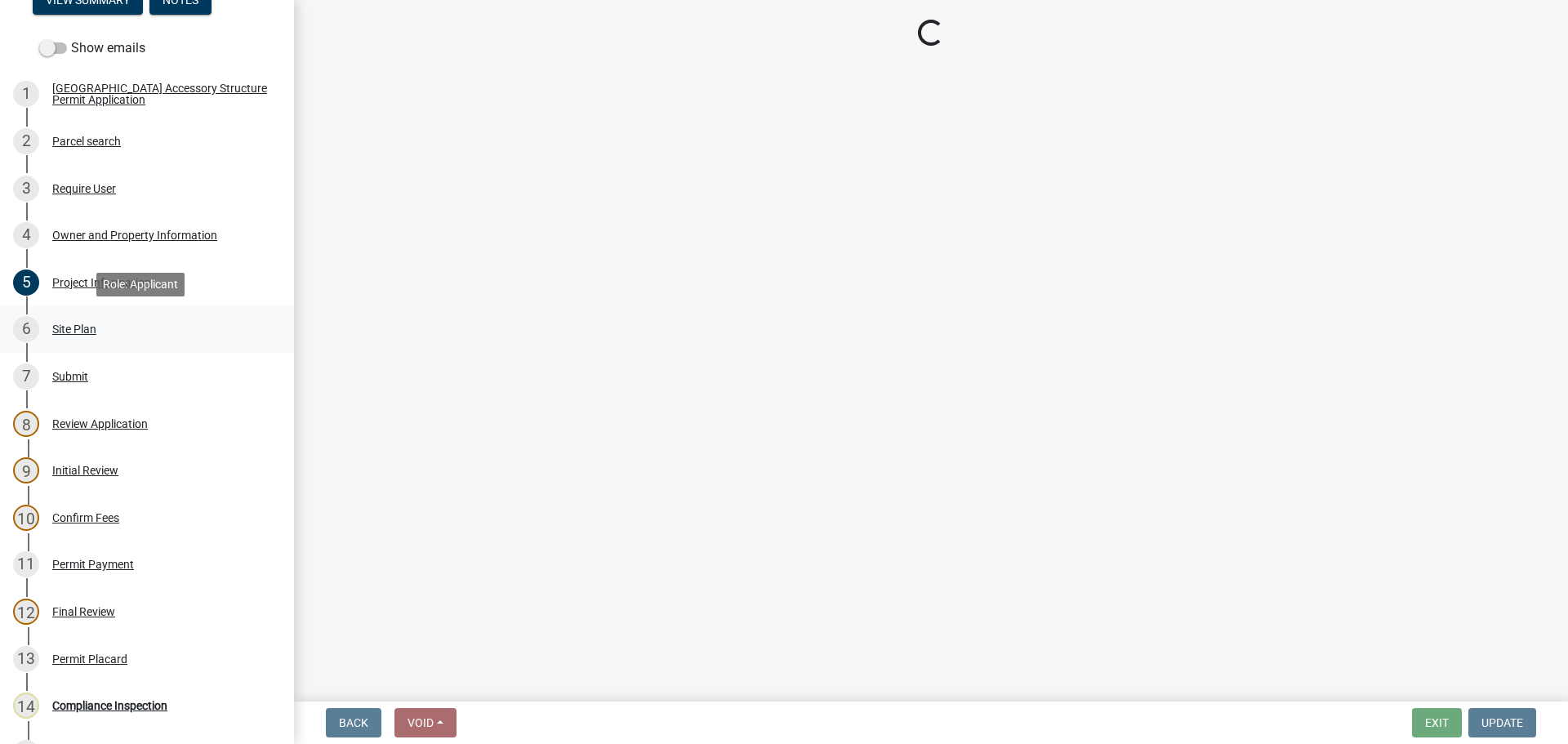
scroll to position [0, 0]
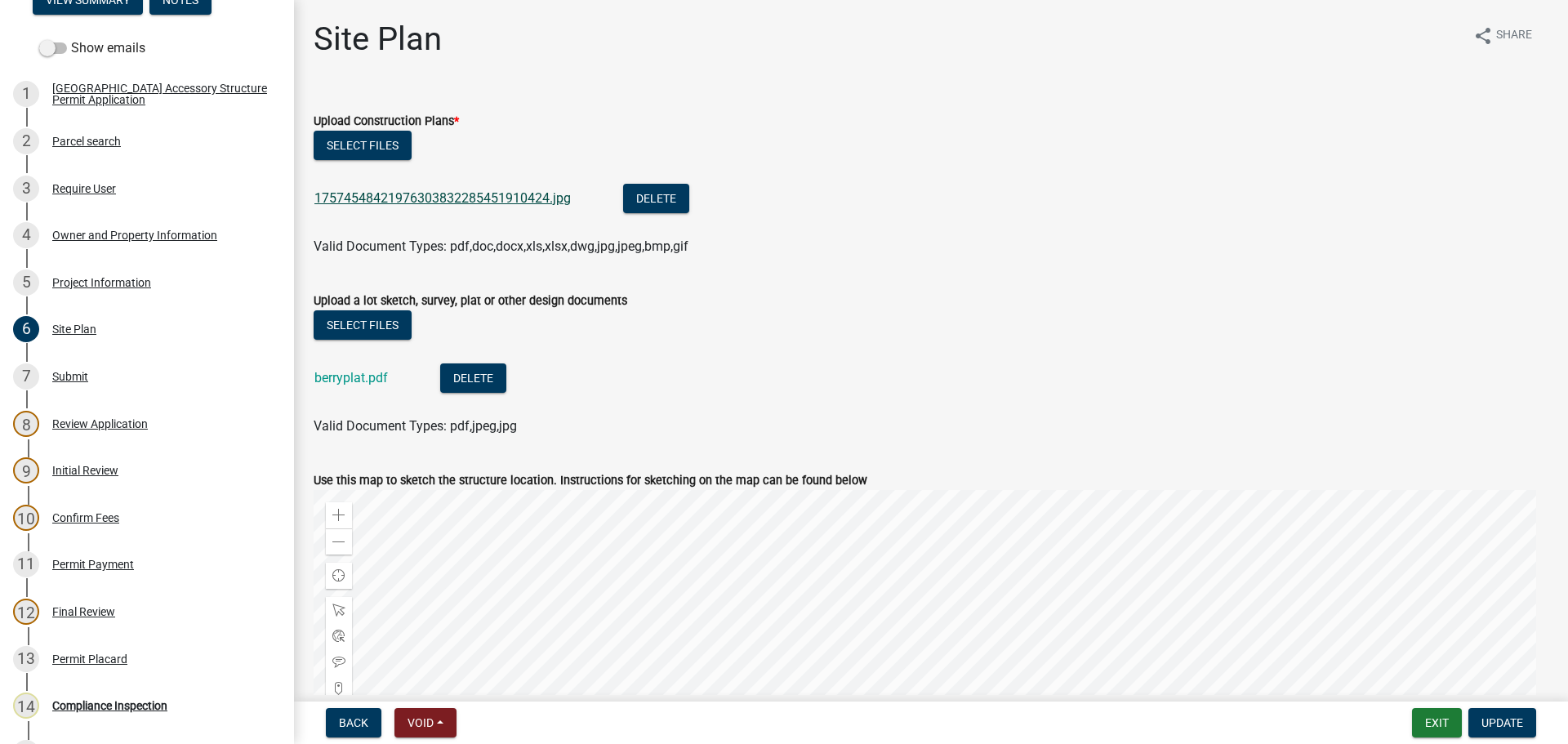
click at [486, 202] on link "17574548421976303832285451910424.jpg" at bounding box center [442, 197] width 257 height 15
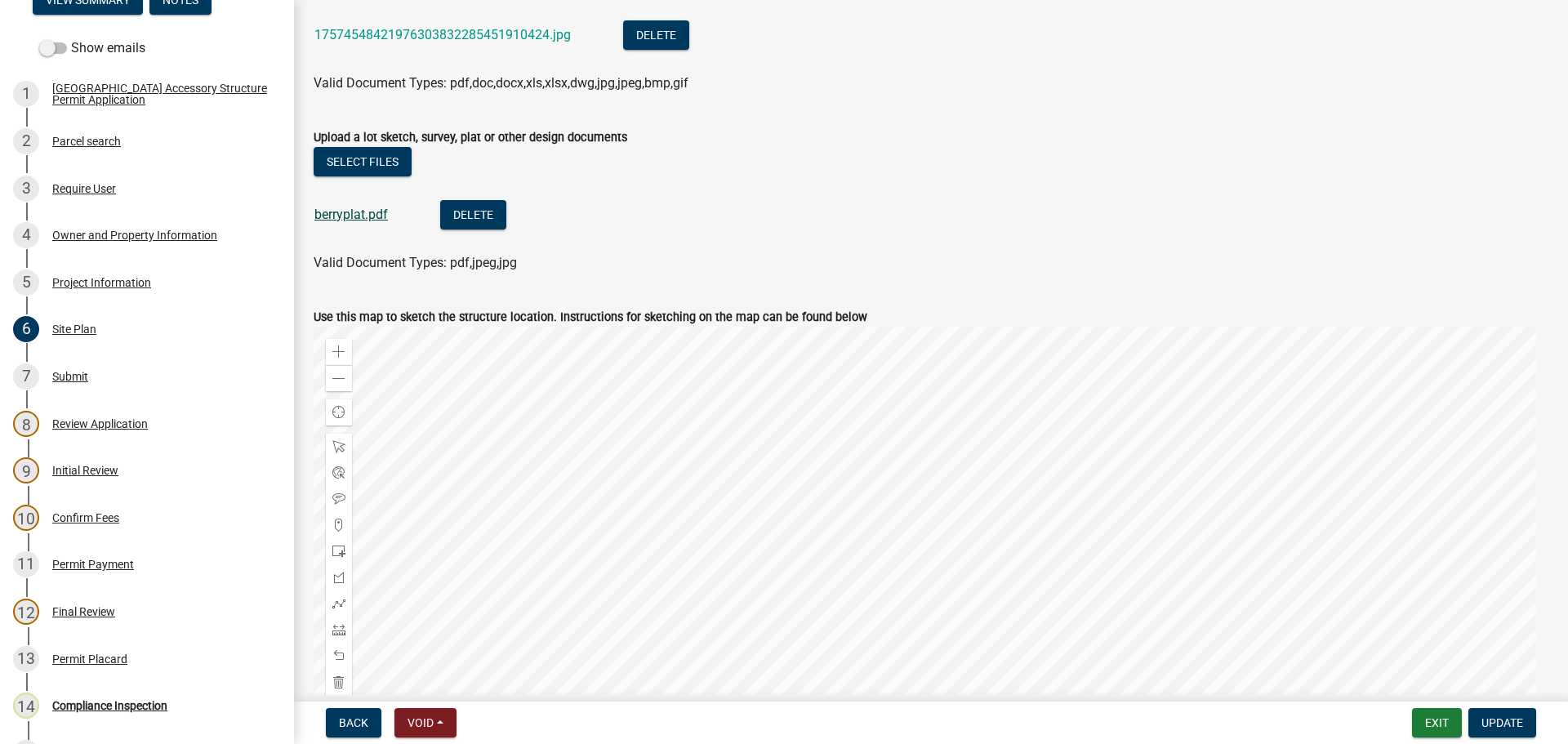
click at [368, 216] on link "berryplat.pdf" at bounding box center [351, 214] width 74 height 15
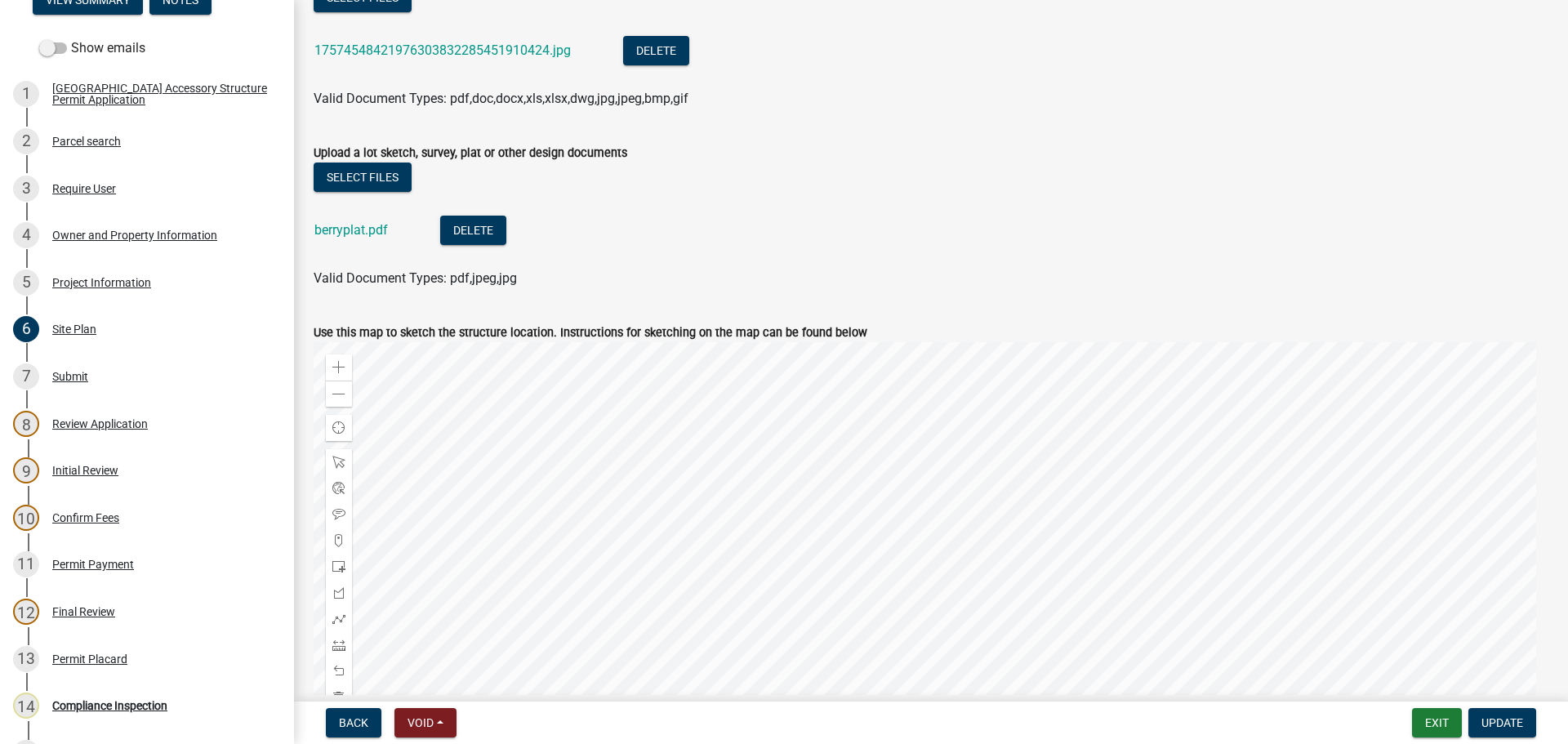
scroll to position [0, 0]
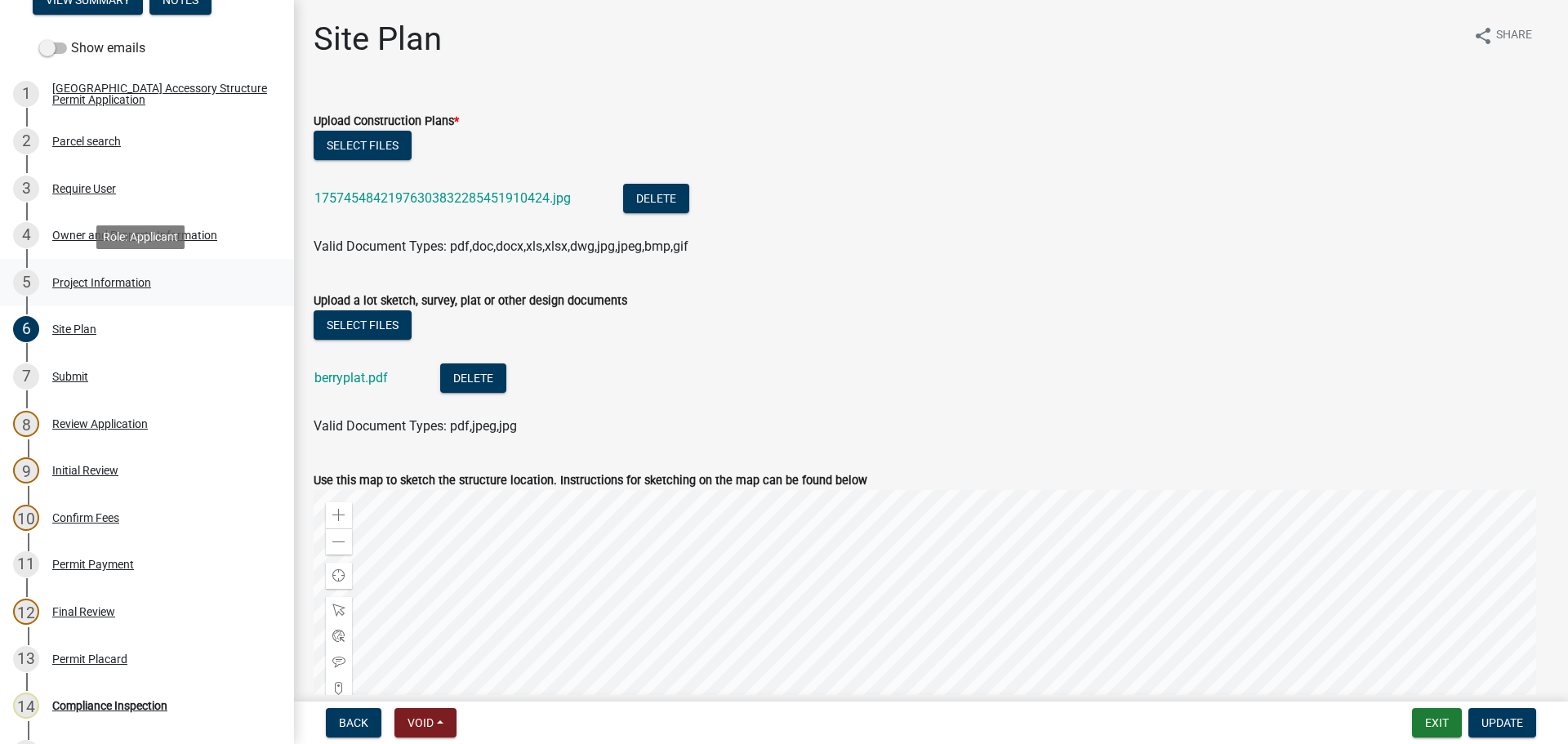
click at [75, 278] on div "Project Information" at bounding box center [101, 283] width 99 height 12
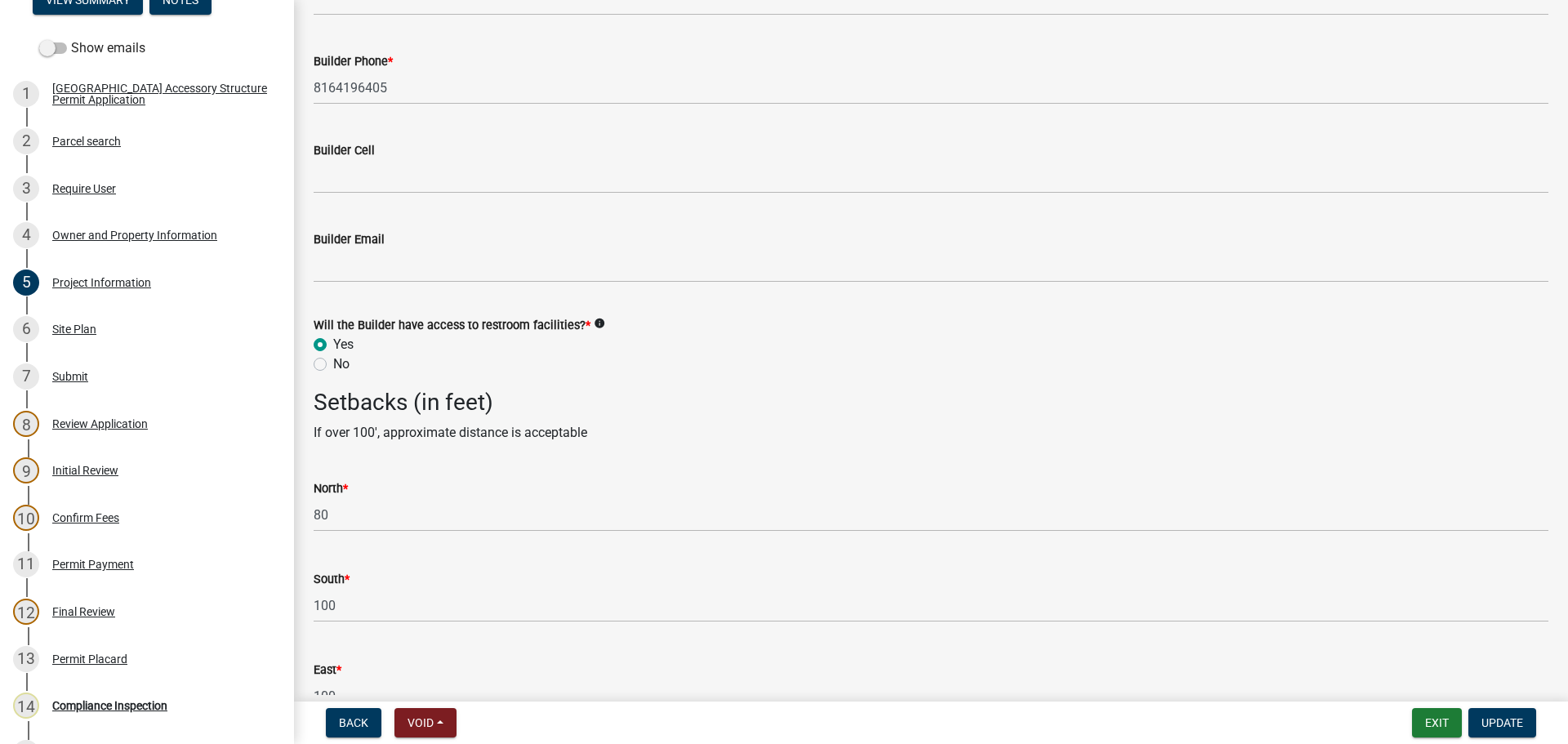
scroll to position [2434, 0]
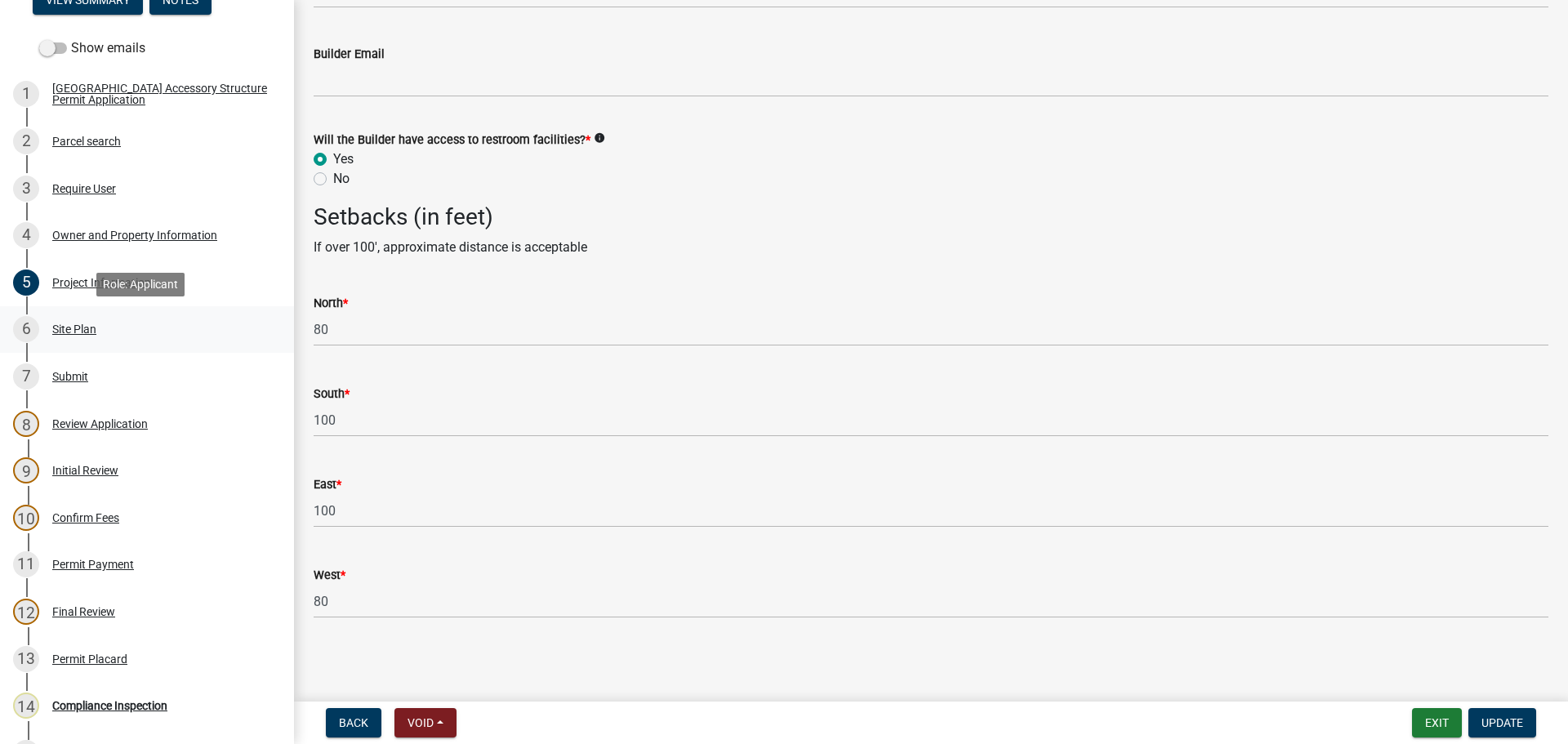
click at [74, 323] on div "Site Plan" at bounding box center [74, 328] width 44 height 12
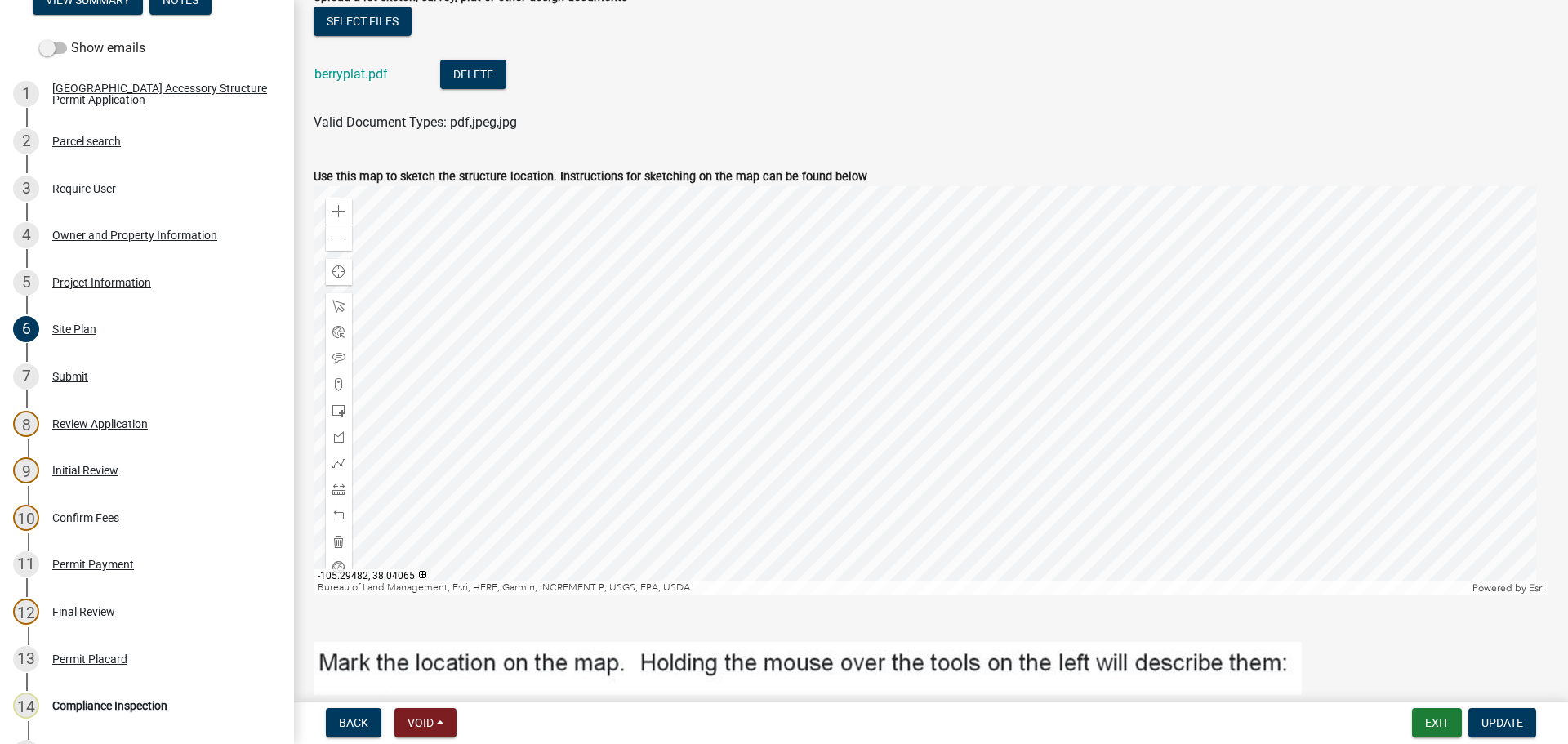
scroll to position [327, 0]
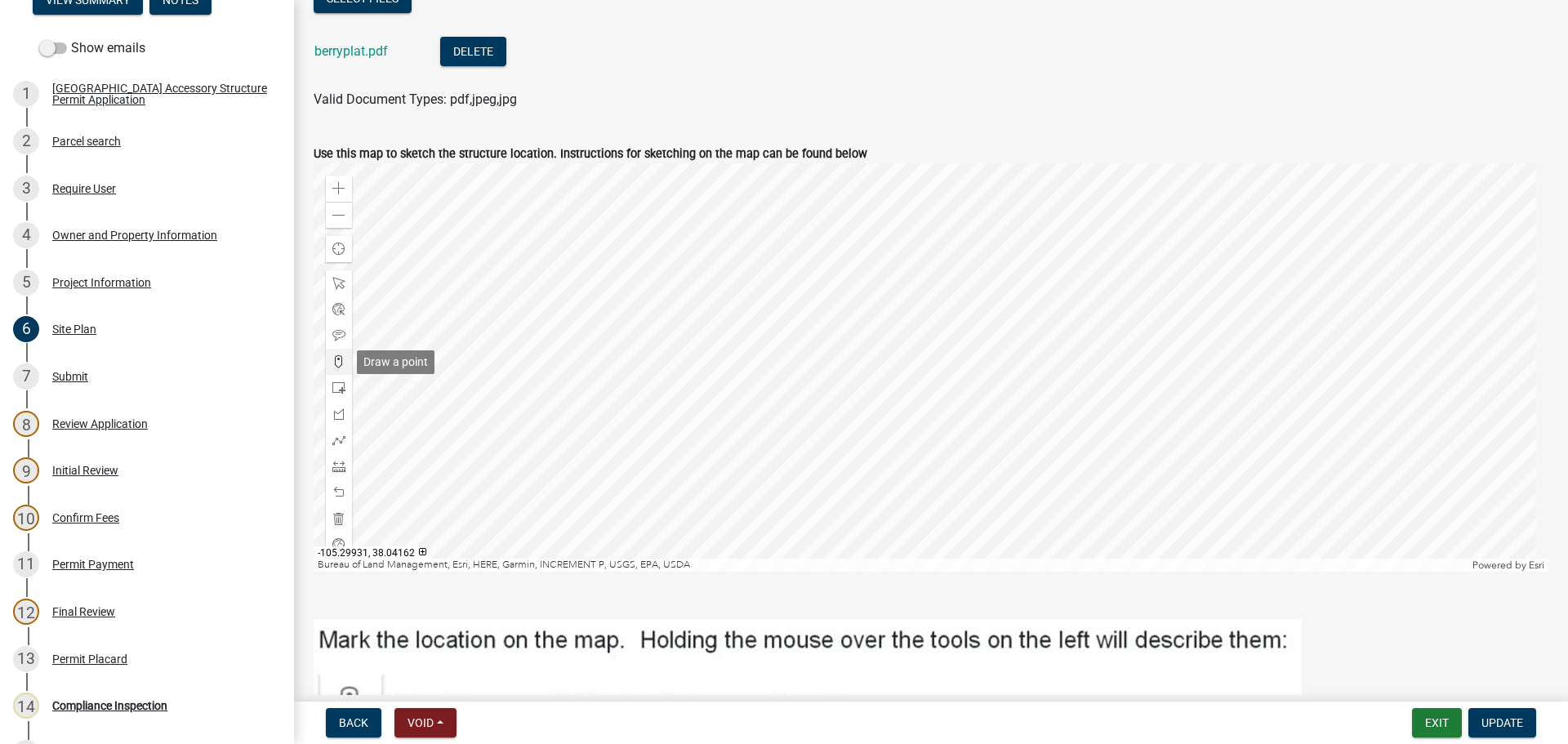
click at [340, 360] on span at bounding box center [339, 362] width 13 height 13
click at [939, 313] on div at bounding box center [931, 367] width 1234 height 408
click at [1509, 714] on button "Update" at bounding box center [1503, 722] width 68 height 30
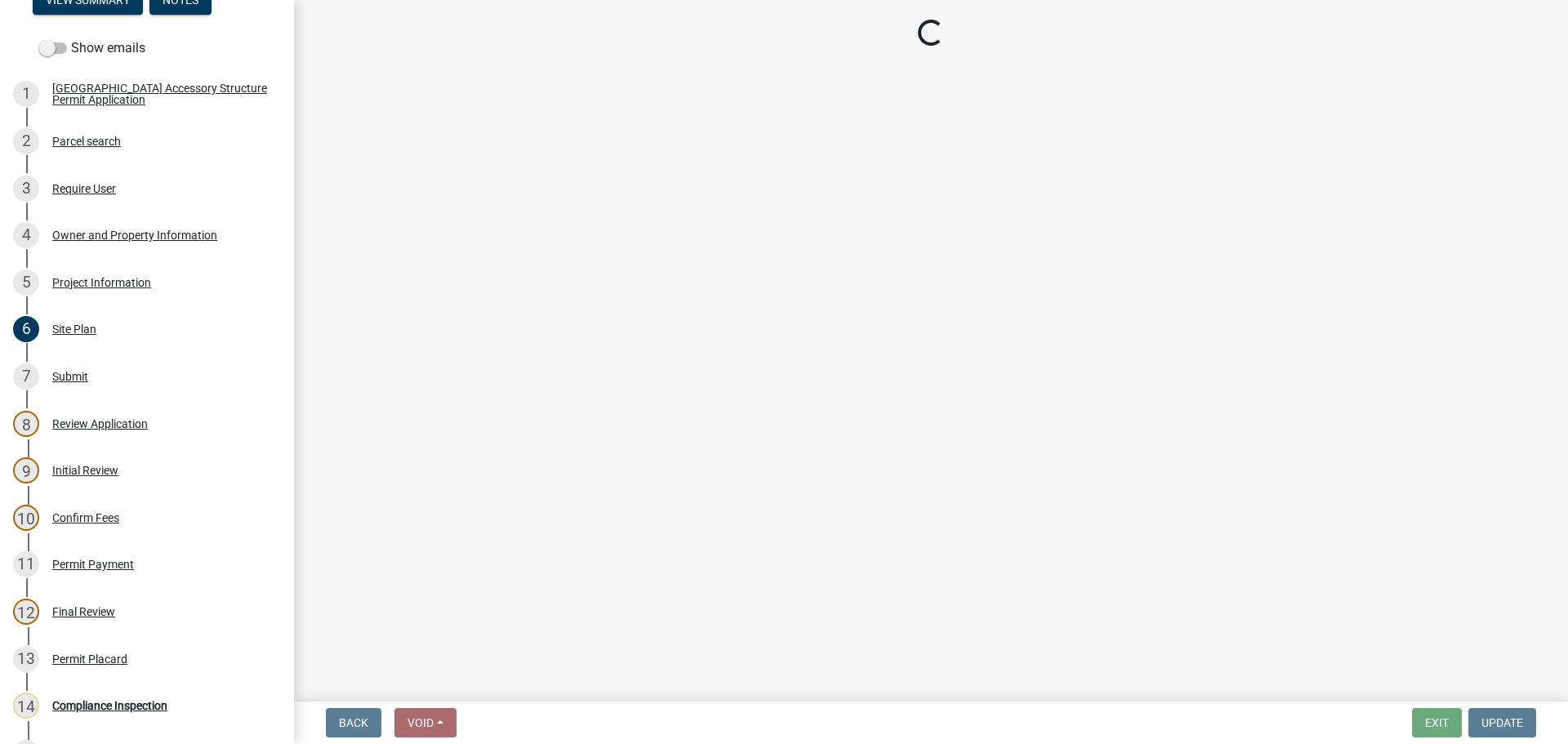
select select "cd09b013-b94f-4524-a046-a3f04ce1867e"
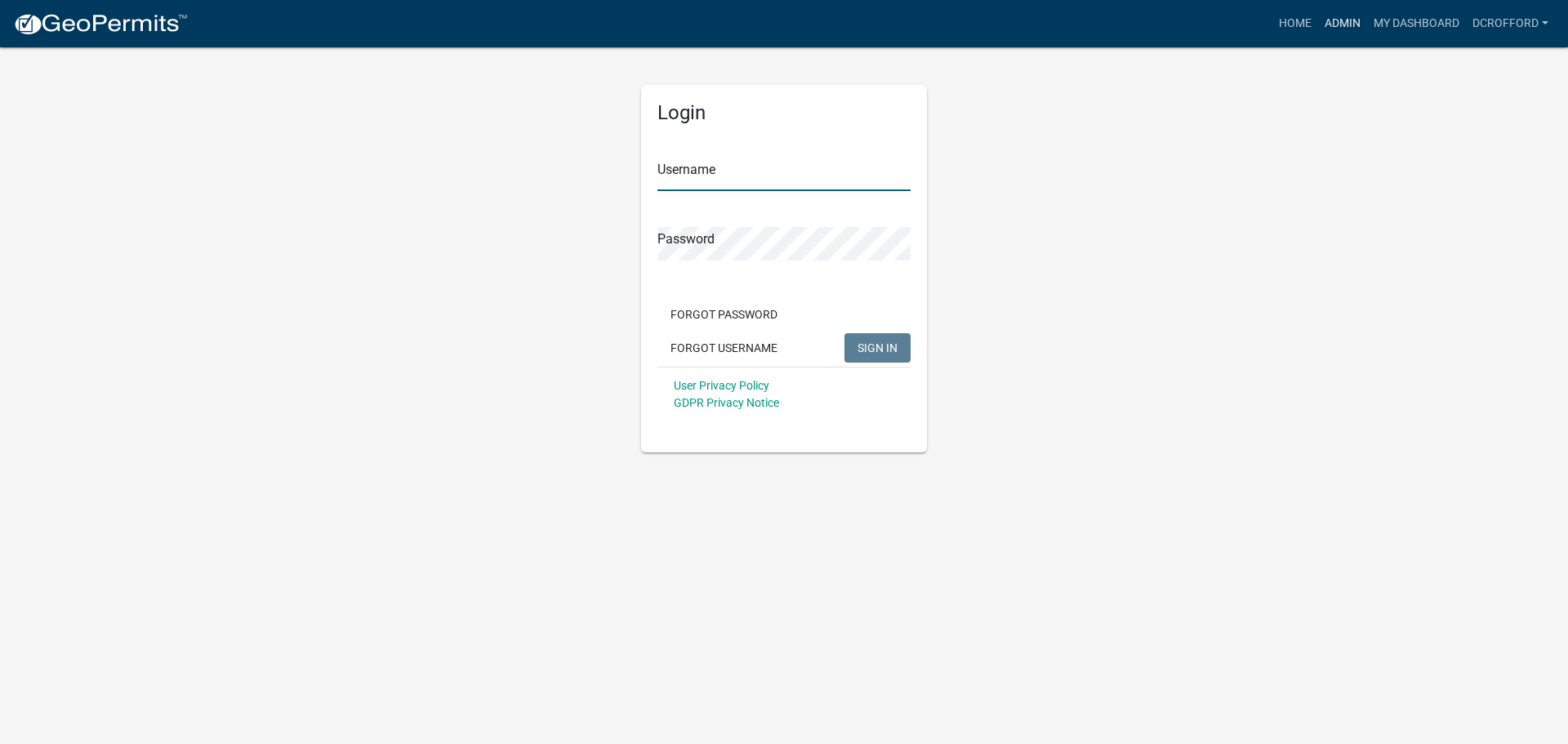
type input "dcrofford"
click at [1340, 20] on link "Admin" at bounding box center [1342, 23] width 49 height 31
type input "dcrofford"
click at [1339, 31] on link "Admin" at bounding box center [1342, 23] width 49 height 31
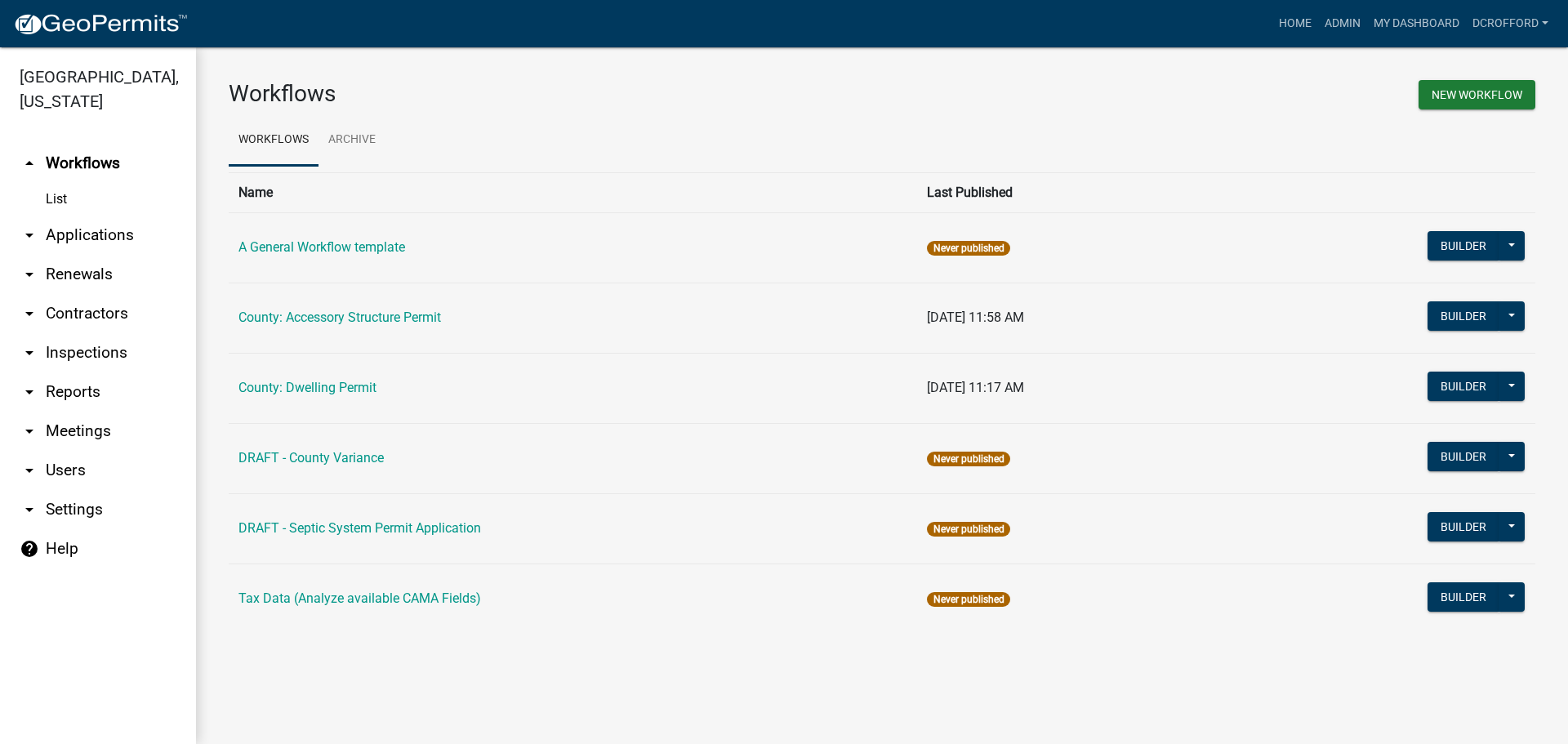
click at [114, 237] on link "arrow_drop_down Applications" at bounding box center [98, 235] width 196 height 39
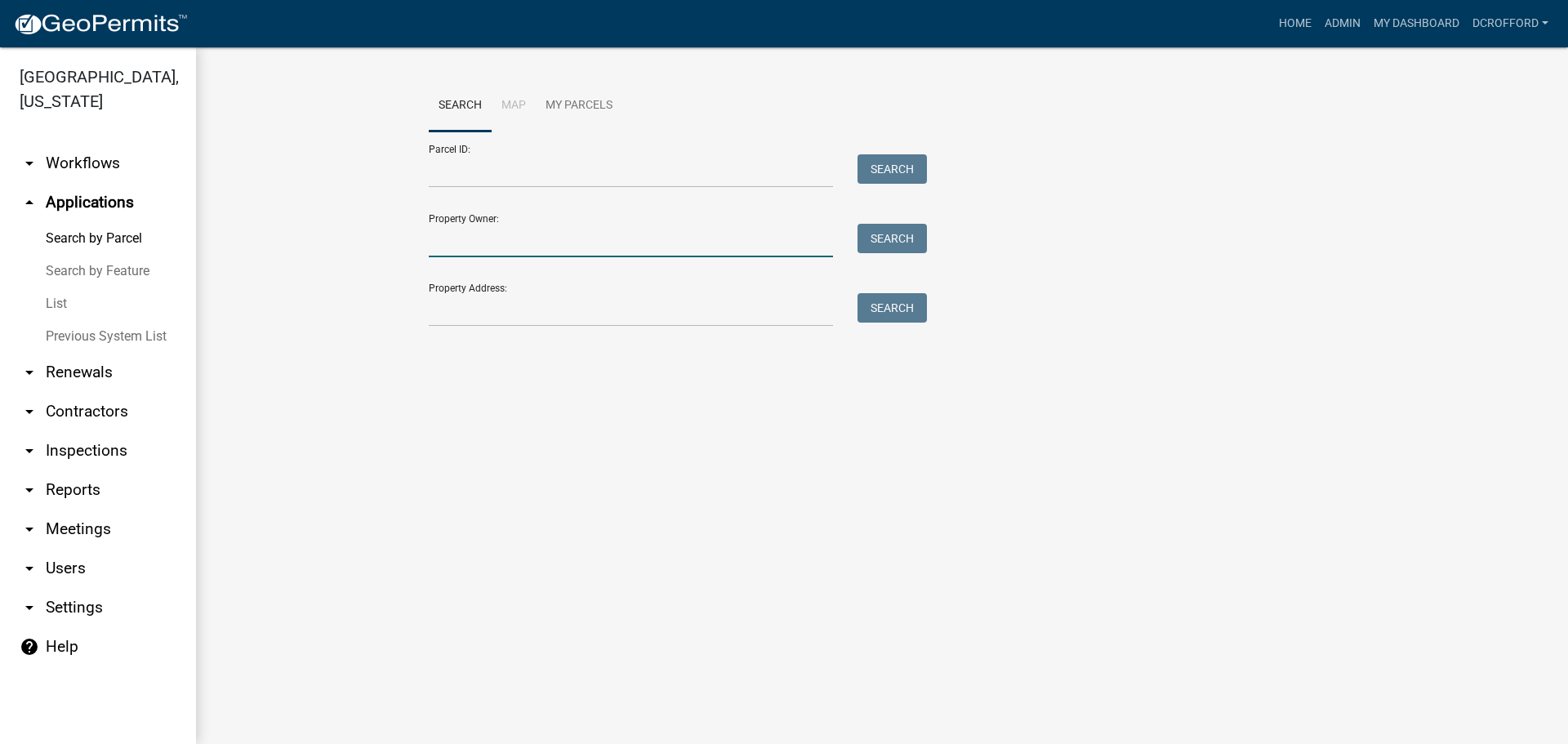
click at [482, 240] on input "Property Owner:" at bounding box center [631, 240] width 405 height 33
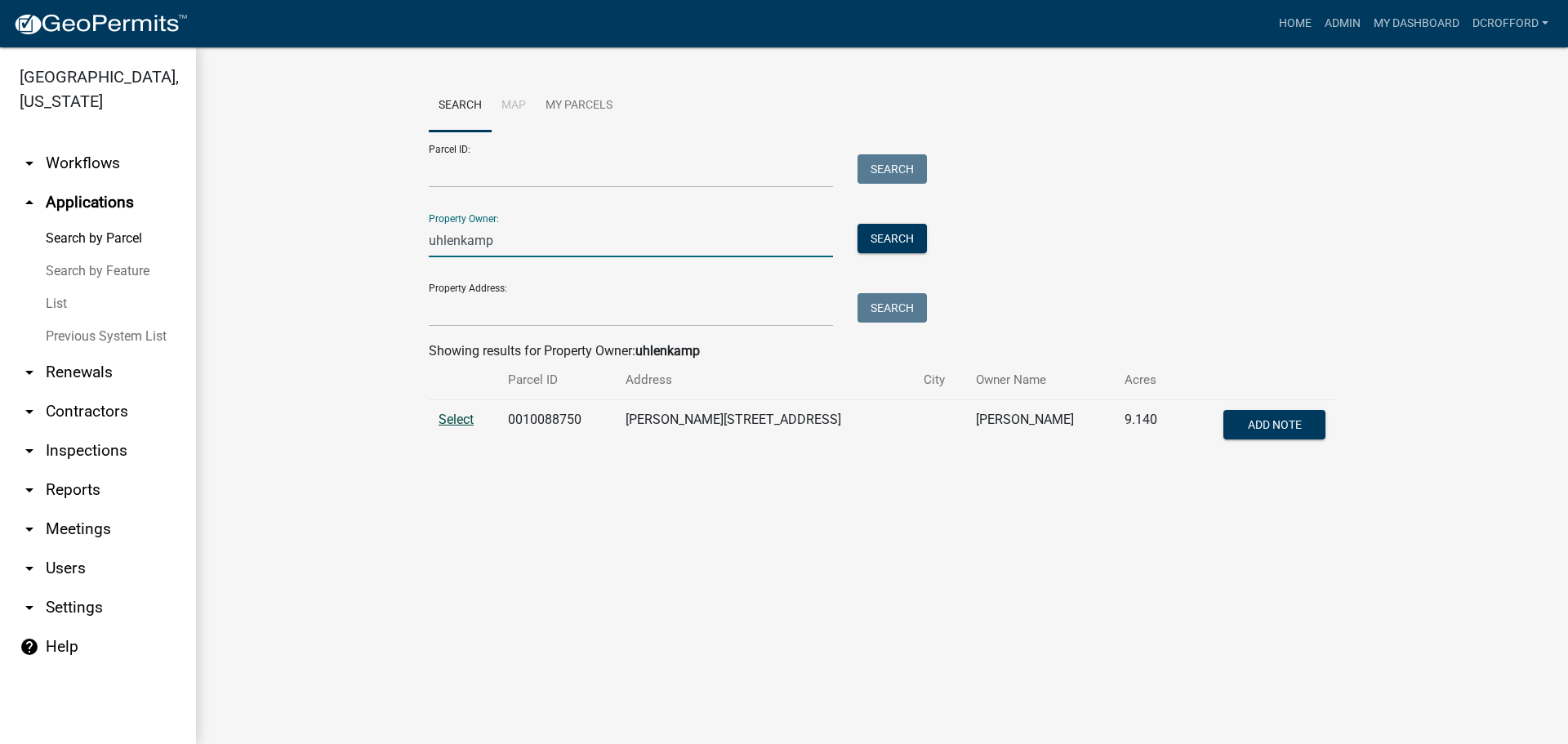
type input "uhlenkamp"
click at [460, 423] on span "Select" at bounding box center [456, 419] width 35 height 15
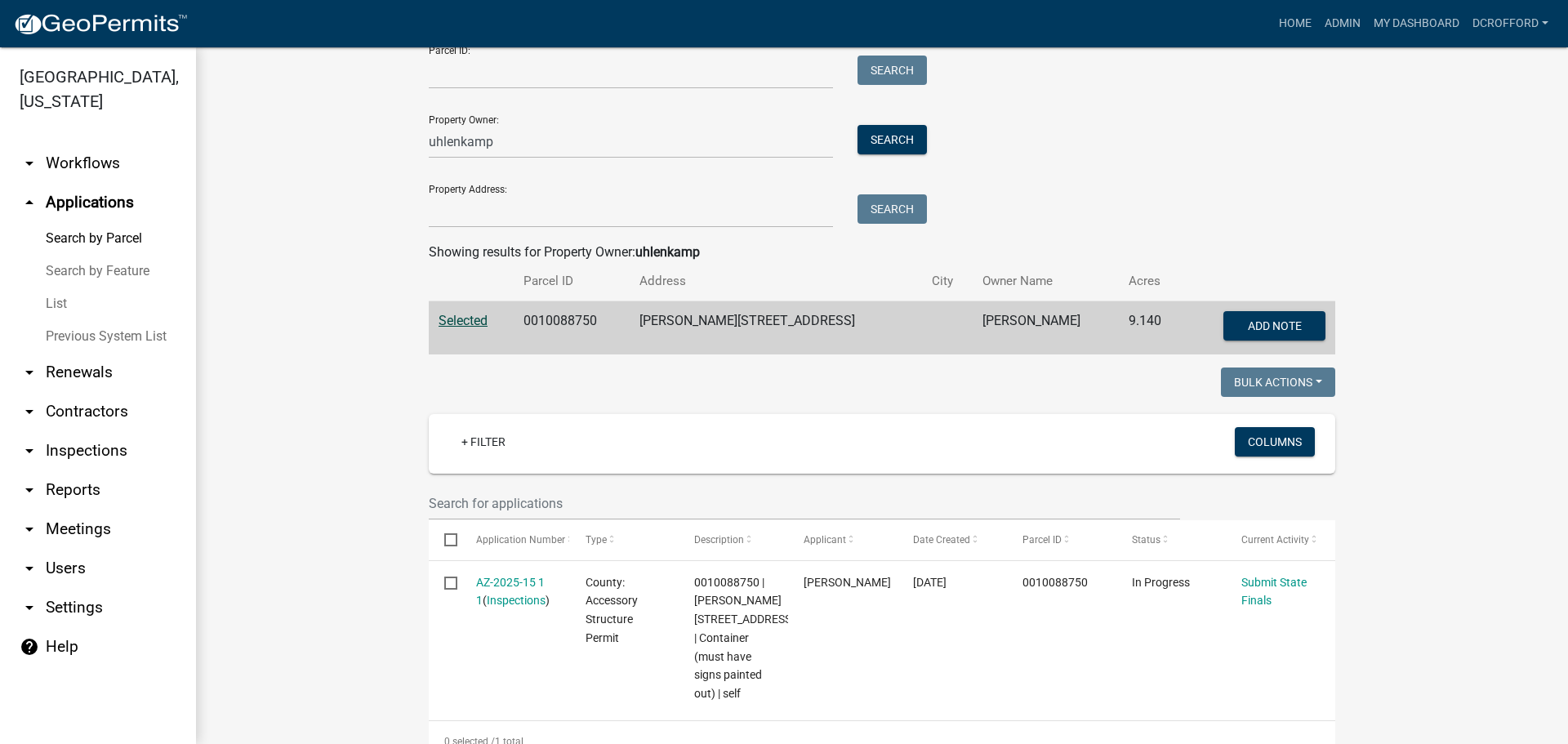
scroll to position [408, 0]
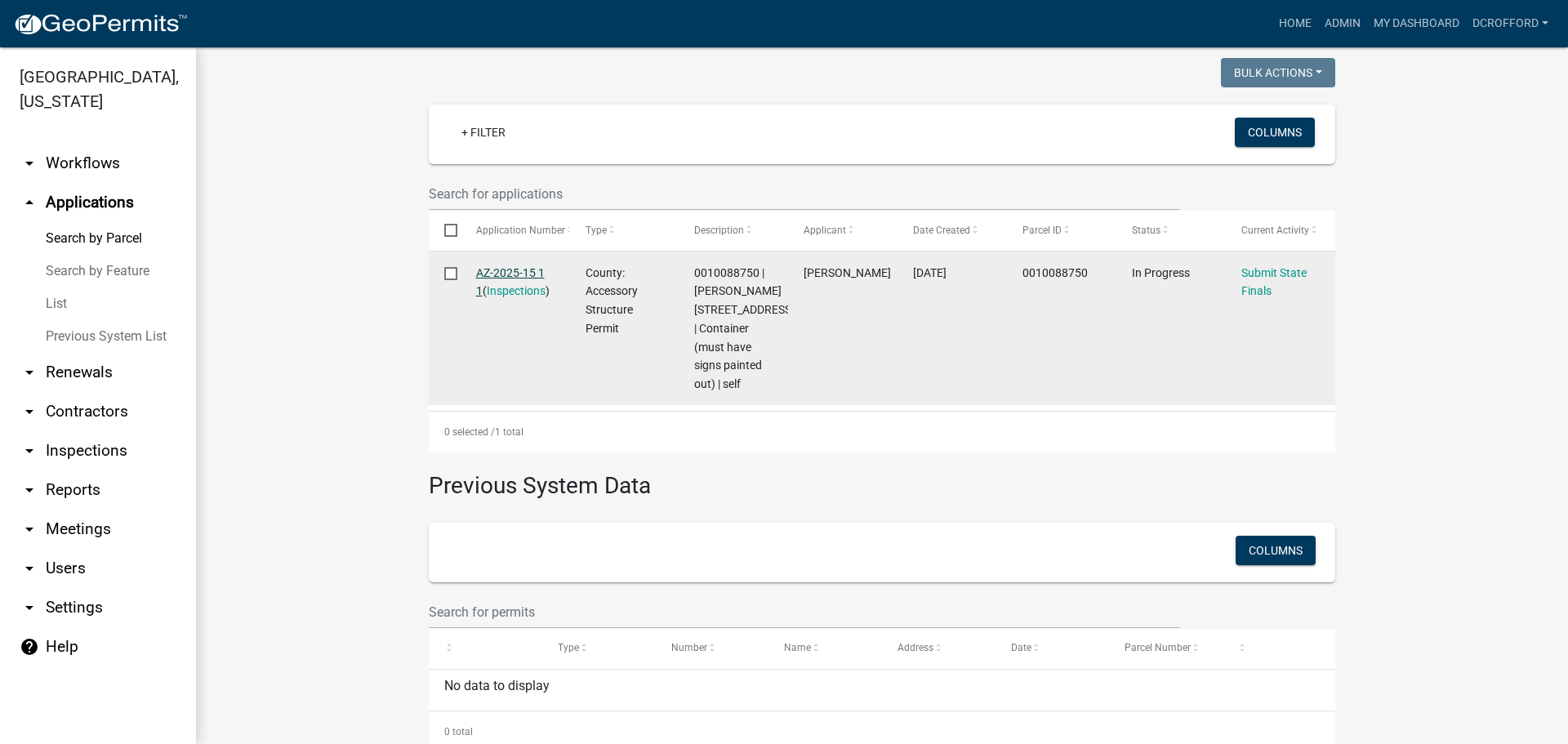
click at [501, 267] on link "AZ-2025-15 1 1" at bounding box center [510, 283] width 68 height 32
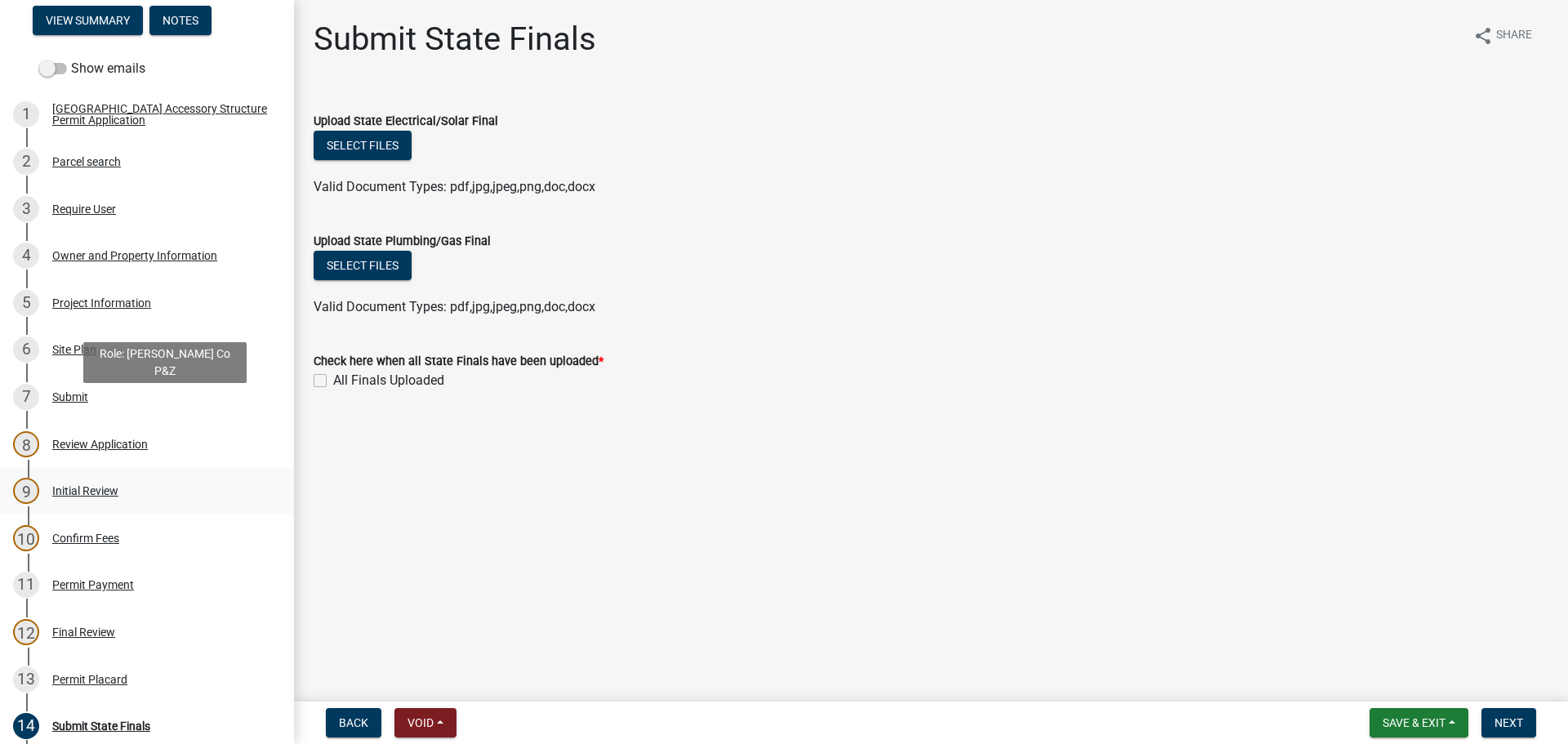
scroll to position [327, 0]
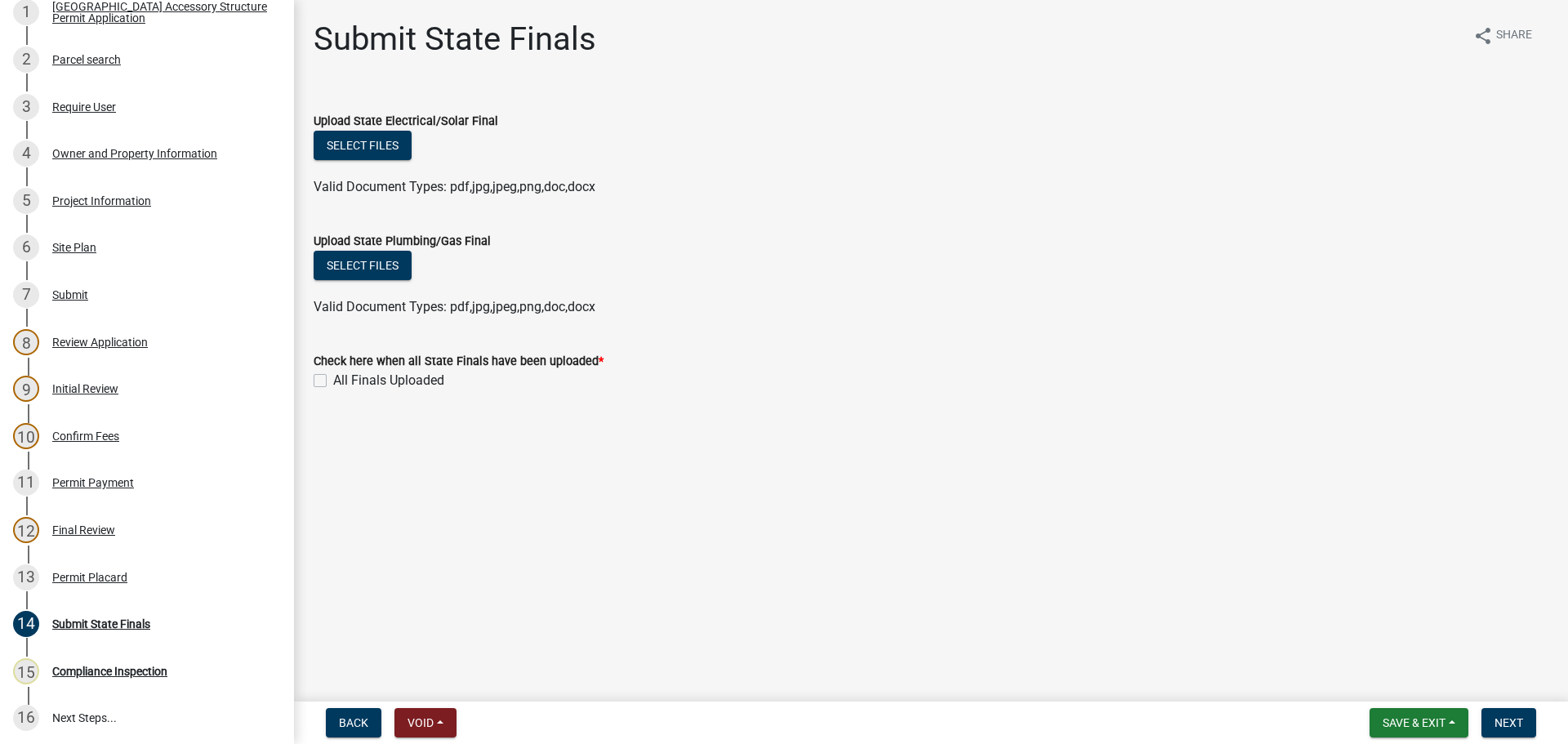
click at [333, 380] on label "All Finals Uploaded" at bounding box center [388, 381] width 111 height 20
click at [333, 380] on input "All Finals Uploaded" at bounding box center [338, 376] width 11 height 11
checkbox input "true"
click at [1512, 722] on span "Next" at bounding box center [1509, 722] width 29 height 13
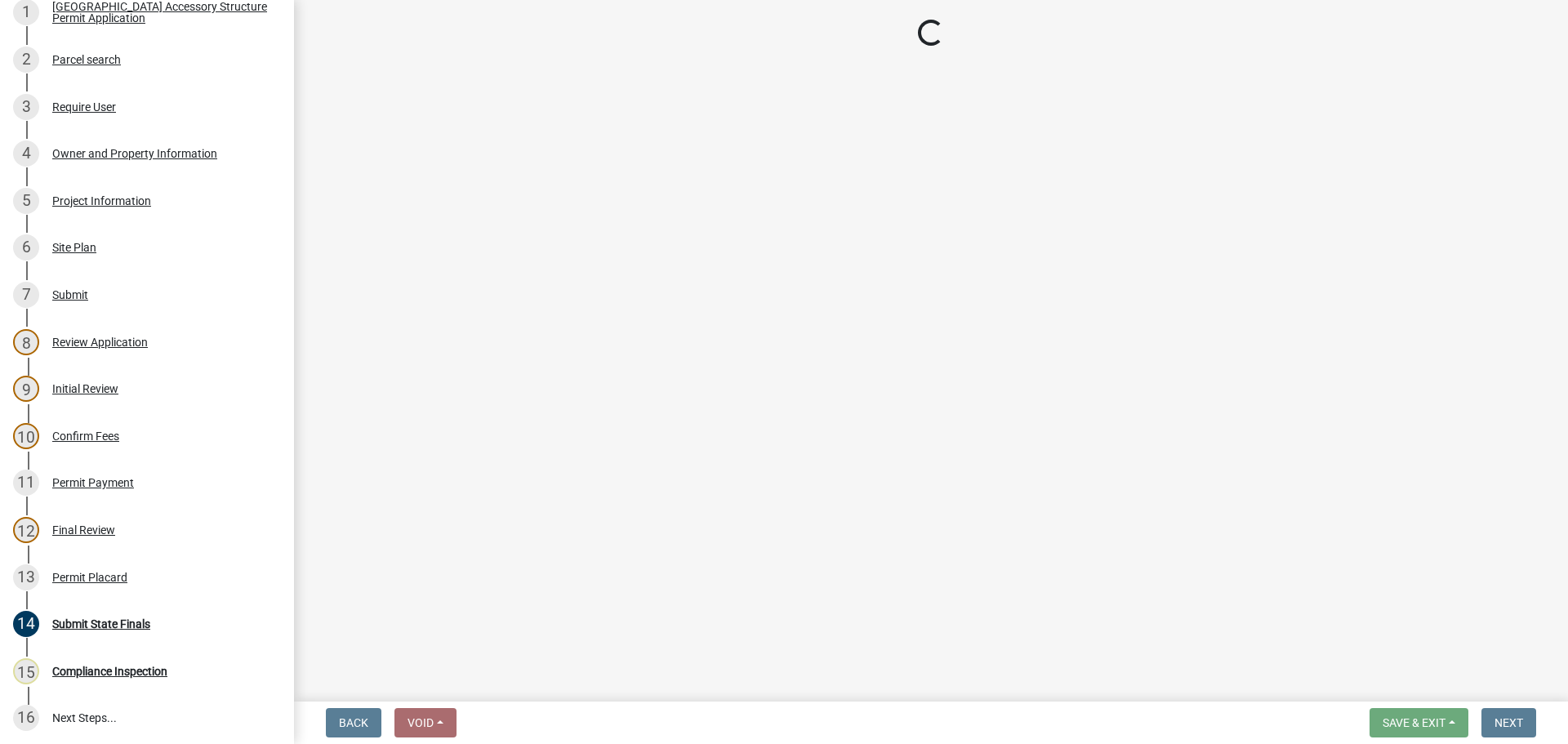
select select "cd09b013-b94f-4524-a046-a3f04ce1867e"
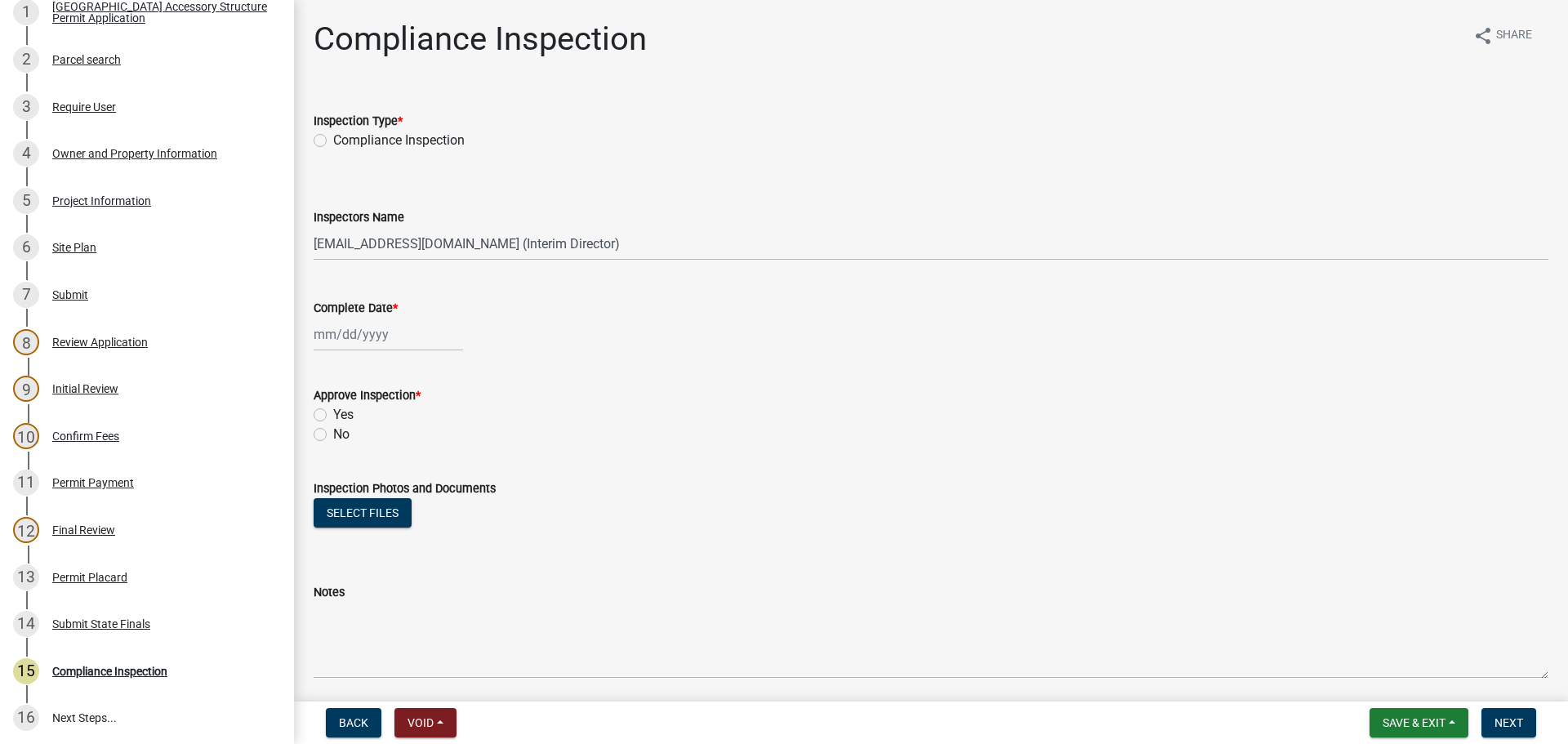
click at [333, 138] on label "Compliance Inspection" at bounding box center [398, 141] width 132 height 20
click at [333, 138] on input "Compliance Inspection" at bounding box center [338, 136] width 11 height 11
radio input "true"
click at [344, 342] on div at bounding box center [388, 334] width 150 height 33
select select "10"
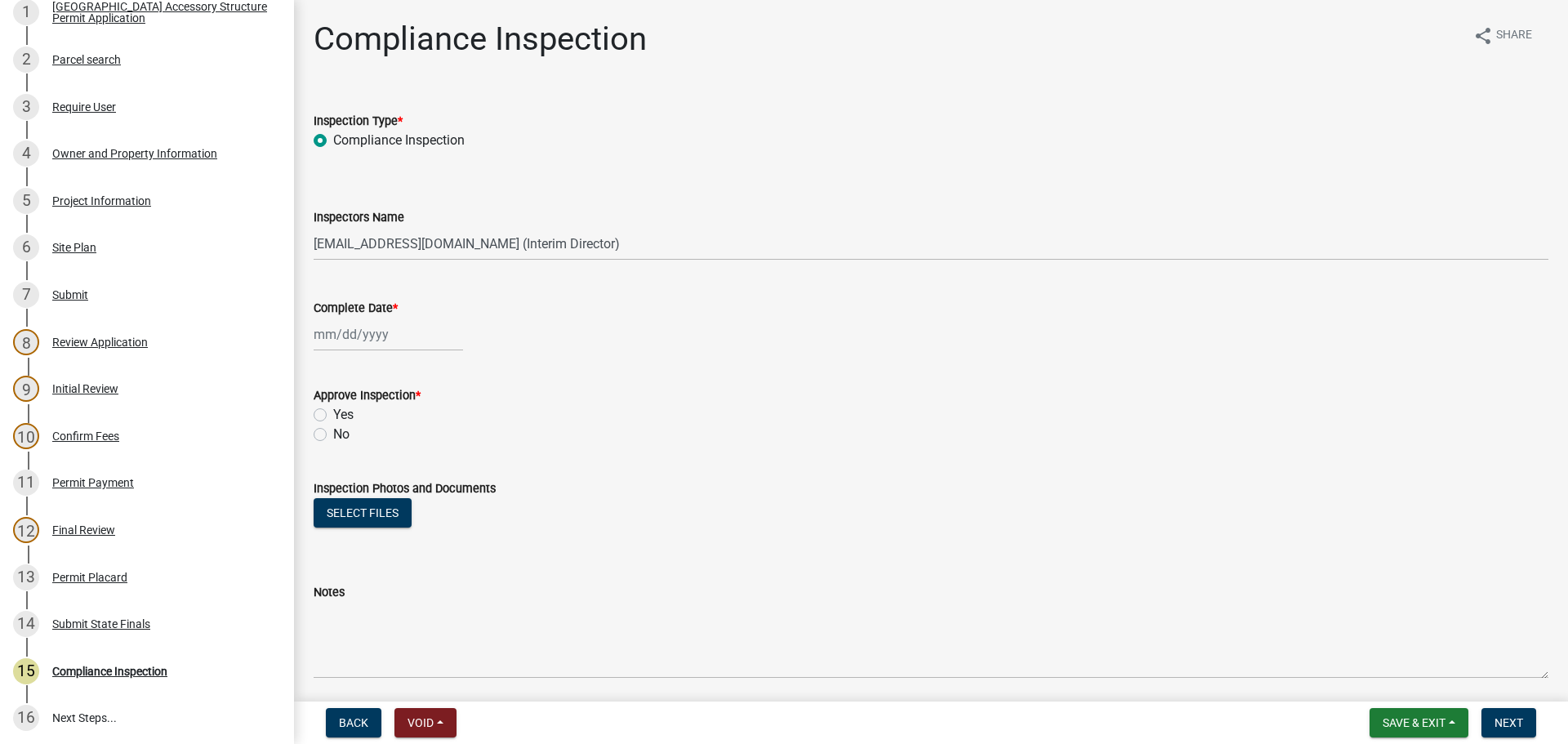
select select "2025"
click at [378, 468] on div "15" at bounding box center [381, 473] width 26 height 26
type input "10/15/2025"
click at [333, 415] on label "Yes" at bounding box center [343, 416] width 21 height 20
click at [333, 415] on input "Yes" at bounding box center [338, 411] width 11 height 11
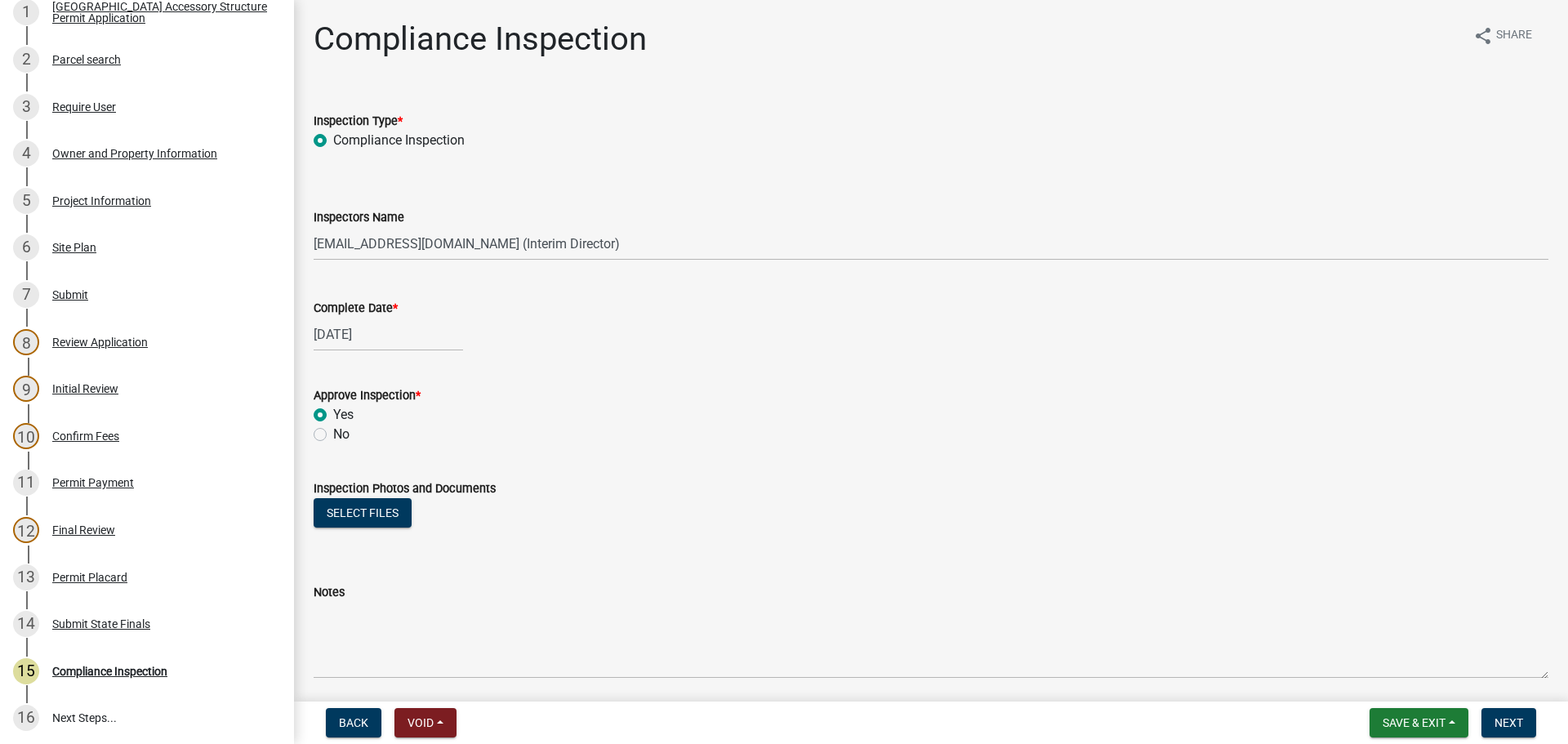
radio input "true"
click at [354, 516] on button "Select files" at bounding box center [362, 512] width 98 height 30
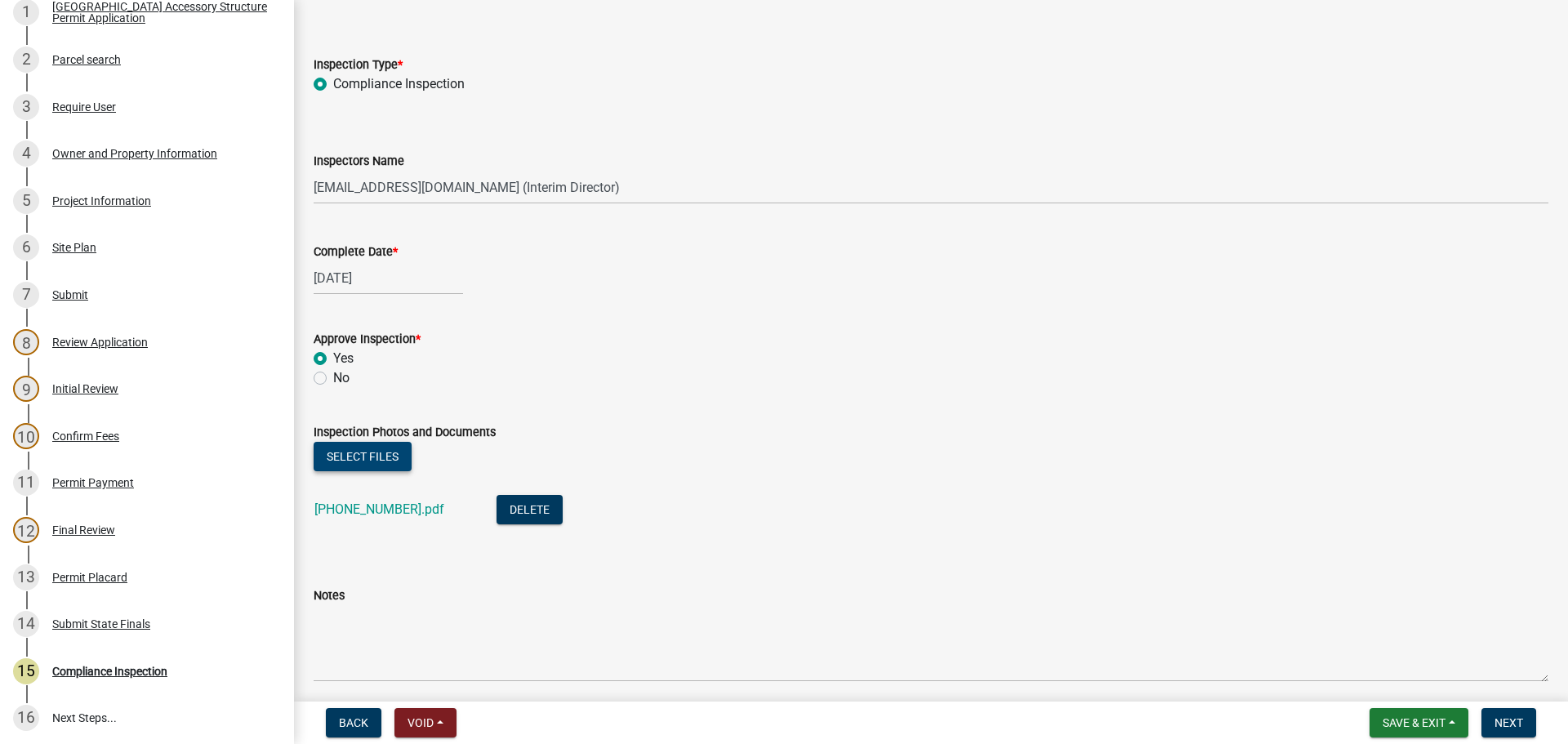
scroll to position [120, 0]
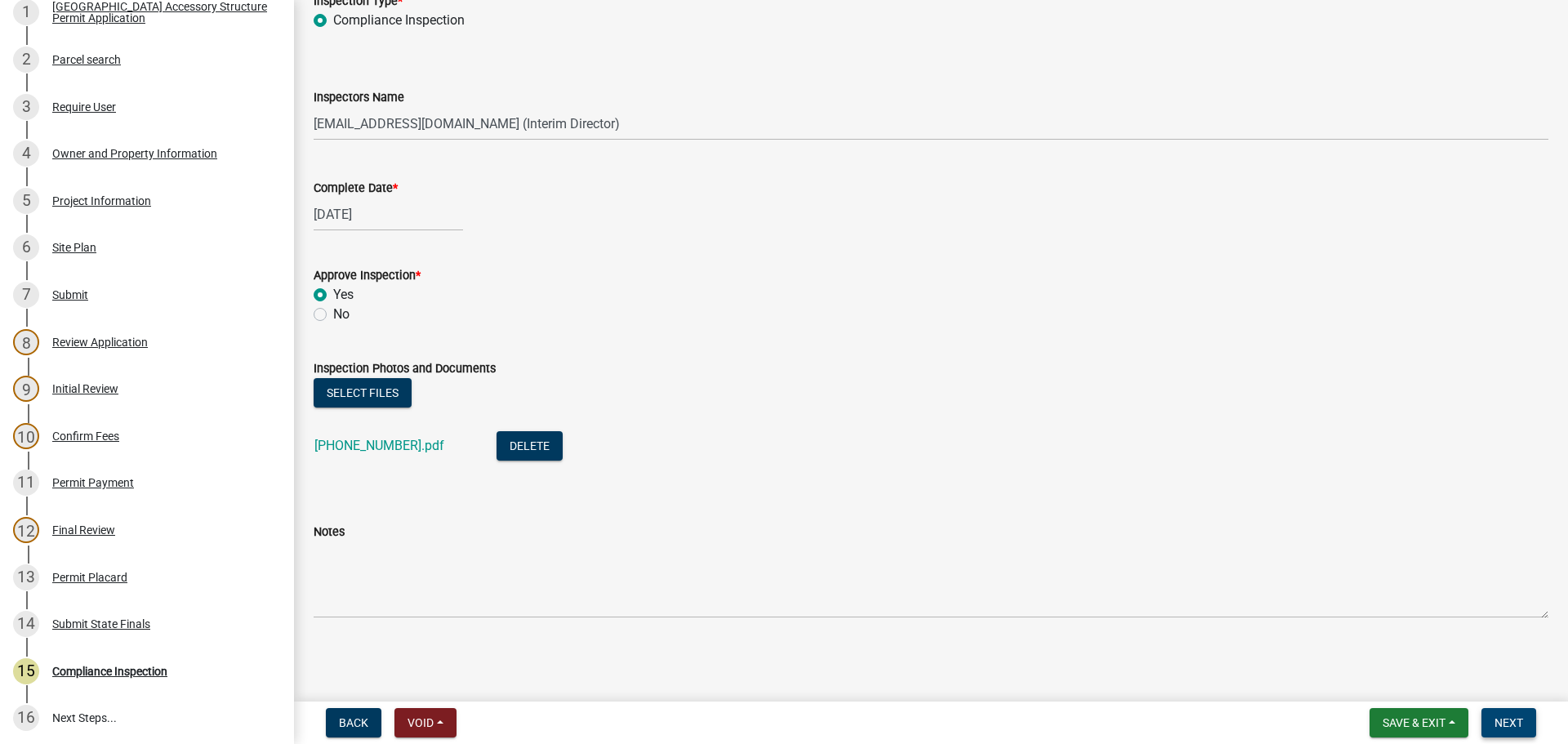
click at [1519, 730] on span "Next" at bounding box center [1509, 722] width 29 height 13
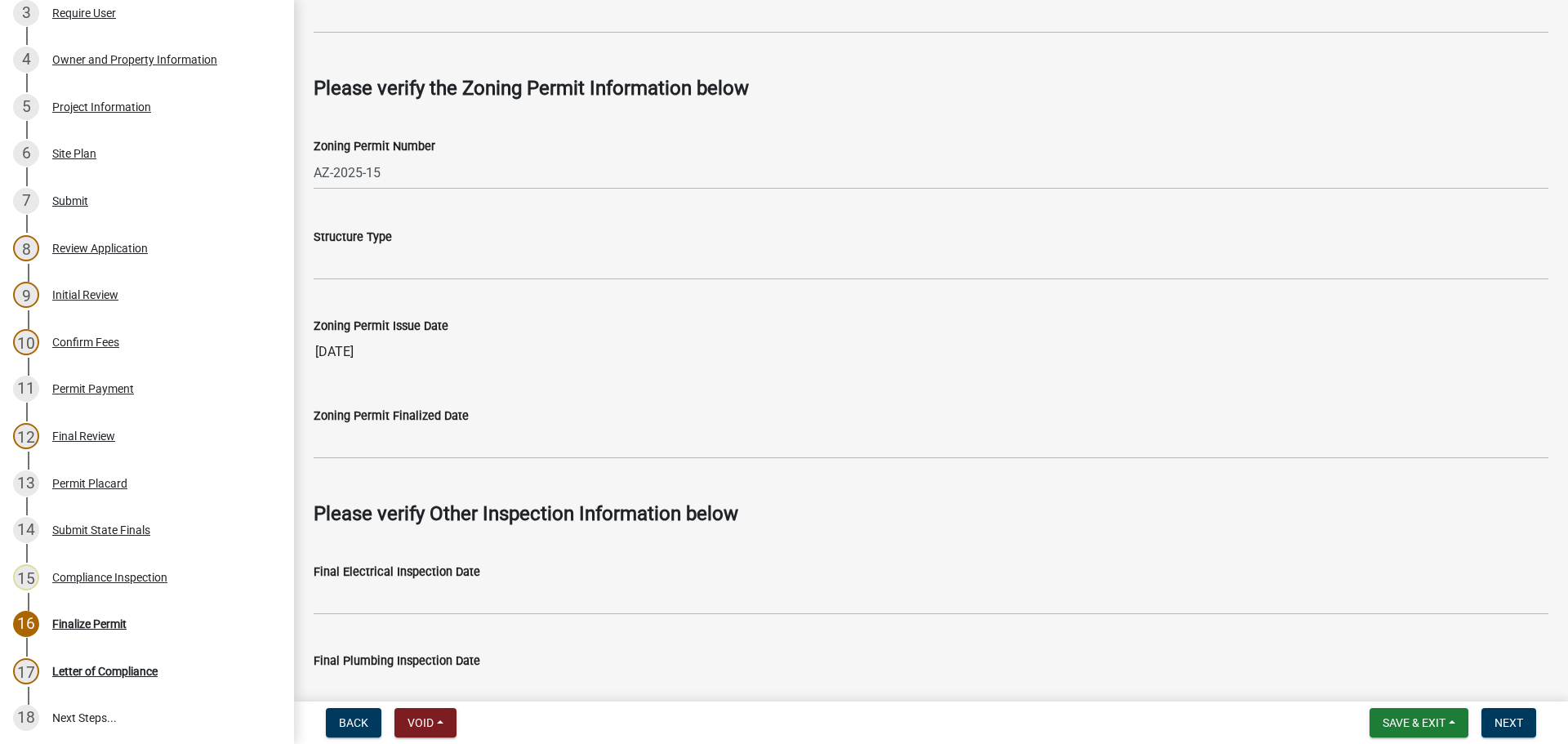
scroll to position [980, 0]
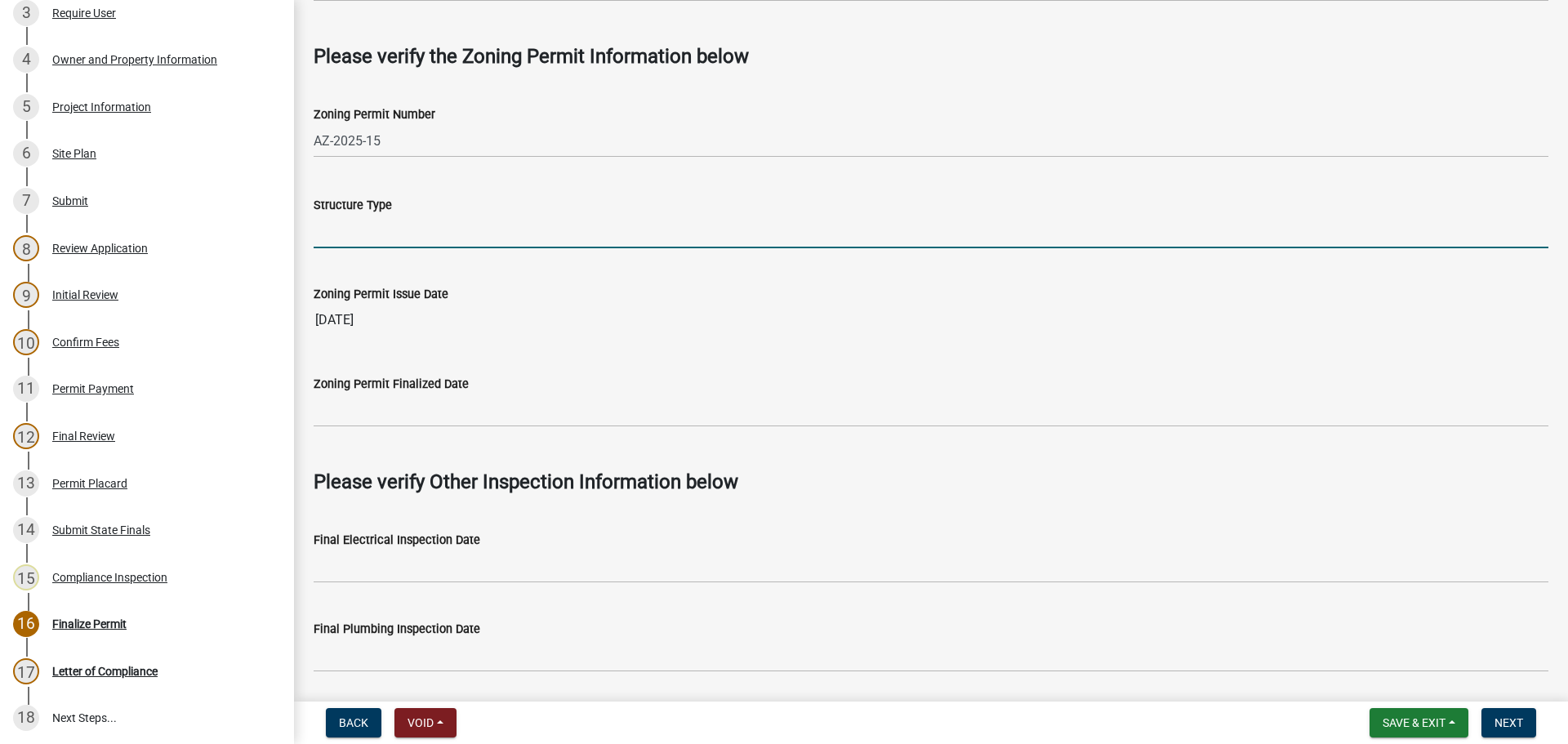
click at [422, 240] on input "Structure Type" at bounding box center [931, 231] width 1234 height 33
type input "Shipping Container"
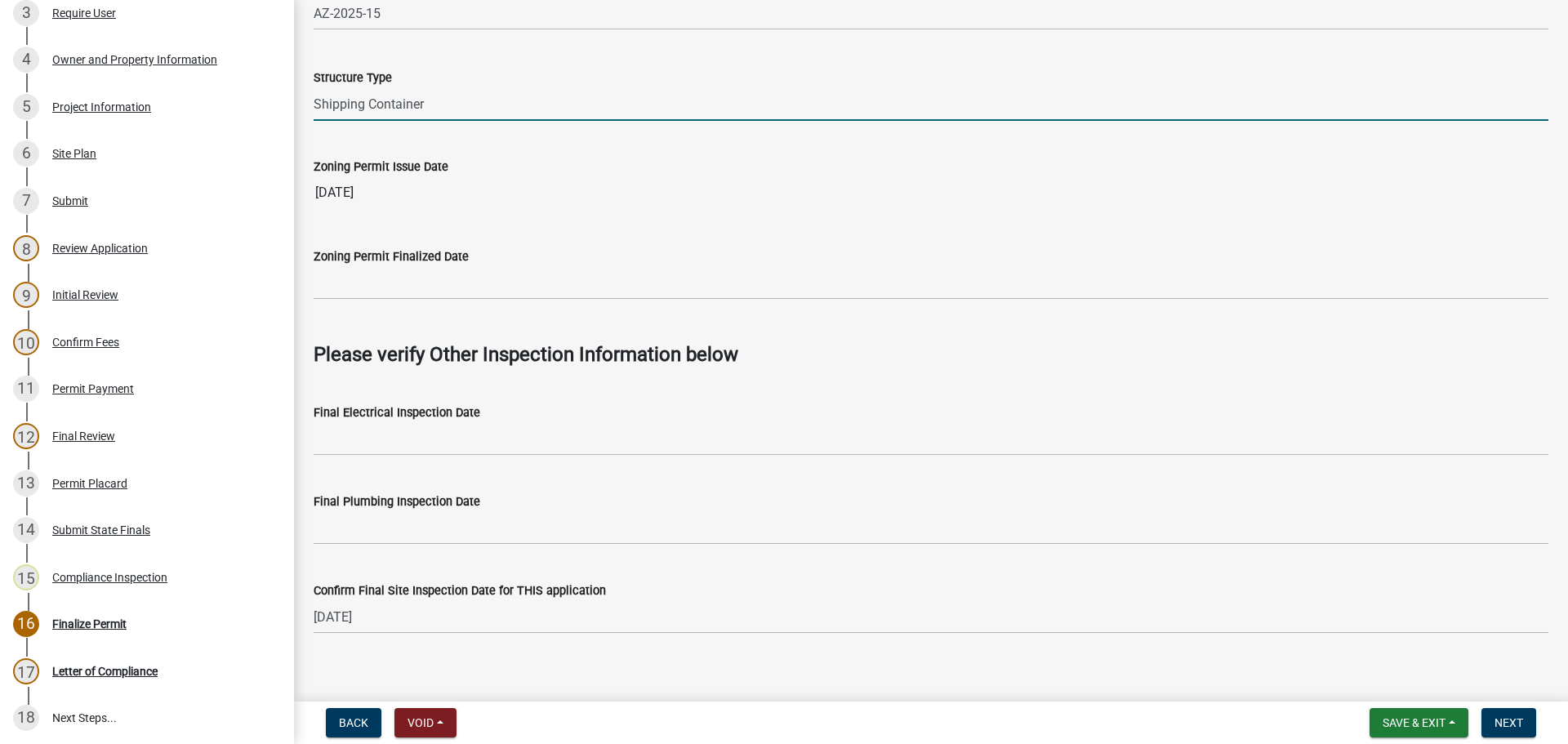
scroll to position [1125, 0]
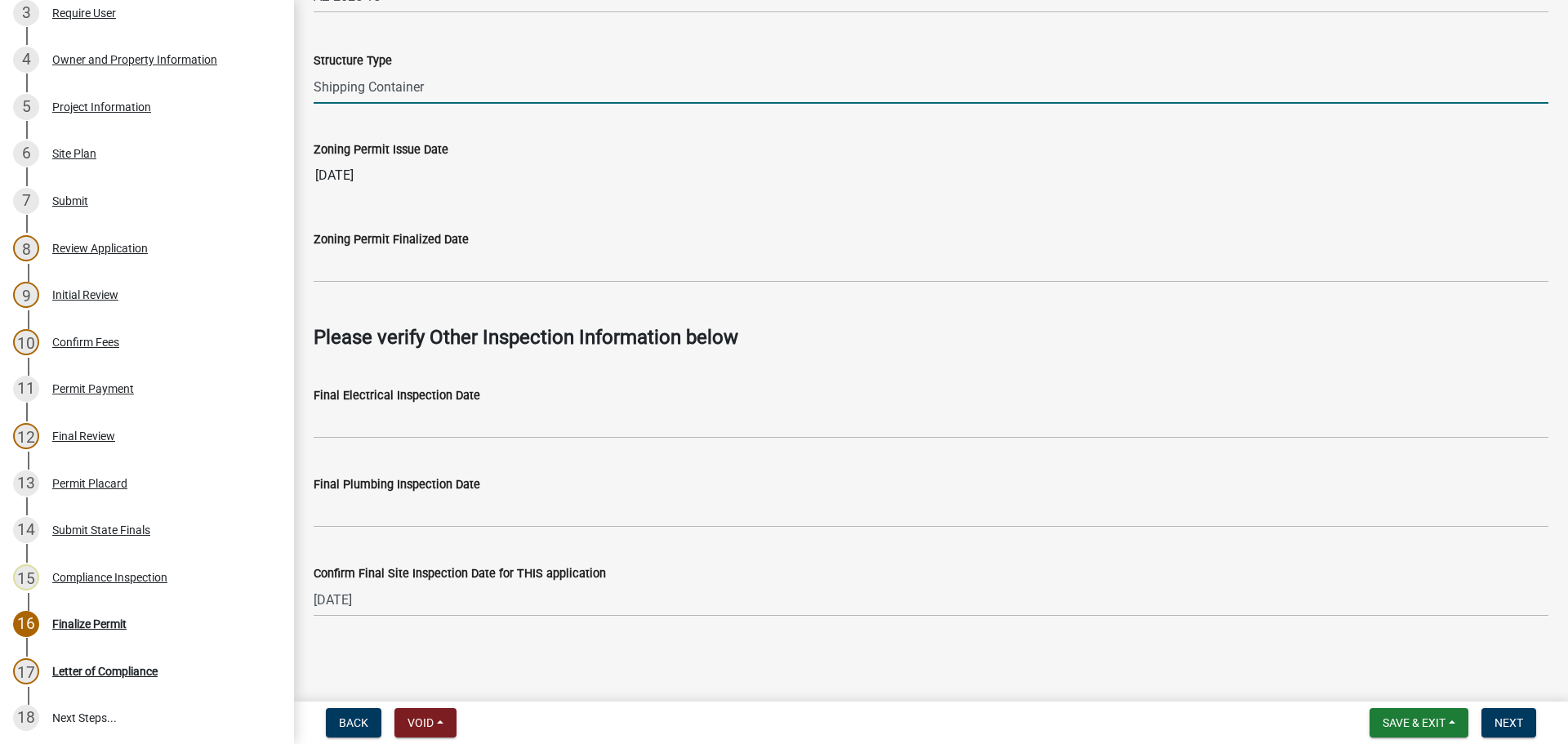
click at [440, 244] on label "Zoning Permit Finalized Date" at bounding box center [391, 240] width 155 height 12
click at [440, 249] on input "Zoning Permit Finalized Date" at bounding box center [931, 266] width 1234 height 33
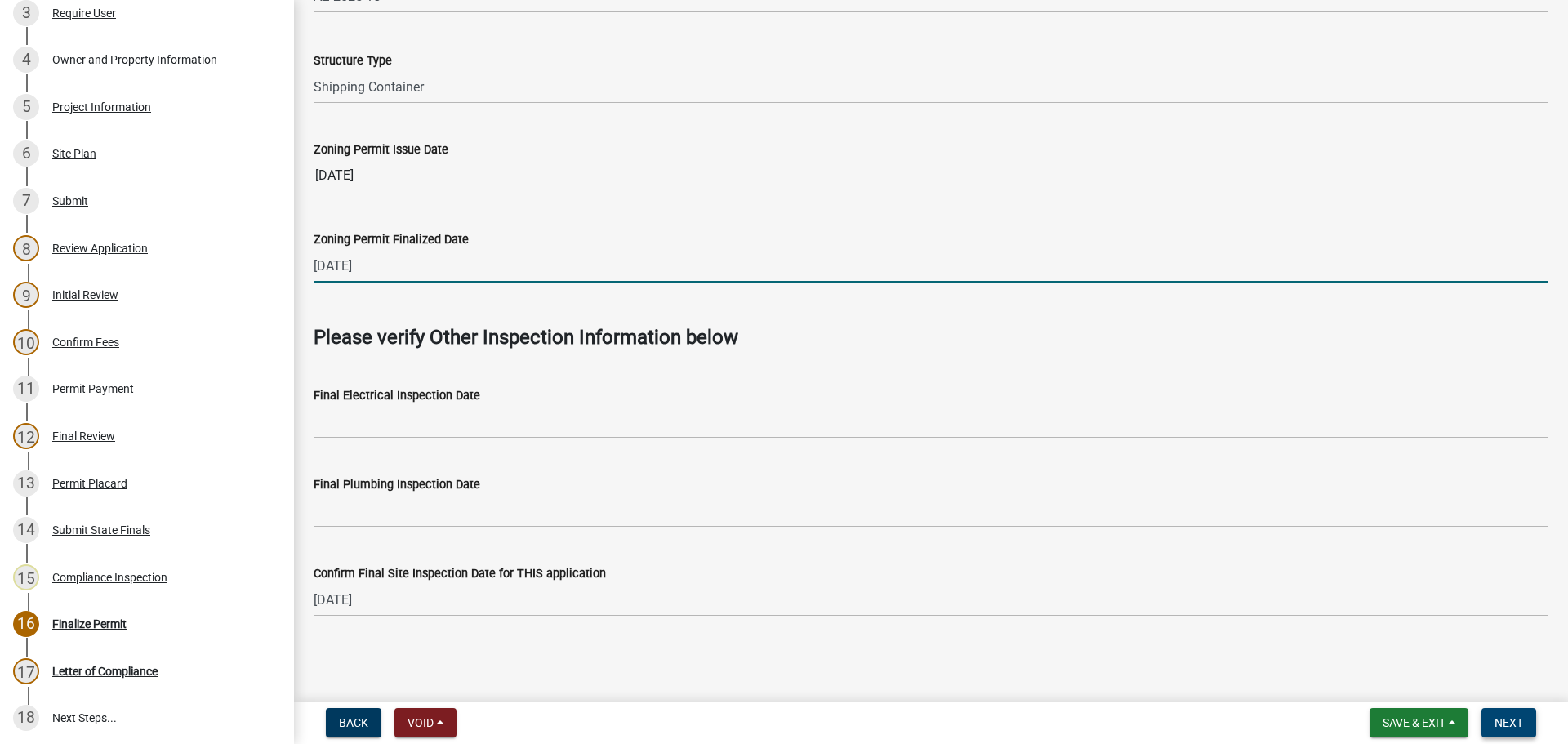
type input "10/15/2025"
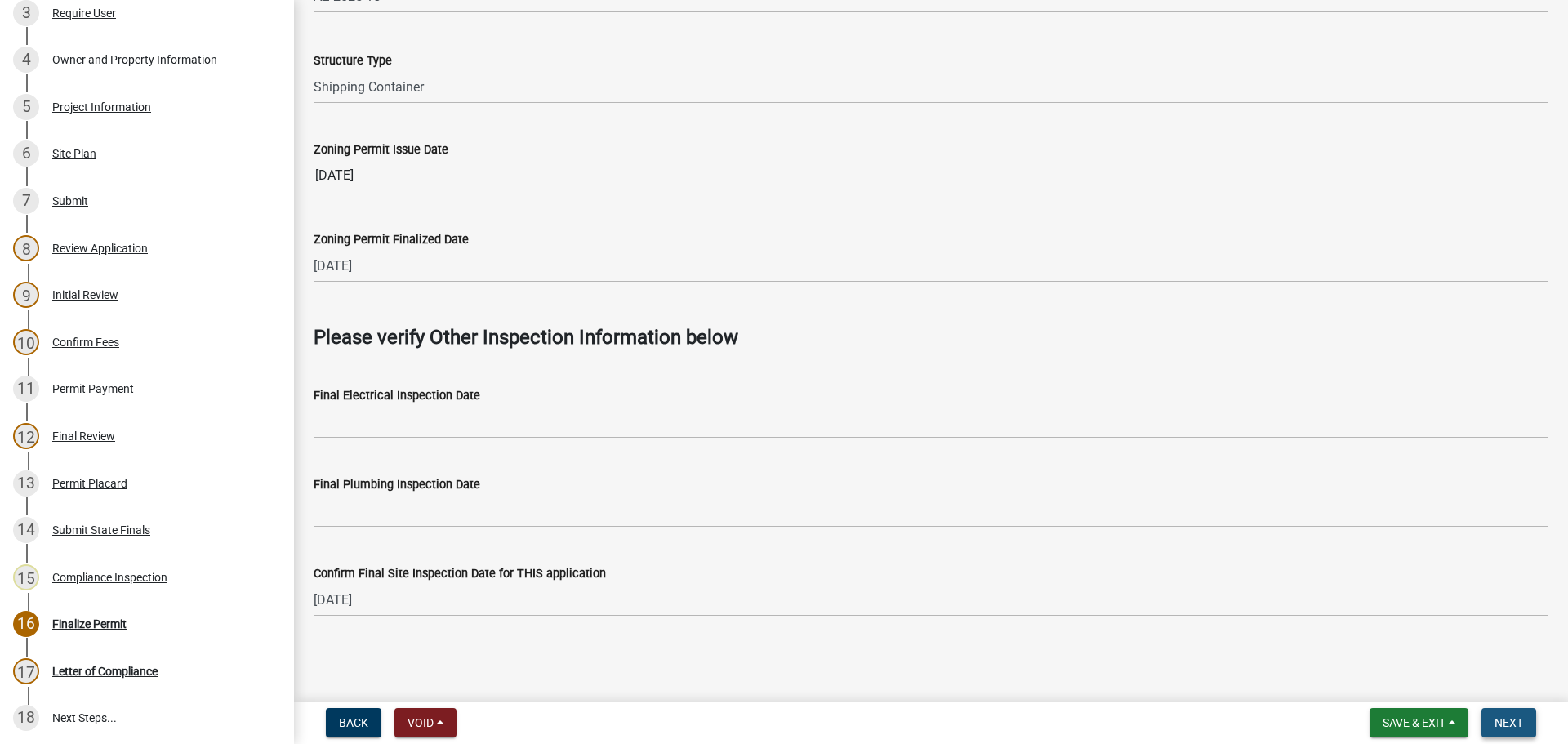
click at [1504, 724] on span "Next" at bounding box center [1509, 722] width 29 height 13
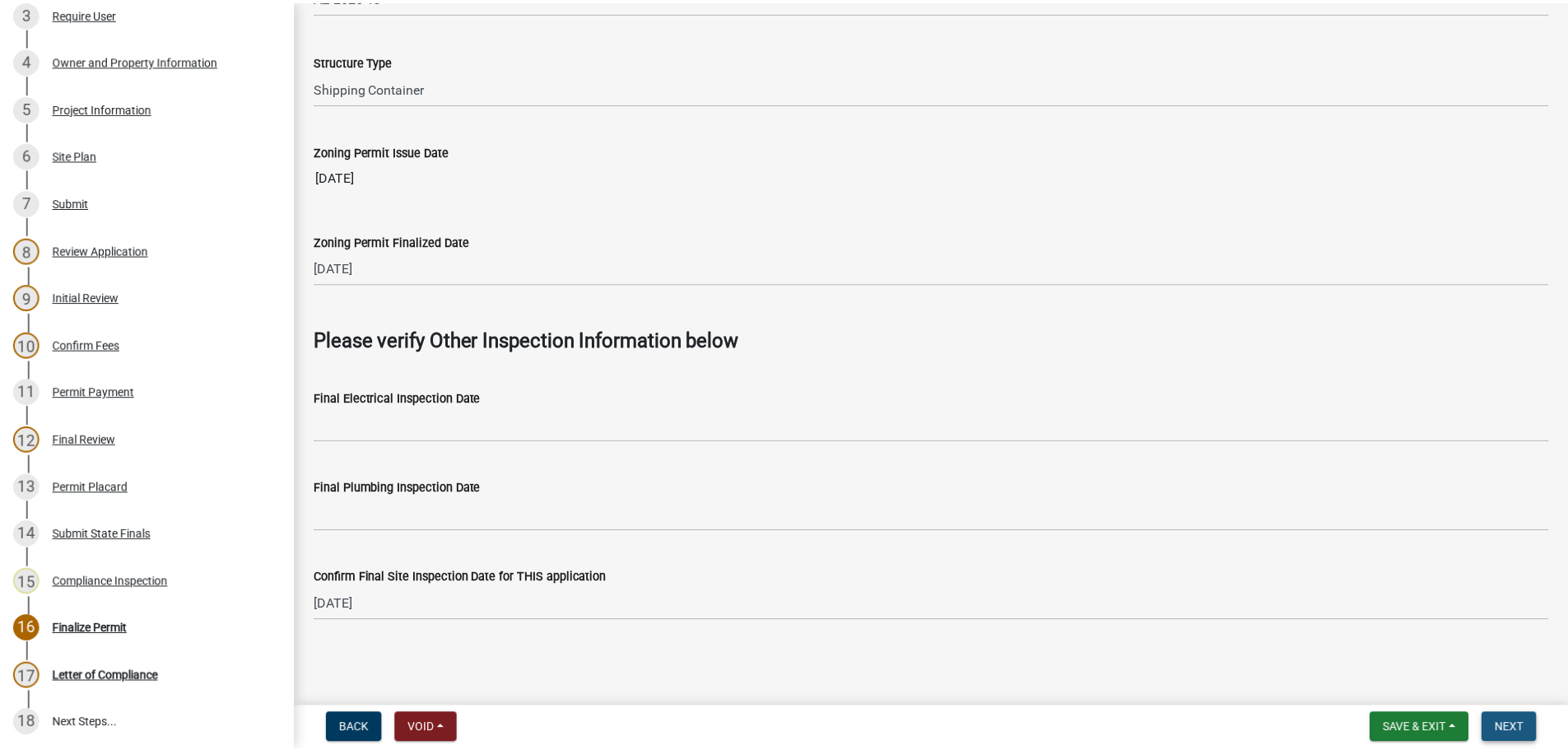
scroll to position [0, 0]
